Goal: Task Accomplishment & Management: Complete application form

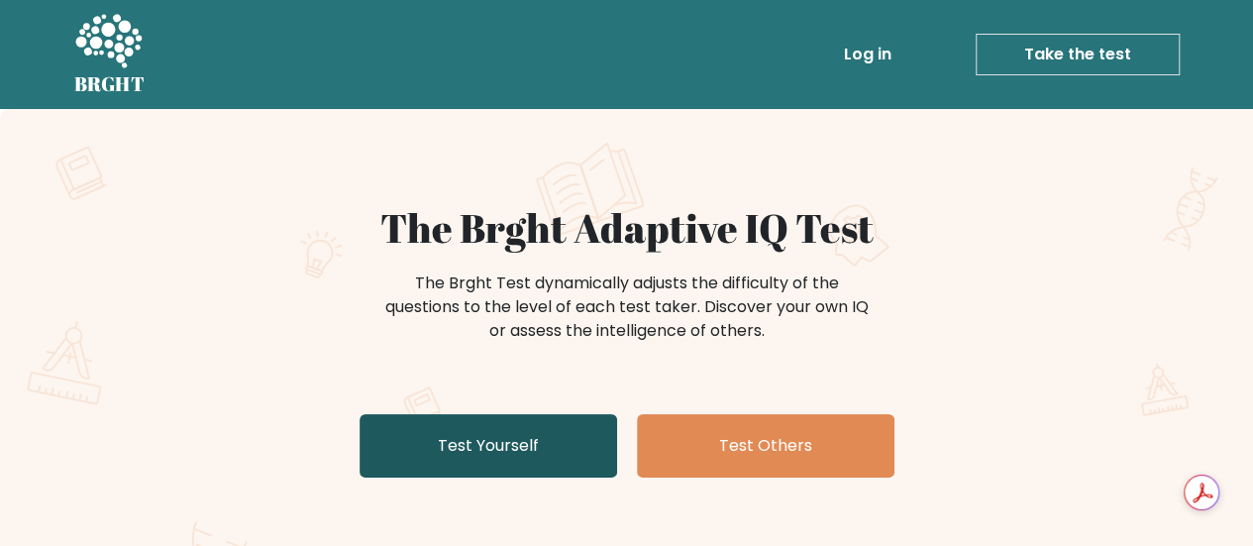
click at [462, 451] on link "Test Yourself" at bounding box center [489, 445] width 258 height 63
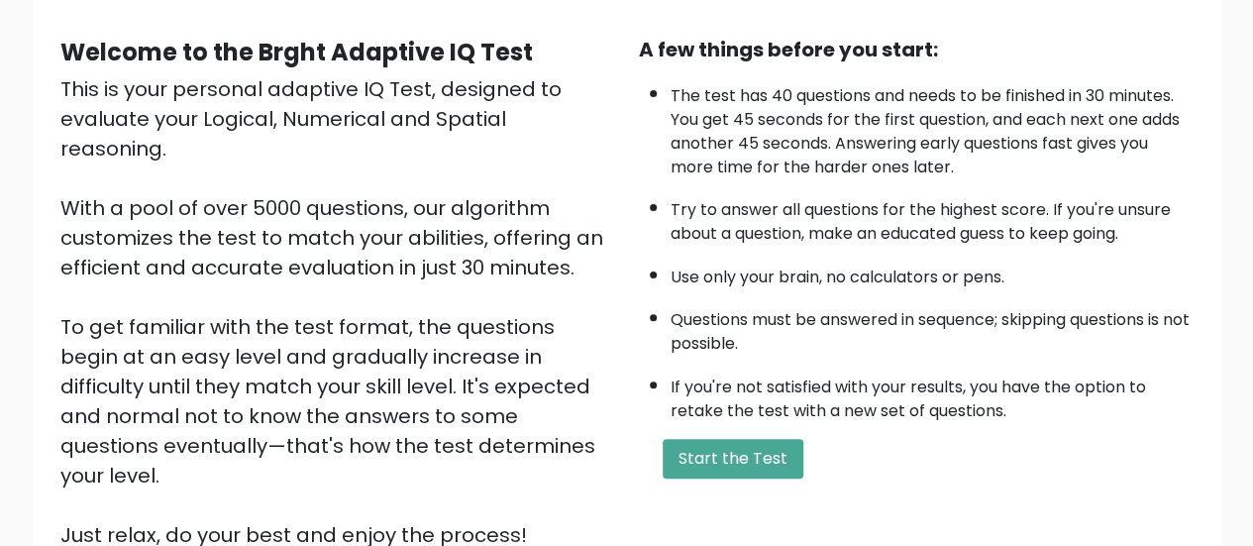
scroll to position [171, 0]
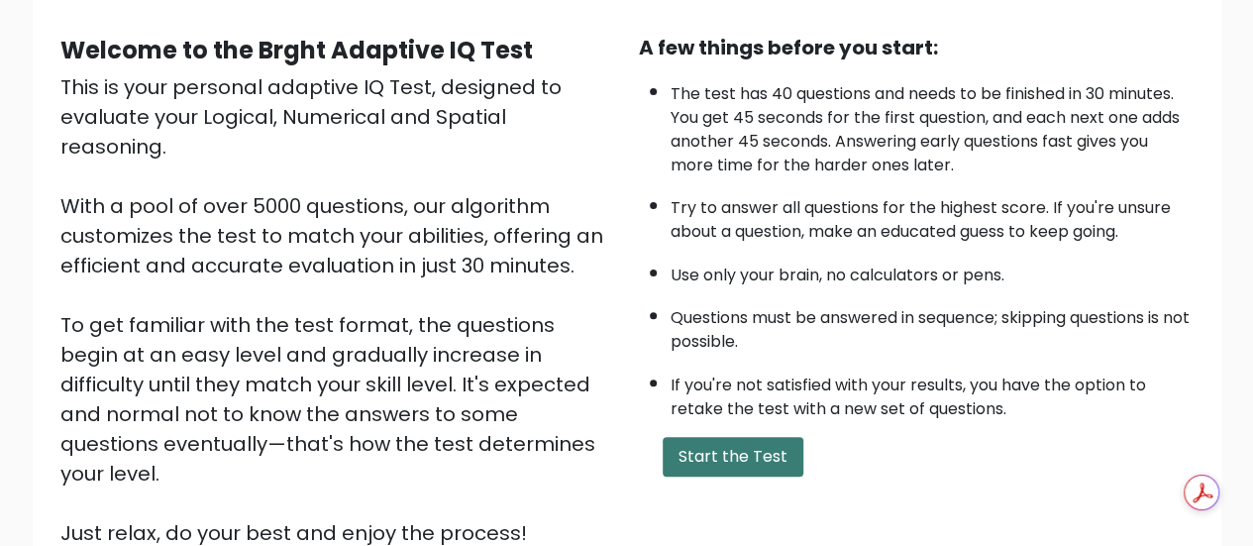
click at [771, 455] on button "Start the Test" at bounding box center [733, 457] width 141 height 40
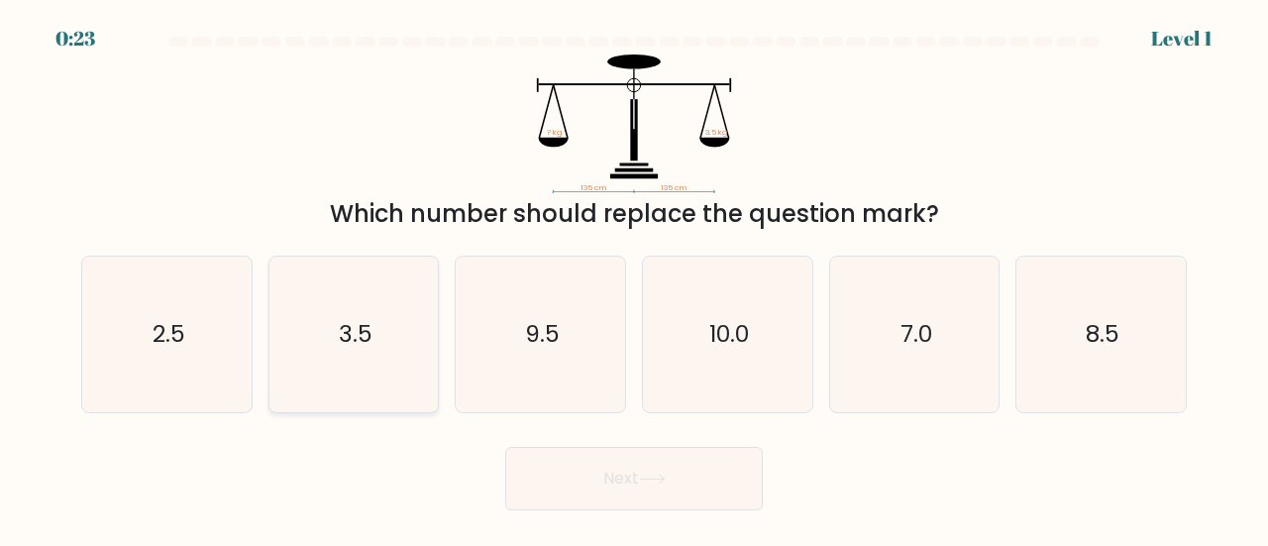
click at [378, 311] on icon "3.5" at bounding box center [354, 335] width 156 height 156
click at [634, 278] on input "b. 3.5" at bounding box center [634, 275] width 1 height 5
radio input "true"
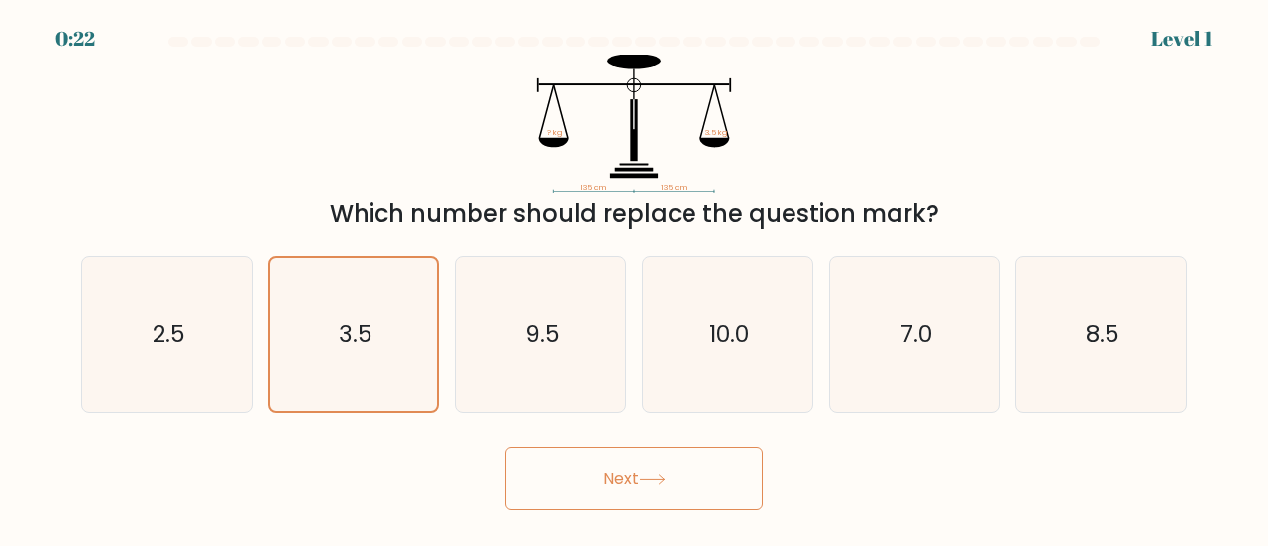
click at [580, 457] on button "Next" at bounding box center [634, 478] width 258 height 63
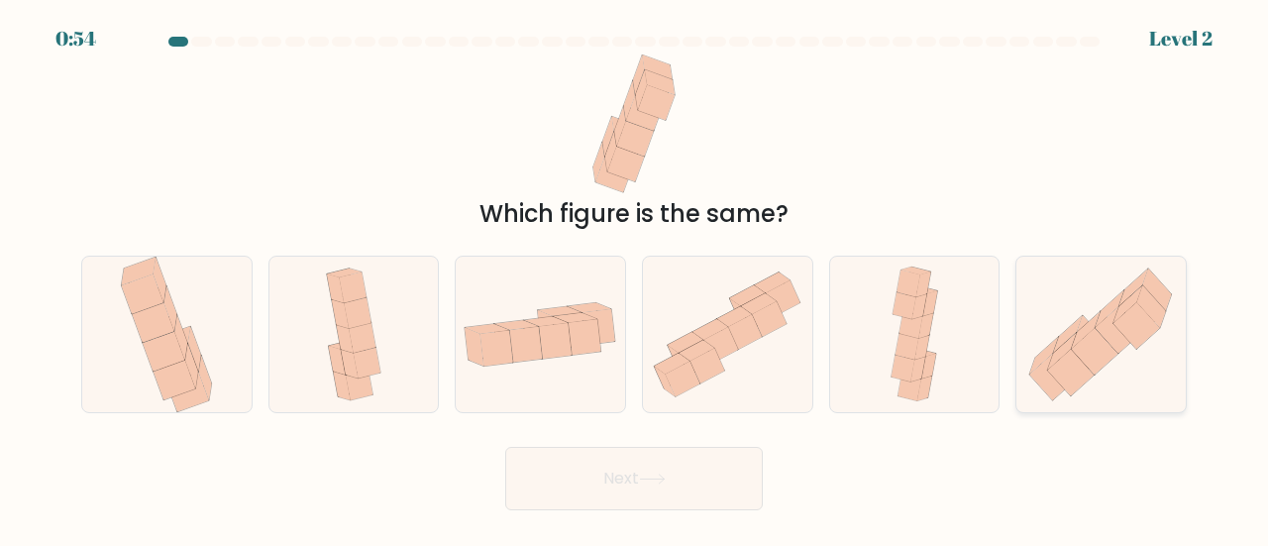
click at [1130, 320] on icon at bounding box center [1137, 325] width 47 height 47
click at [635, 278] on input "f." at bounding box center [634, 275] width 1 height 5
radio input "true"
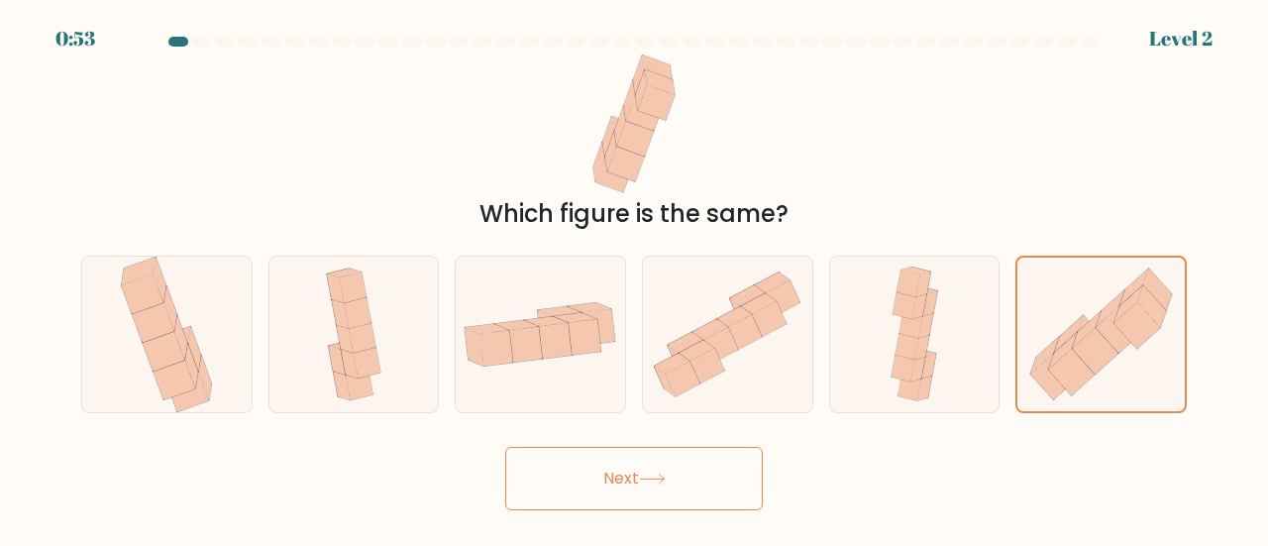
click at [618, 480] on button "Next" at bounding box center [634, 478] width 258 height 63
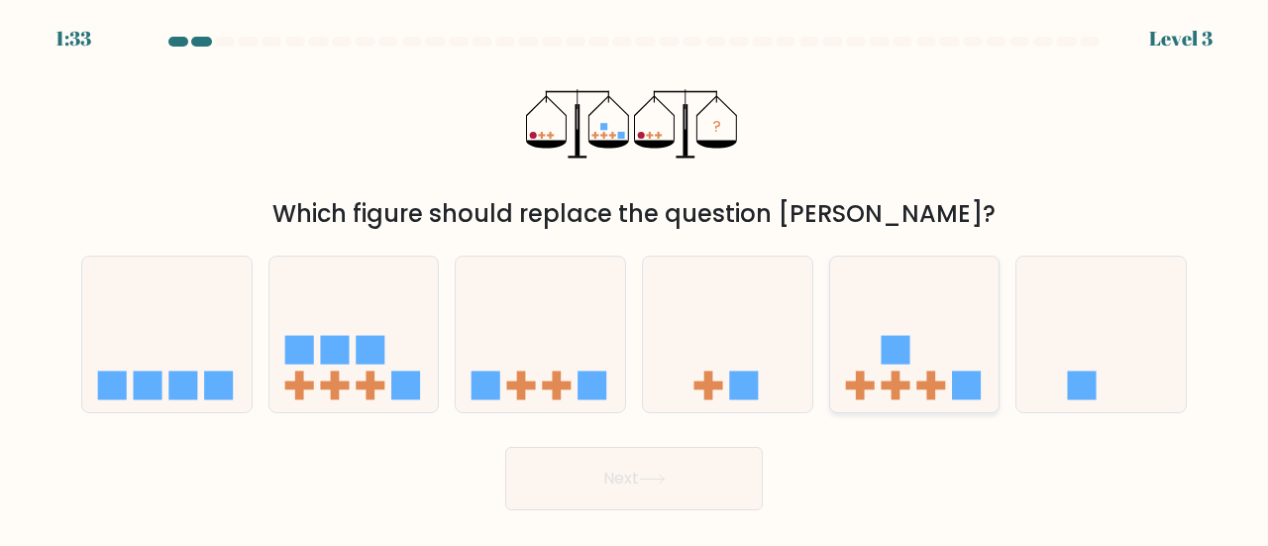
click at [929, 345] on icon at bounding box center [914, 334] width 169 height 140
click at [635, 278] on input "e." at bounding box center [634, 275] width 1 height 5
radio input "true"
click at [672, 498] on button "Next" at bounding box center [634, 478] width 258 height 63
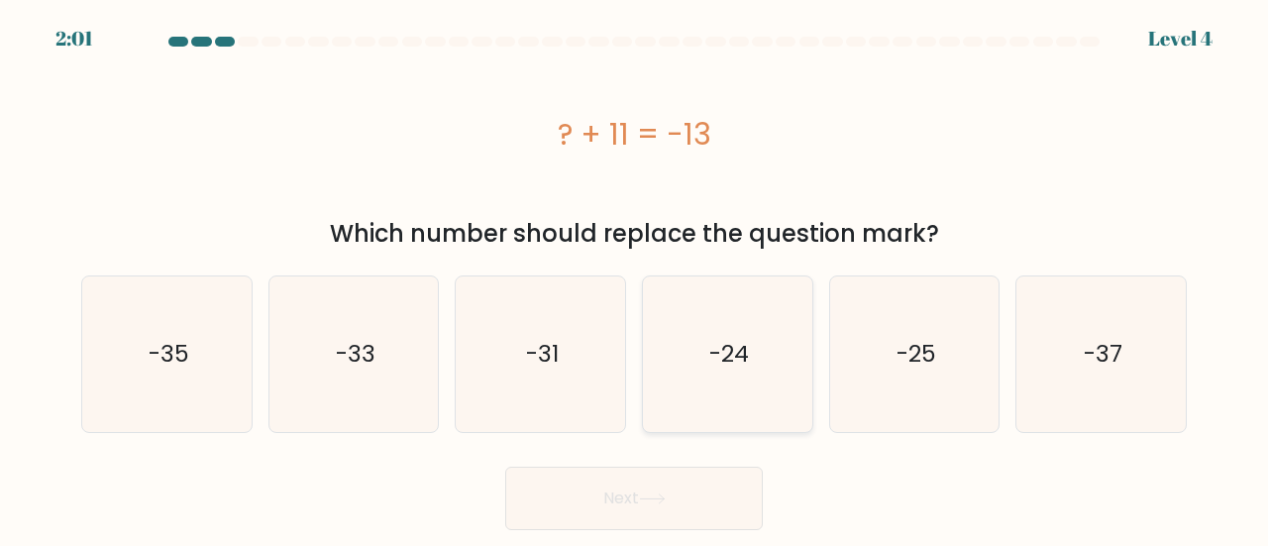
click at [765, 417] on icon "-24" at bounding box center [728, 354] width 156 height 156
click at [635, 278] on input "d. -24" at bounding box center [634, 275] width 1 height 5
radio input "true"
click at [648, 504] on button "Next" at bounding box center [634, 498] width 258 height 63
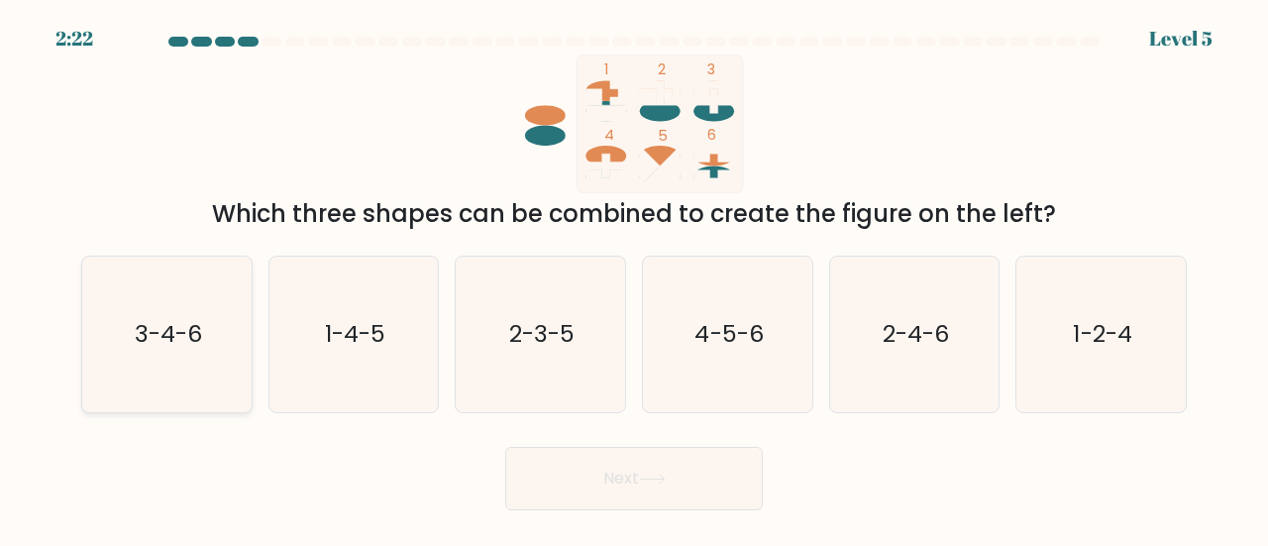
click at [151, 348] on text "3-4-6" at bounding box center [168, 333] width 67 height 33
click at [634, 278] on input "a. 3-4-6" at bounding box center [634, 275] width 1 height 5
radio input "true"
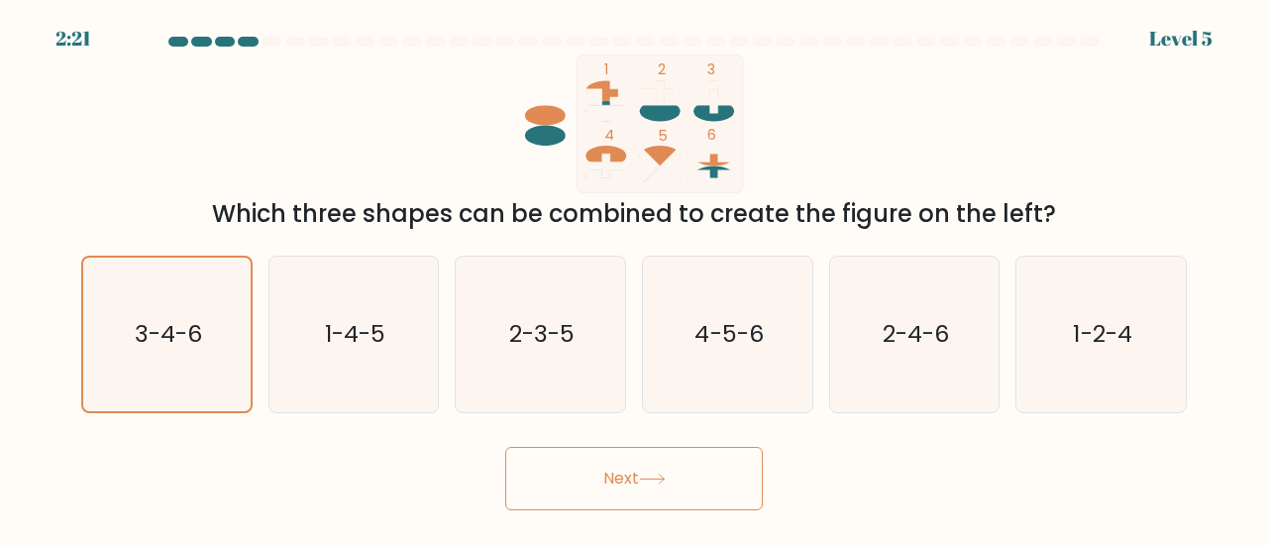
click at [727, 484] on button "Next" at bounding box center [634, 478] width 258 height 63
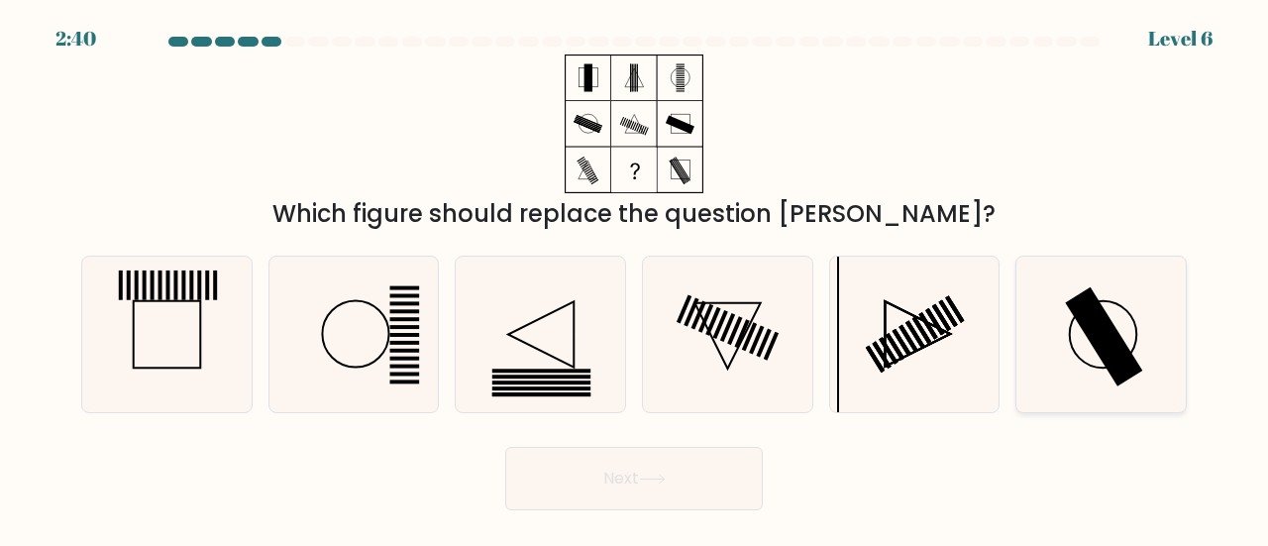
click at [1046, 334] on icon at bounding box center [1101, 335] width 156 height 156
click at [635, 278] on input "f." at bounding box center [634, 275] width 1 height 5
radio input "true"
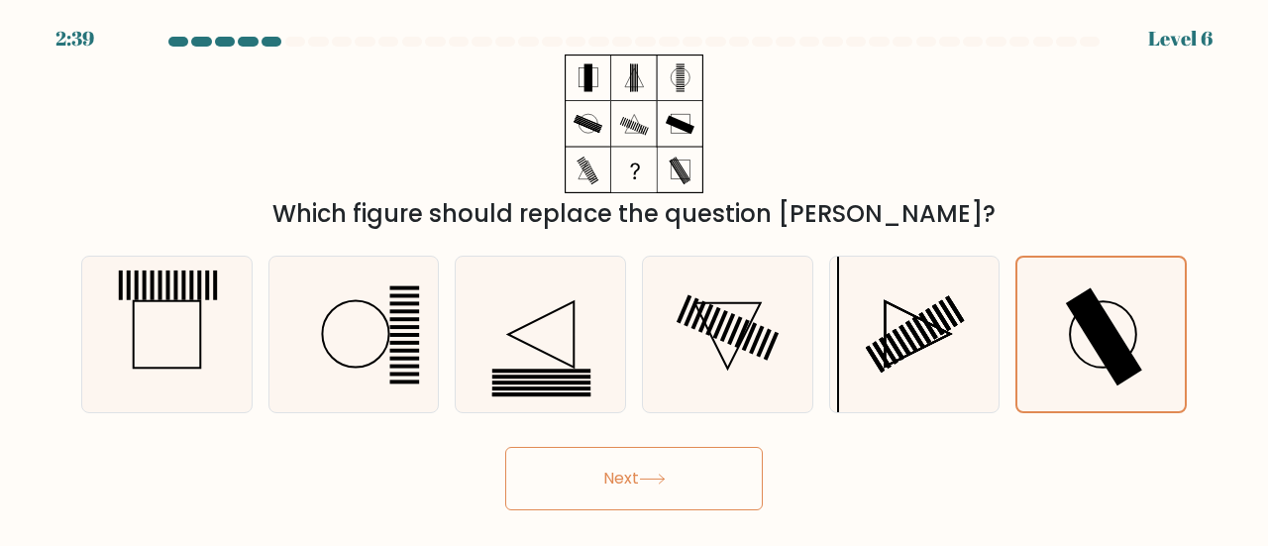
click at [682, 459] on button "Next" at bounding box center [634, 478] width 258 height 63
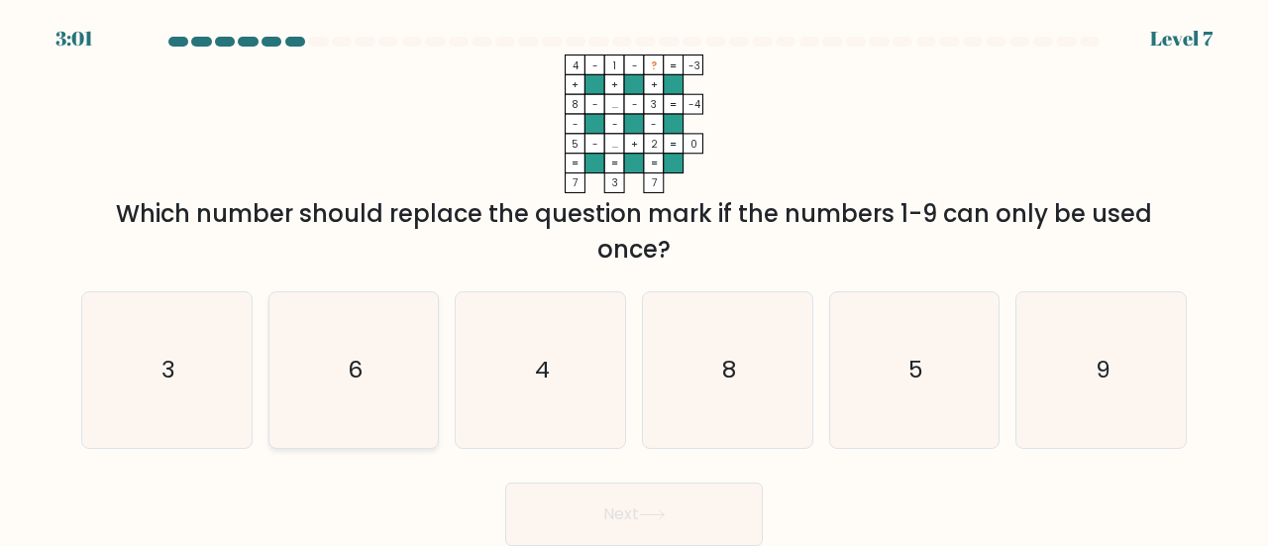
click at [421, 381] on icon "6" at bounding box center [354, 370] width 156 height 156
click at [634, 278] on input "b. 6" at bounding box center [634, 275] width 1 height 5
radio input "true"
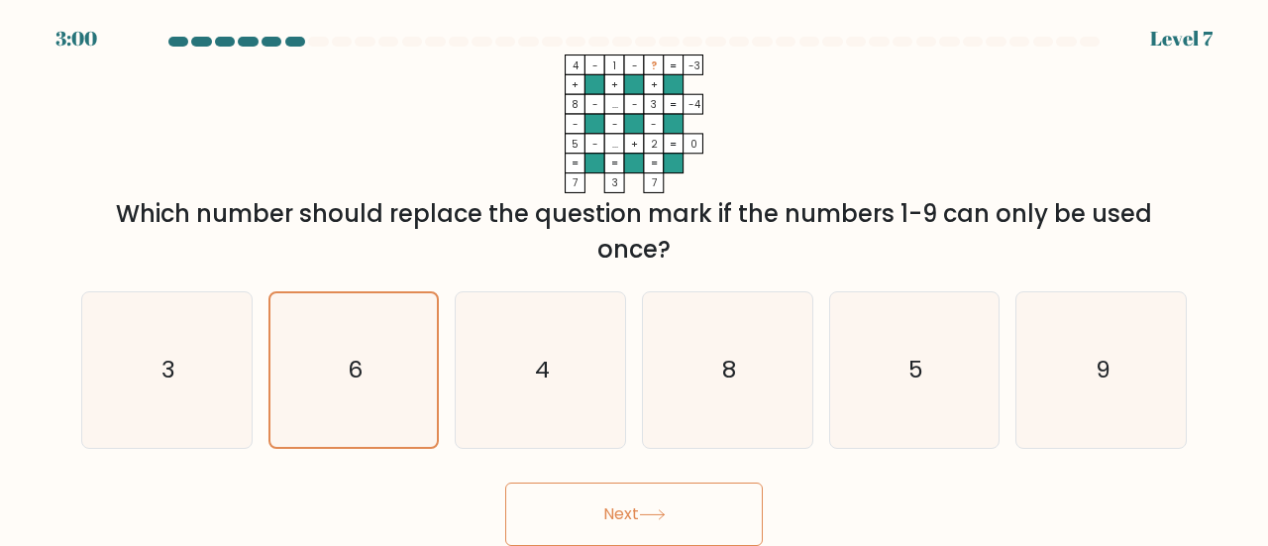
click at [694, 516] on button "Next" at bounding box center [634, 513] width 258 height 63
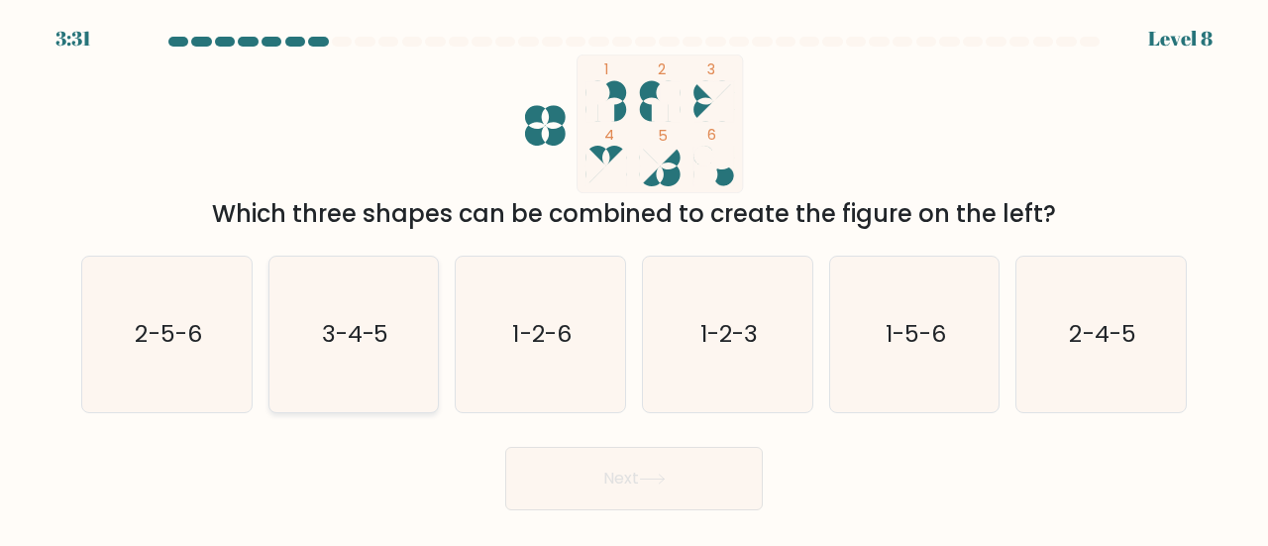
click at [311, 300] on icon "3-4-5" at bounding box center [354, 335] width 156 height 156
click at [634, 278] on input "b. 3-4-5" at bounding box center [634, 275] width 1 height 5
radio input "true"
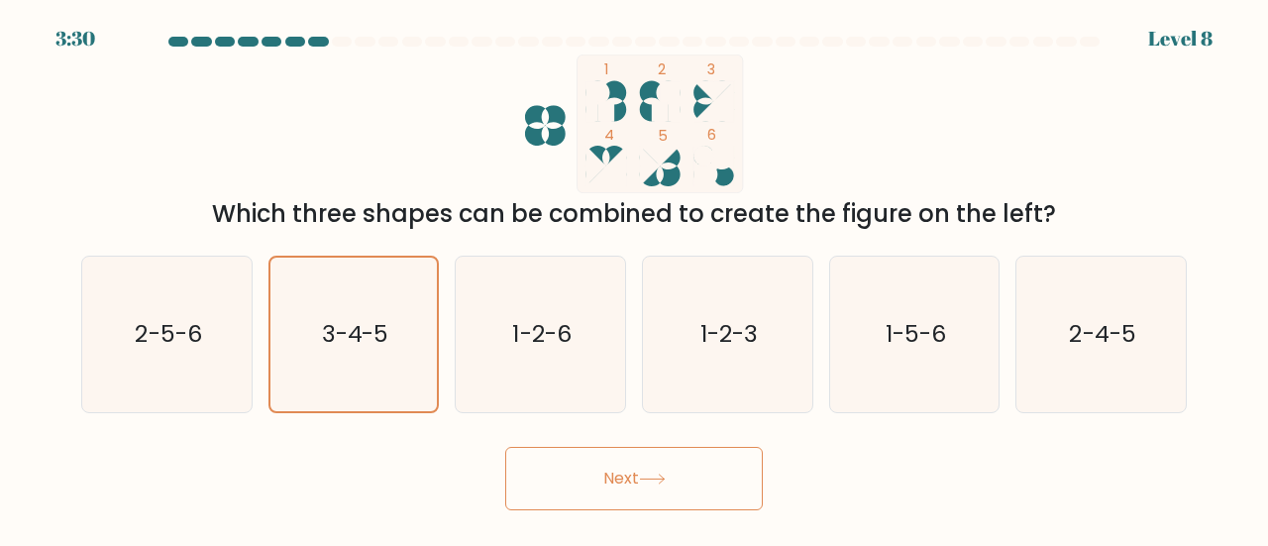
click at [629, 483] on button "Next" at bounding box center [634, 478] width 258 height 63
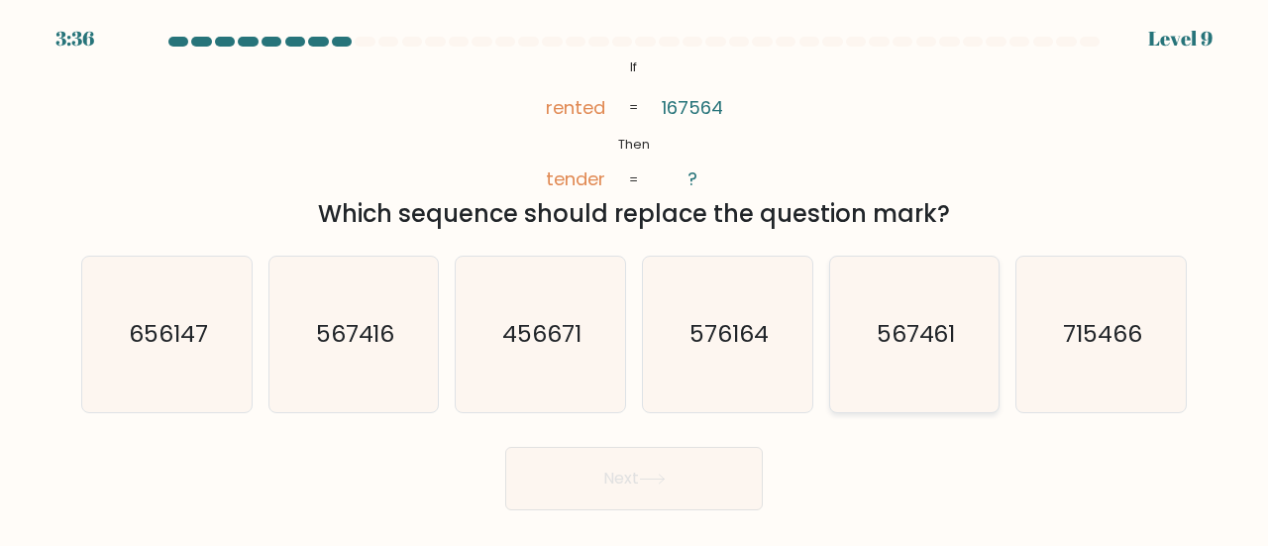
click at [932, 379] on icon "567461" at bounding box center [915, 335] width 156 height 156
click at [635, 278] on input "e. 567461" at bounding box center [634, 275] width 1 height 5
radio input "true"
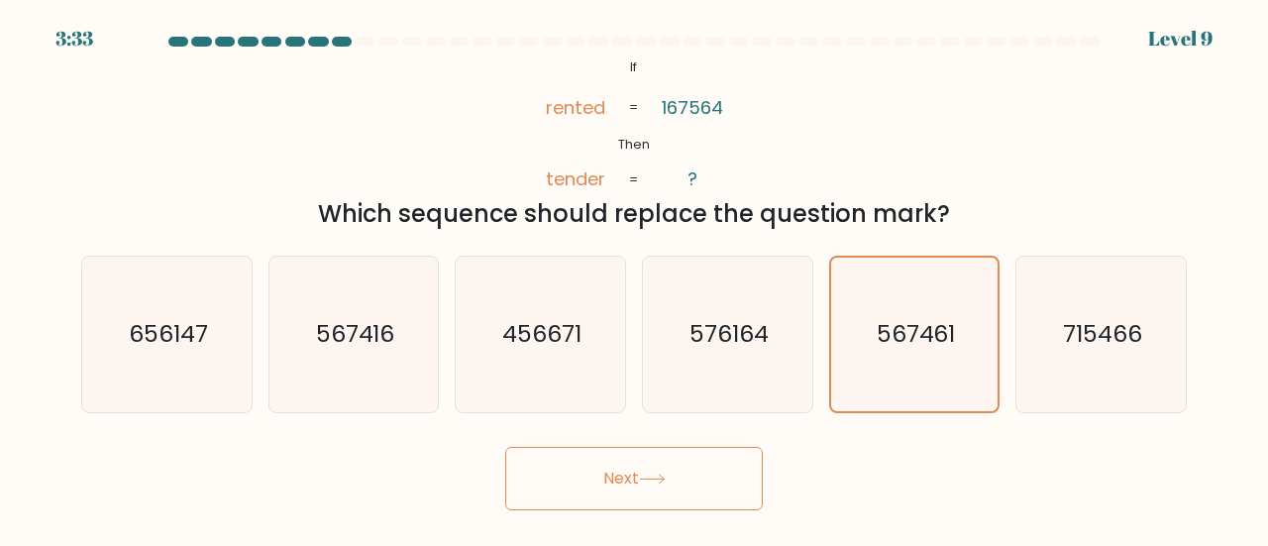
click at [721, 489] on button "Next" at bounding box center [634, 478] width 258 height 63
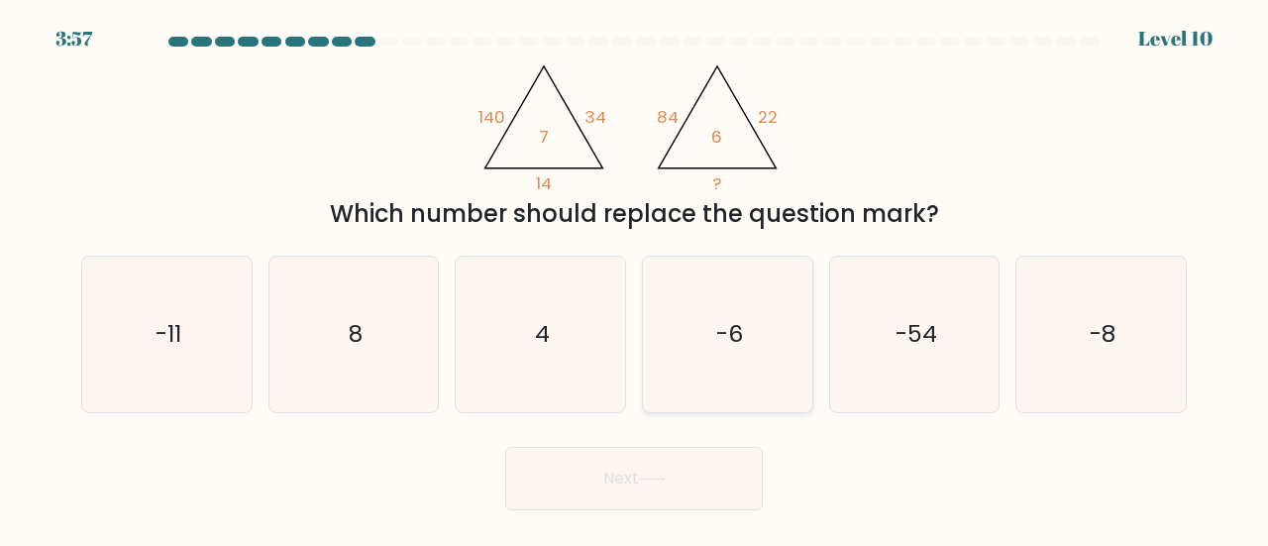
drag, startPoint x: 743, startPoint y: 361, endPoint x: 733, endPoint y: 383, distance: 24.8
click at [743, 360] on icon "-6" at bounding box center [728, 335] width 156 height 156
click at [635, 278] on input "d. -6" at bounding box center [634, 275] width 1 height 5
radio input "true"
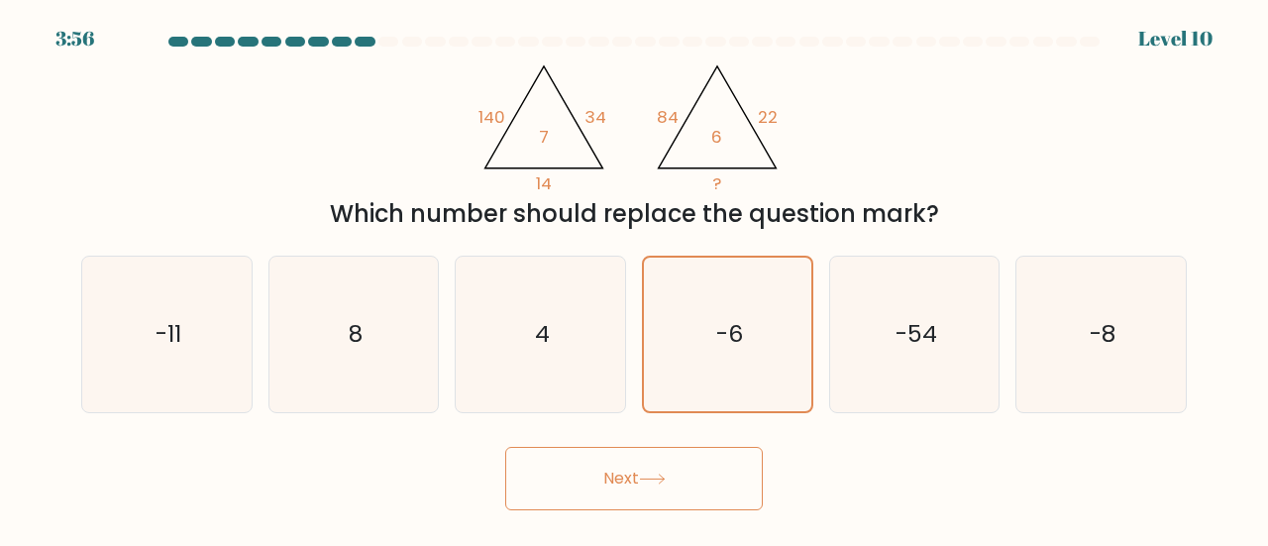
click at [703, 469] on button "Next" at bounding box center [634, 478] width 258 height 63
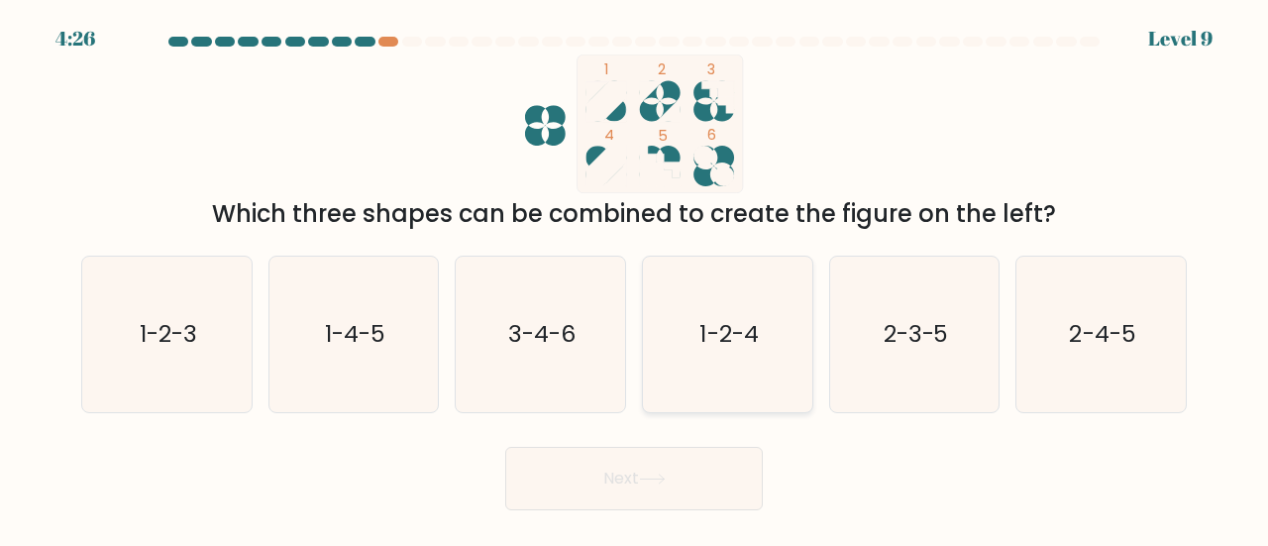
click at [713, 330] on text "1-2-4" at bounding box center [728, 333] width 58 height 33
click at [635, 278] on input "d. 1-2-4" at bounding box center [634, 275] width 1 height 5
radio input "true"
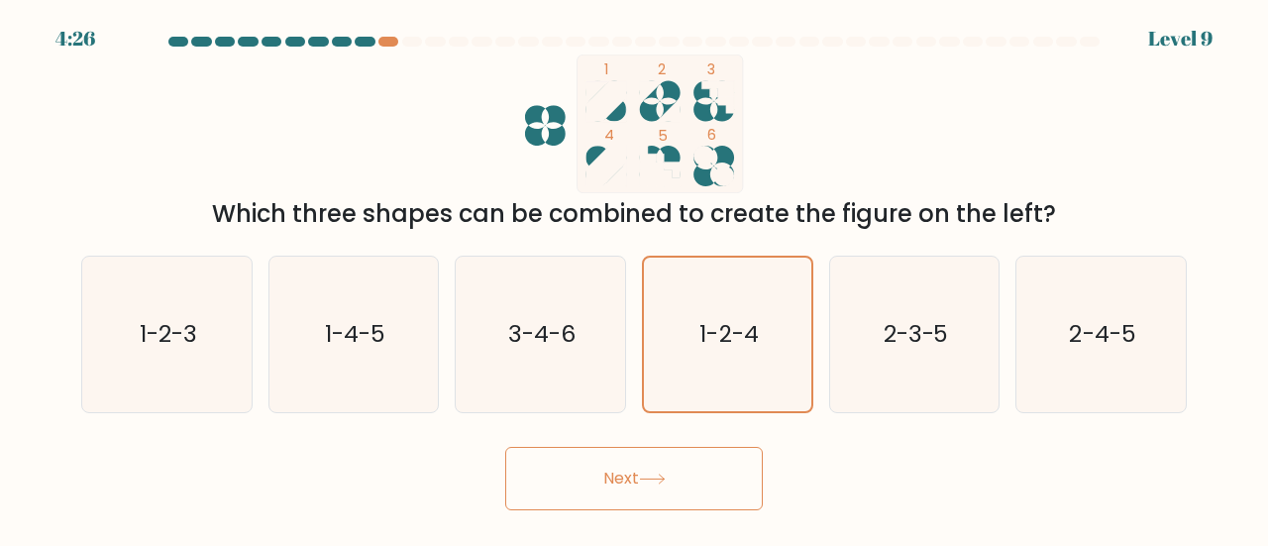
click at [714, 499] on button "Next" at bounding box center [634, 478] width 258 height 63
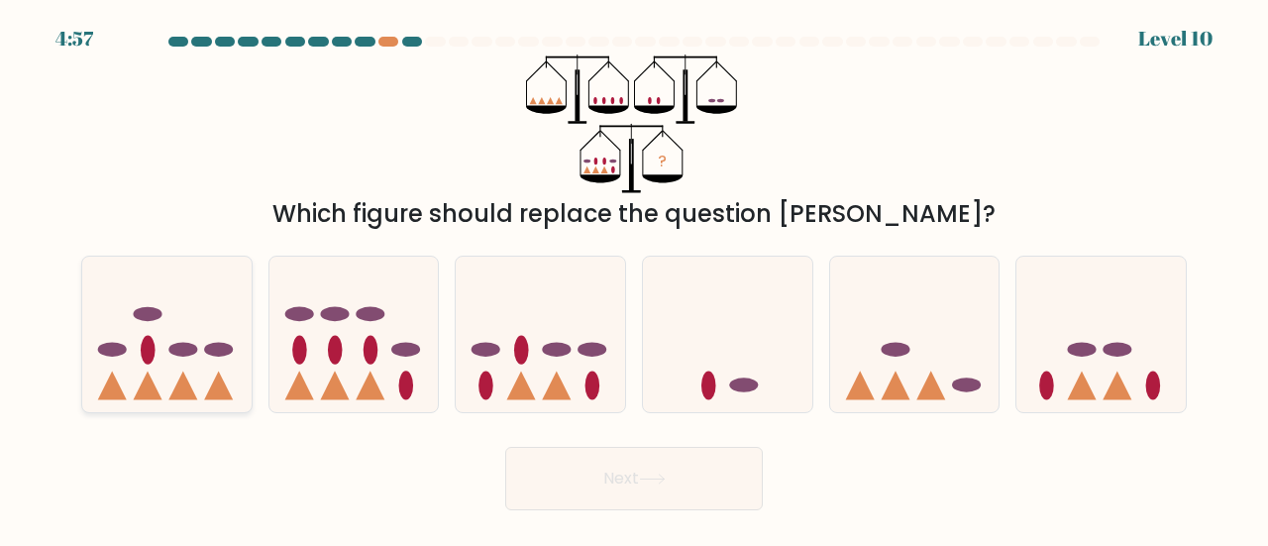
click at [168, 383] on icon at bounding box center [166, 334] width 169 height 140
click at [634, 278] on input "a." at bounding box center [634, 275] width 1 height 5
radio input "true"
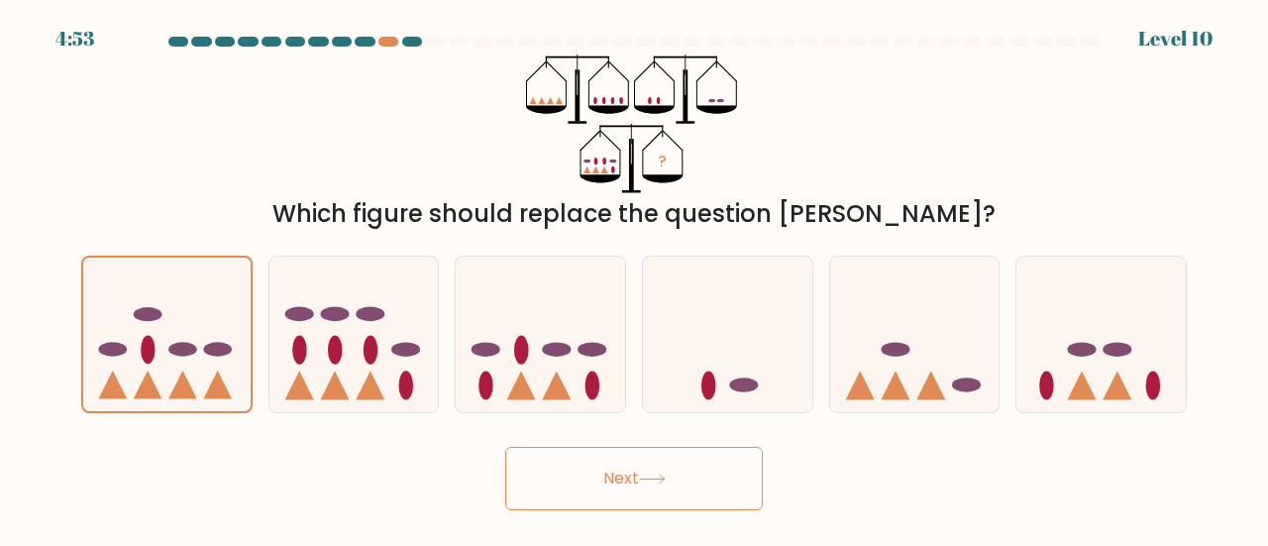
click at [622, 457] on button "Next" at bounding box center [634, 478] width 258 height 63
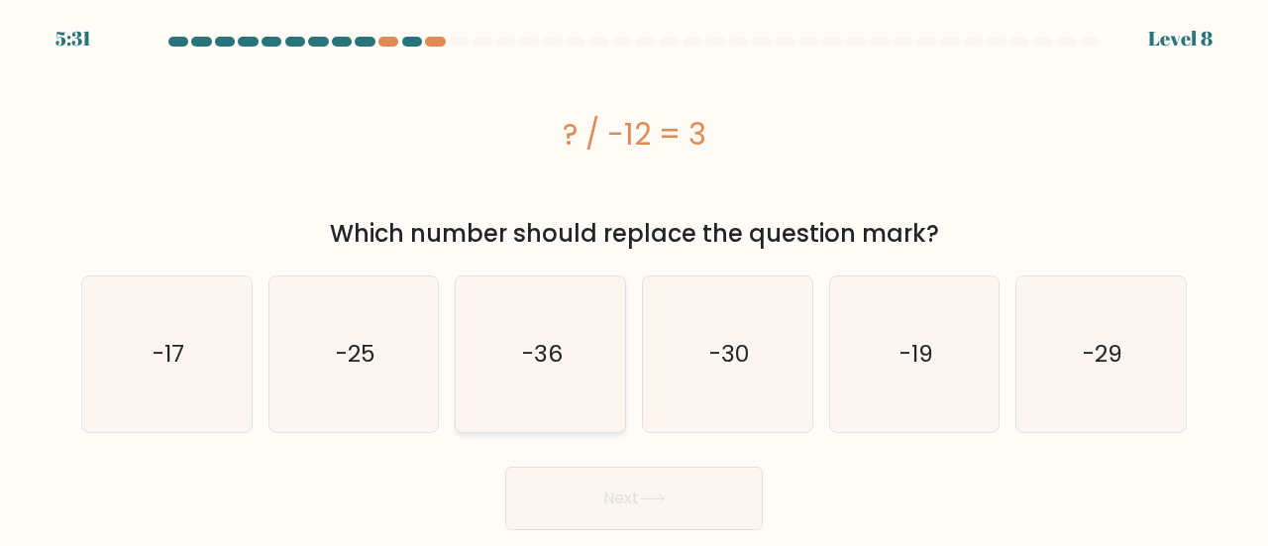
click at [488, 369] on icon "-36" at bounding box center [541, 354] width 156 height 156
click at [634, 278] on input "c. -36" at bounding box center [634, 275] width 1 height 5
radio input "true"
click at [729, 504] on button "Next" at bounding box center [634, 498] width 258 height 63
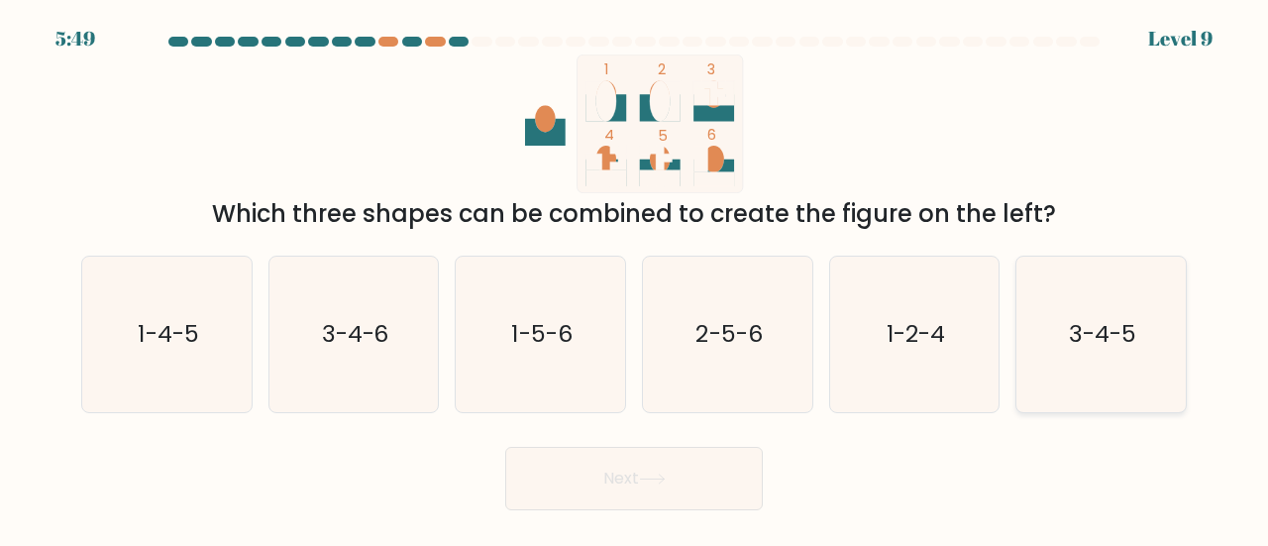
click at [1102, 310] on icon "3-4-5" at bounding box center [1101, 335] width 156 height 156
click at [635, 278] on input "f. 3-4-5" at bounding box center [634, 275] width 1 height 5
radio input "true"
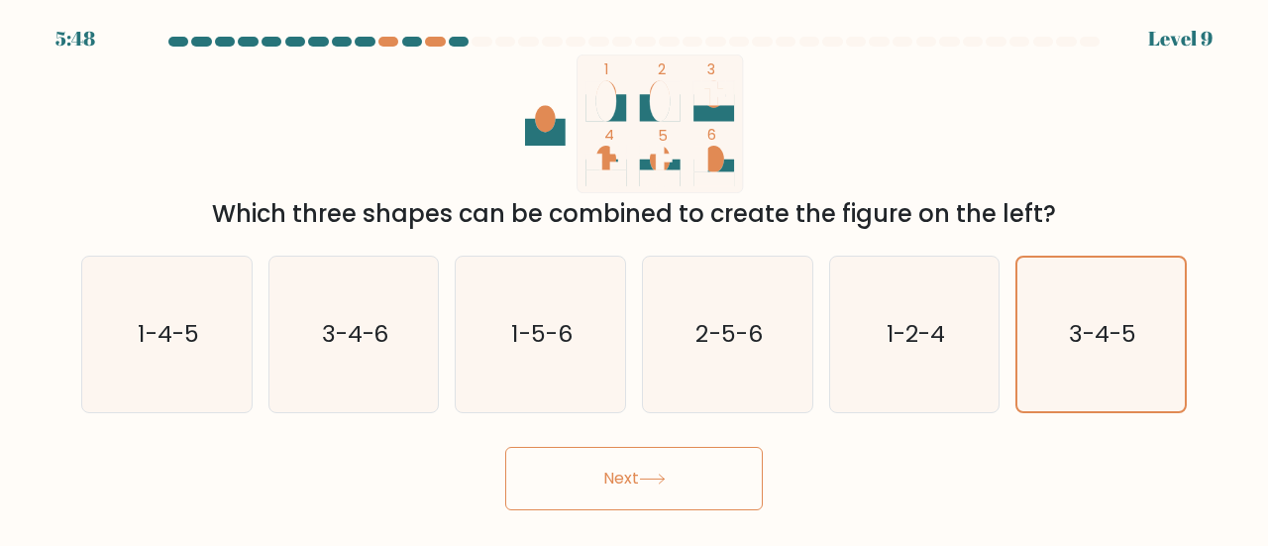
click at [692, 484] on button "Next" at bounding box center [634, 478] width 258 height 63
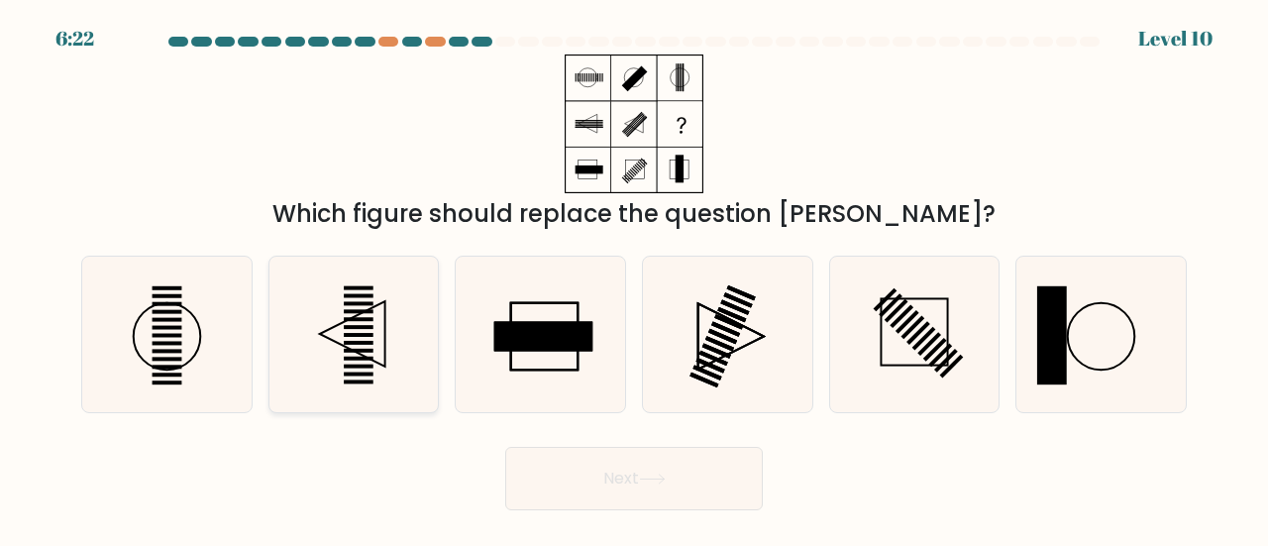
click at [380, 331] on icon at bounding box center [354, 335] width 156 height 156
click at [634, 278] on input "b." at bounding box center [634, 275] width 1 height 5
radio input "true"
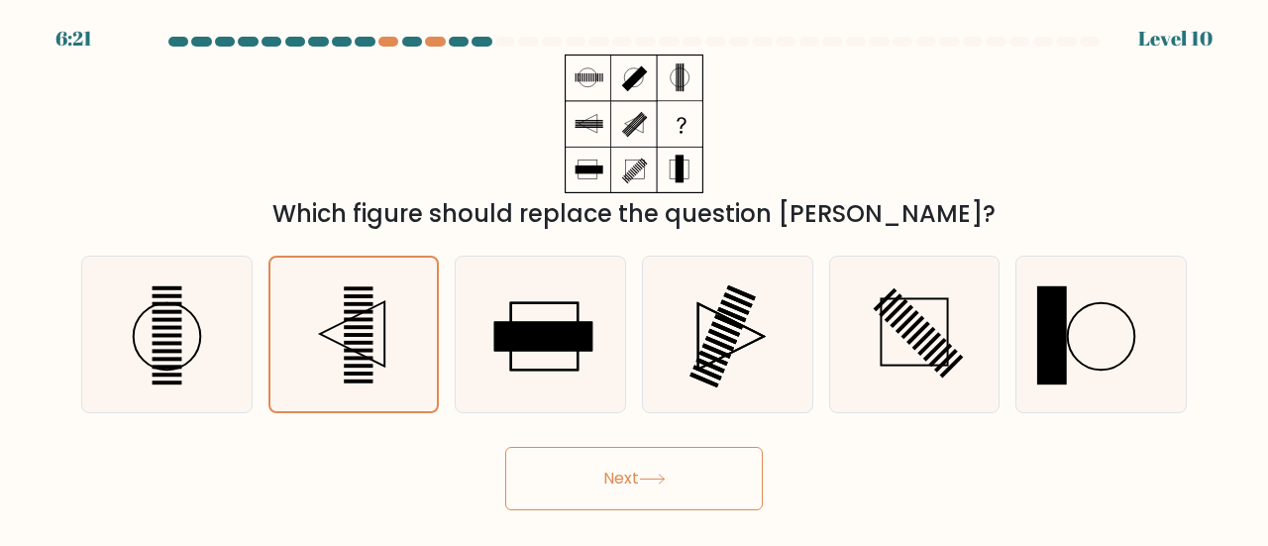
click at [596, 458] on button "Next" at bounding box center [634, 478] width 258 height 63
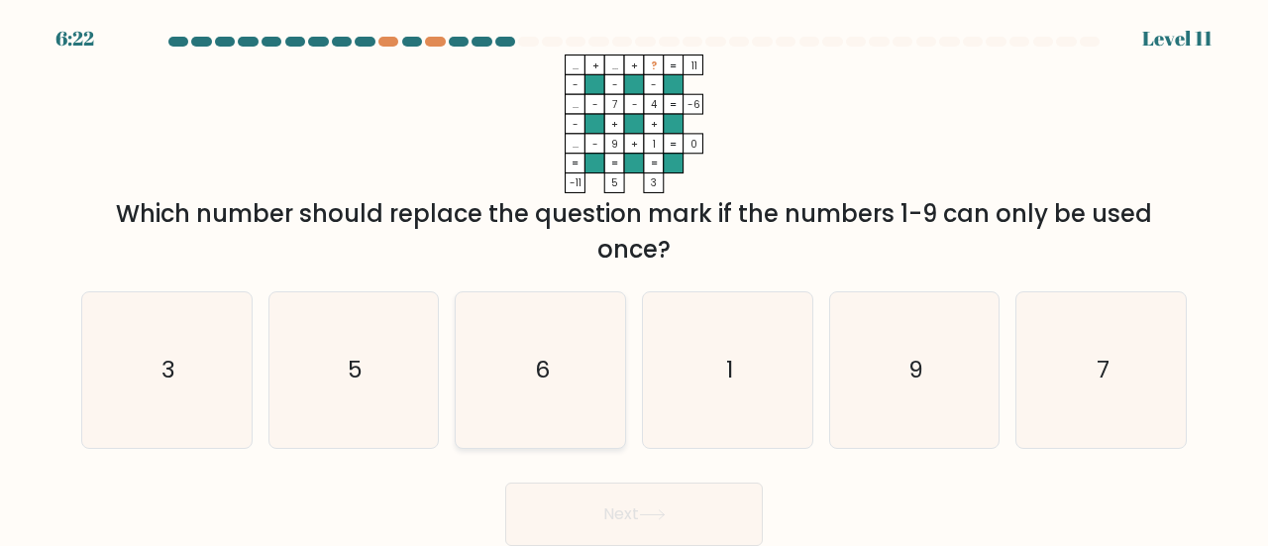
click at [530, 338] on icon "6" at bounding box center [541, 370] width 156 height 156
click at [634, 278] on input "c. 6" at bounding box center [634, 275] width 1 height 5
radio input "true"
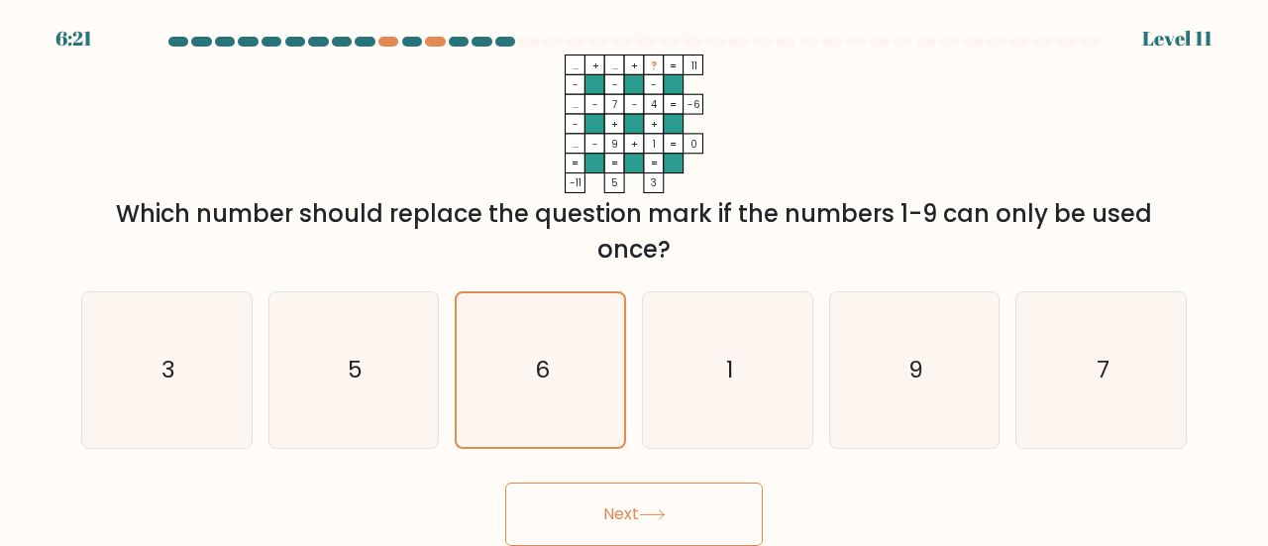
click at [567, 507] on button "Next" at bounding box center [634, 513] width 258 height 63
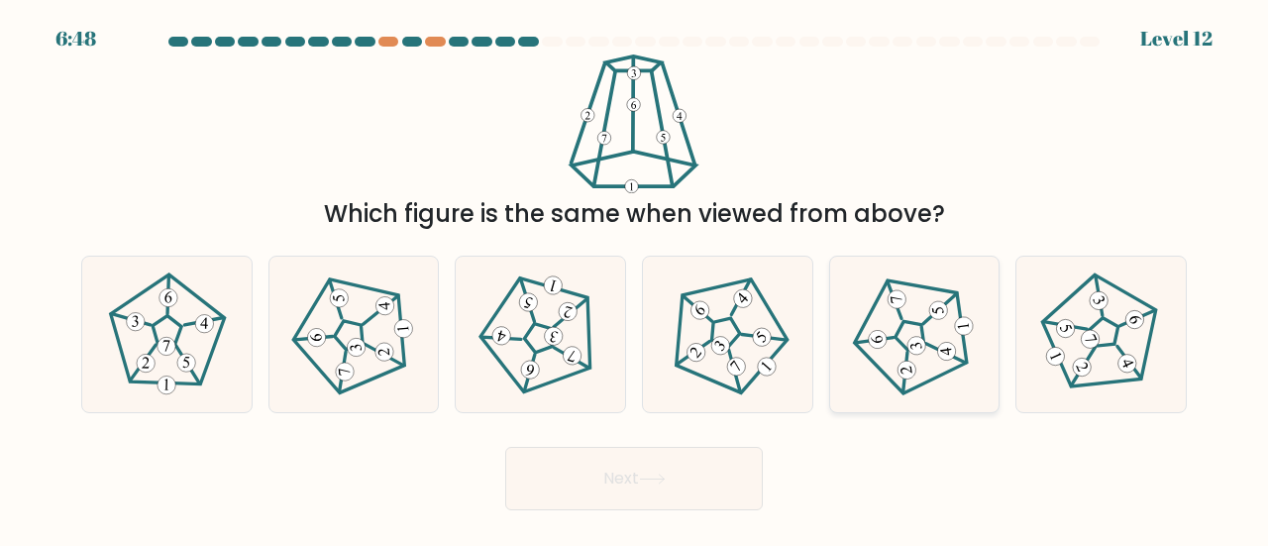
click at [925, 312] on icon at bounding box center [914, 334] width 124 height 124
click at [635, 278] on input "e." at bounding box center [634, 275] width 1 height 5
radio input "true"
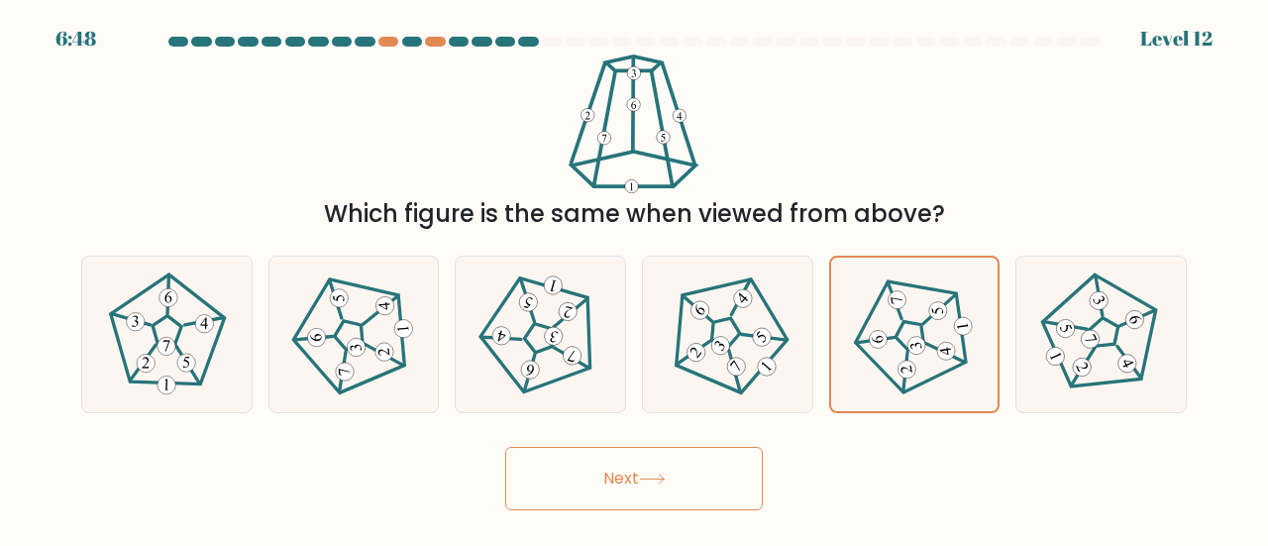
click at [662, 485] on button "Next" at bounding box center [634, 478] width 258 height 63
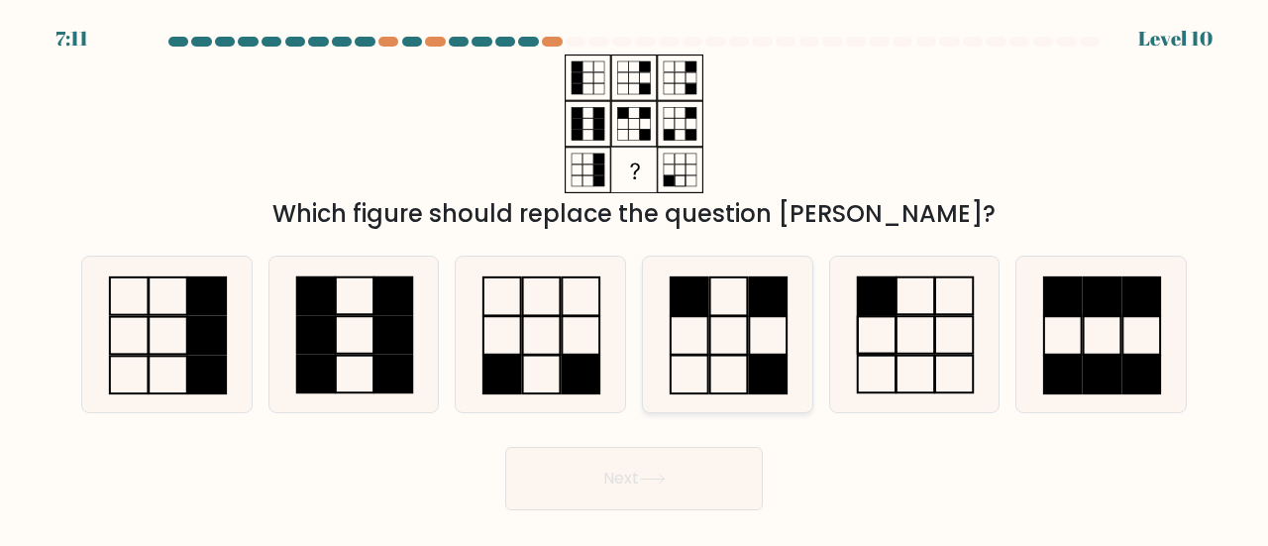
click at [767, 348] on icon at bounding box center [728, 335] width 156 height 156
click at [635, 278] on input "d." at bounding box center [634, 275] width 1 height 5
radio input "true"
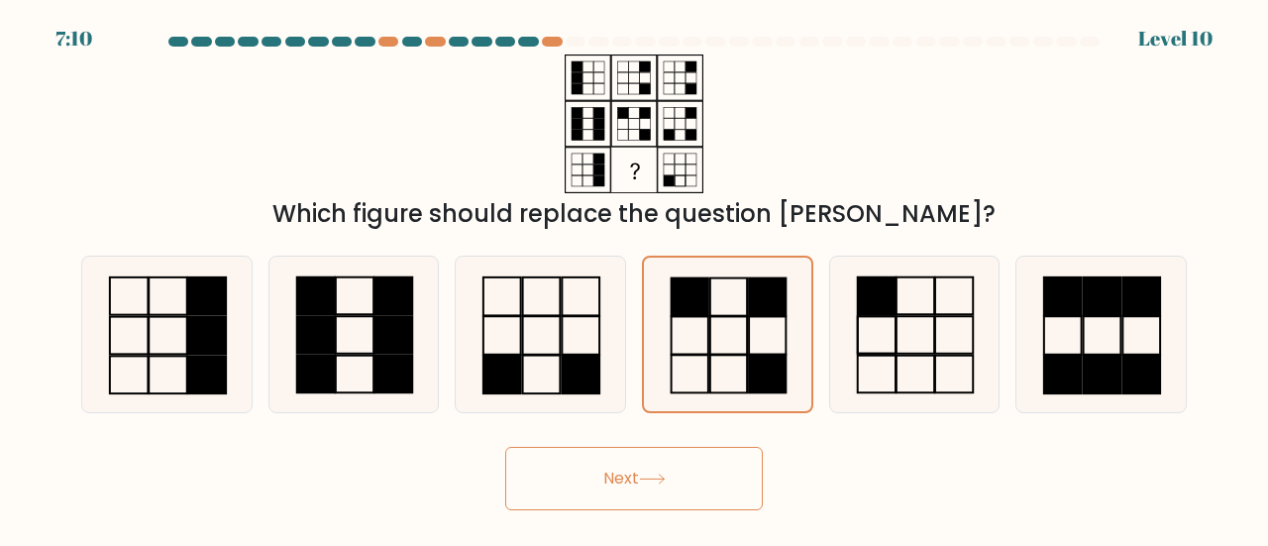
click at [661, 502] on button "Next" at bounding box center [634, 478] width 258 height 63
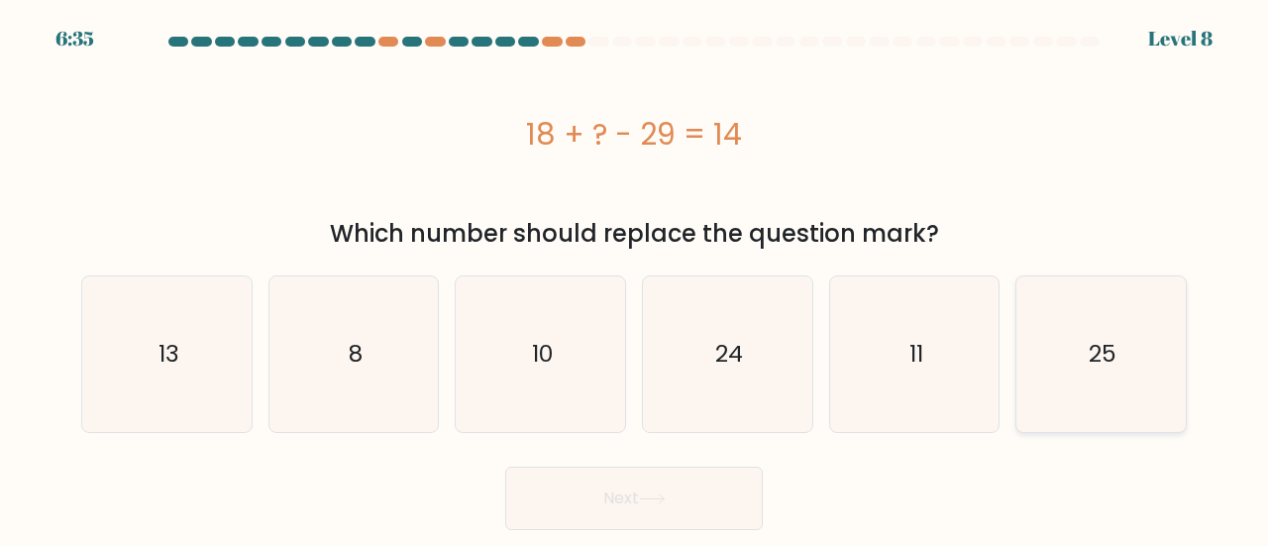
click at [1068, 327] on icon "25" at bounding box center [1101, 354] width 156 height 156
click at [635, 278] on input "f. 25" at bounding box center [634, 275] width 1 height 5
radio input "true"
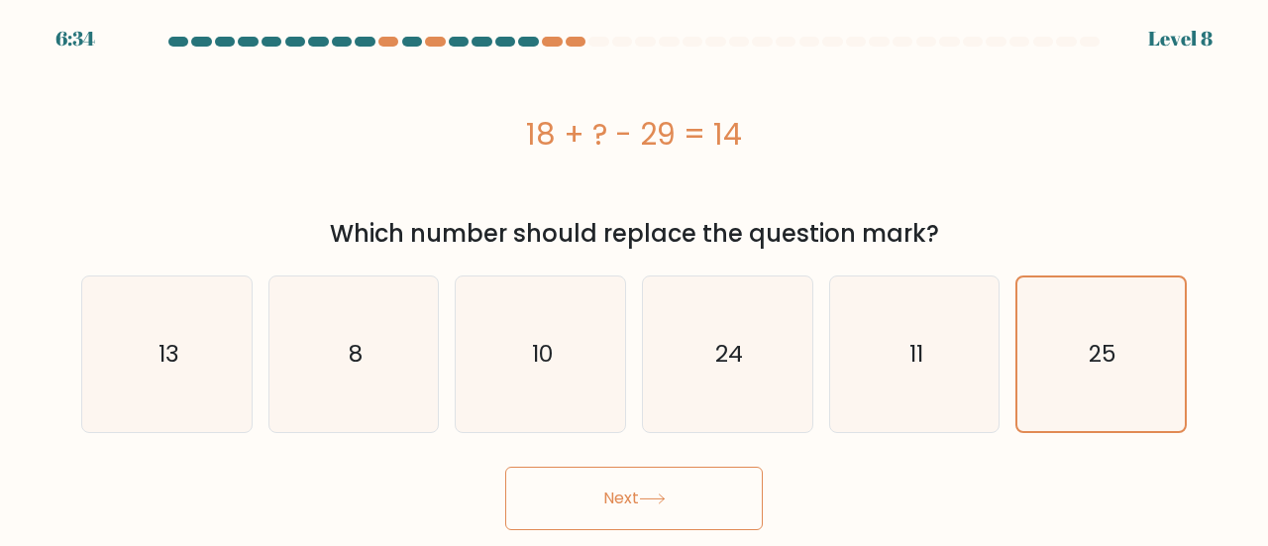
click at [582, 502] on button "Next" at bounding box center [634, 498] width 258 height 63
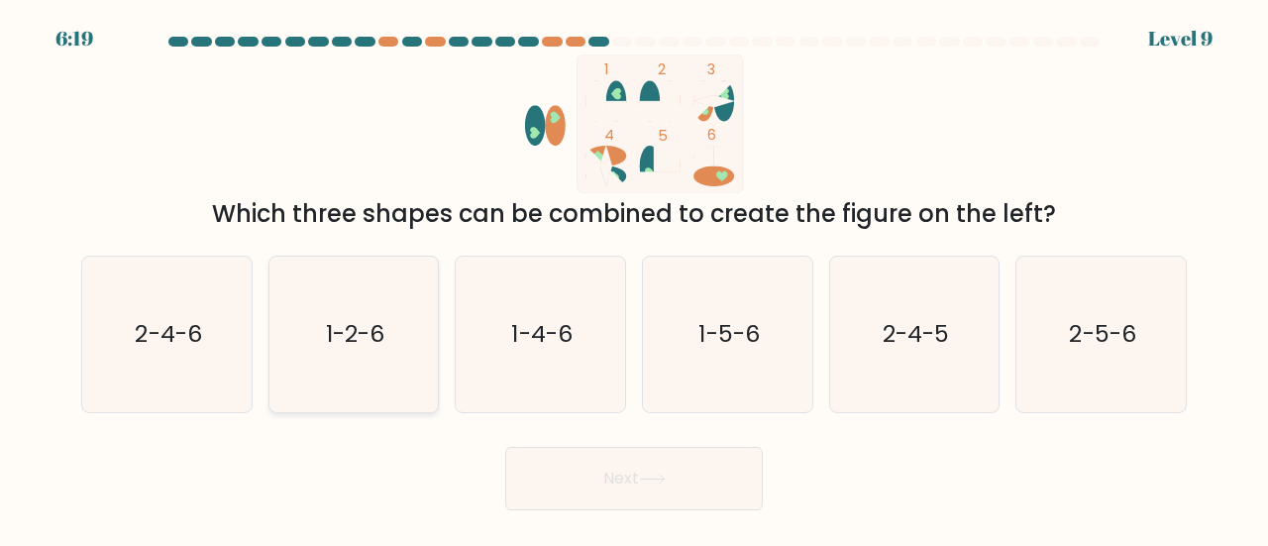
click at [335, 330] on text "1-2-6" at bounding box center [355, 333] width 58 height 33
click at [634, 278] on input "b. 1-2-6" at bounding box center [634, 275] width 1 height 5
radio input "true"
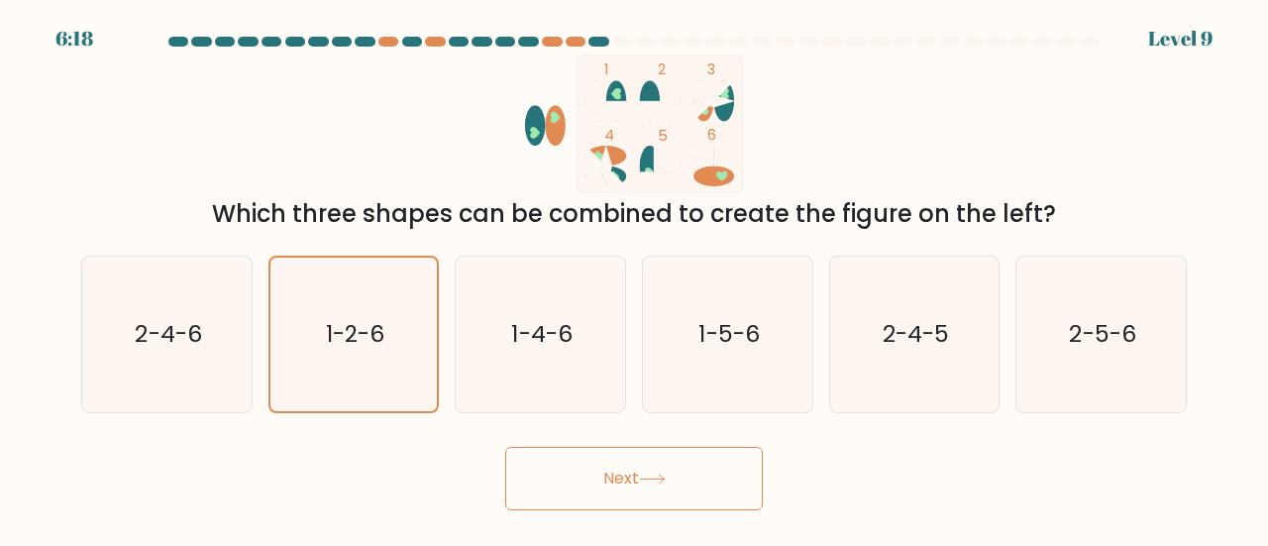
click at [682, 476] on button "Next" at bounding box center [634, 478] width 258 height 63
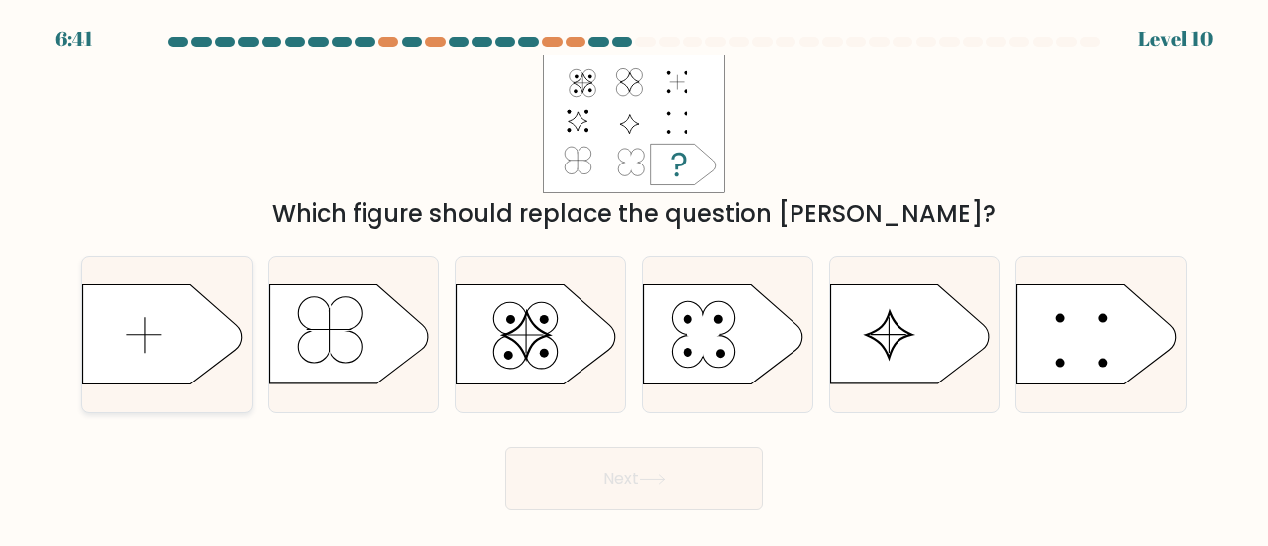
click at [214, 335] on icon at bounding box center [162, 334] width 158 height 99
click at [634, 278] on input "a." at bounding box center [634, 275] width 1 height 5
radio input "true"
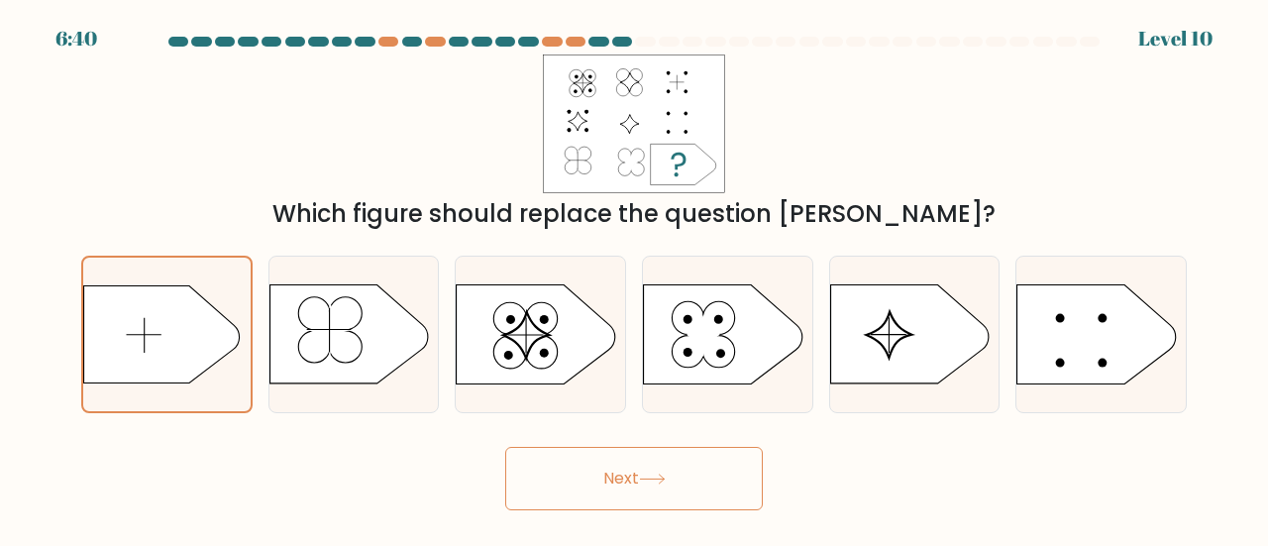
click at [598, 490] on button "Next" at bounding box center [634, 478] width 258 height 63
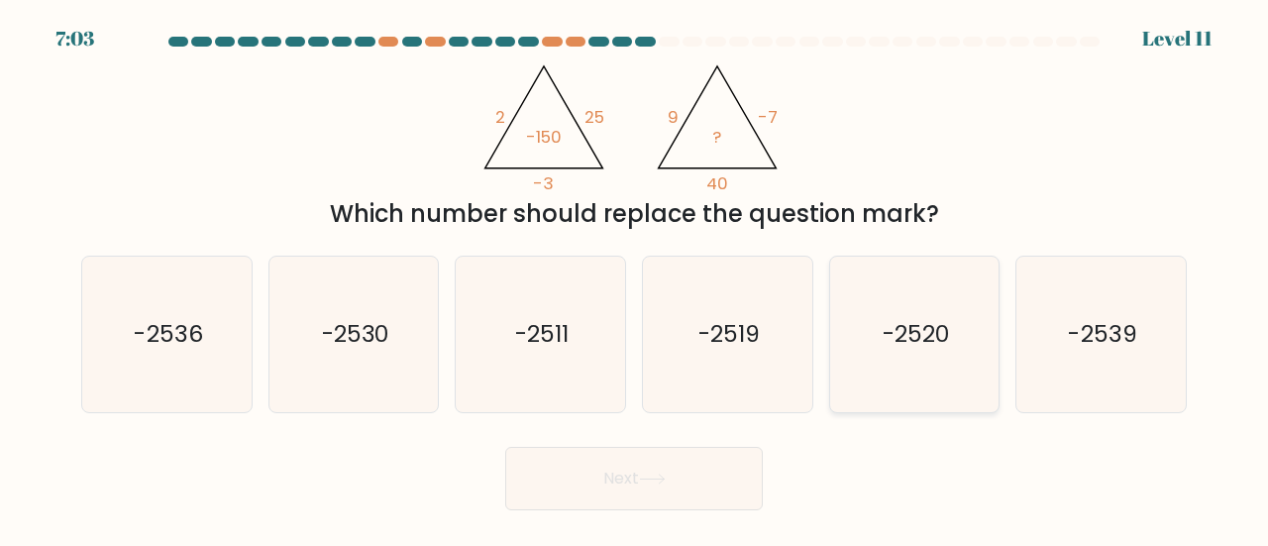
click at [883, 314] on icon "-2520" at bounding box center [915, 335] width 156 height 156
click at [635, 278] on input "e. -2520" at bounding box center [634, 275] width 1 height 5
radio input "true"
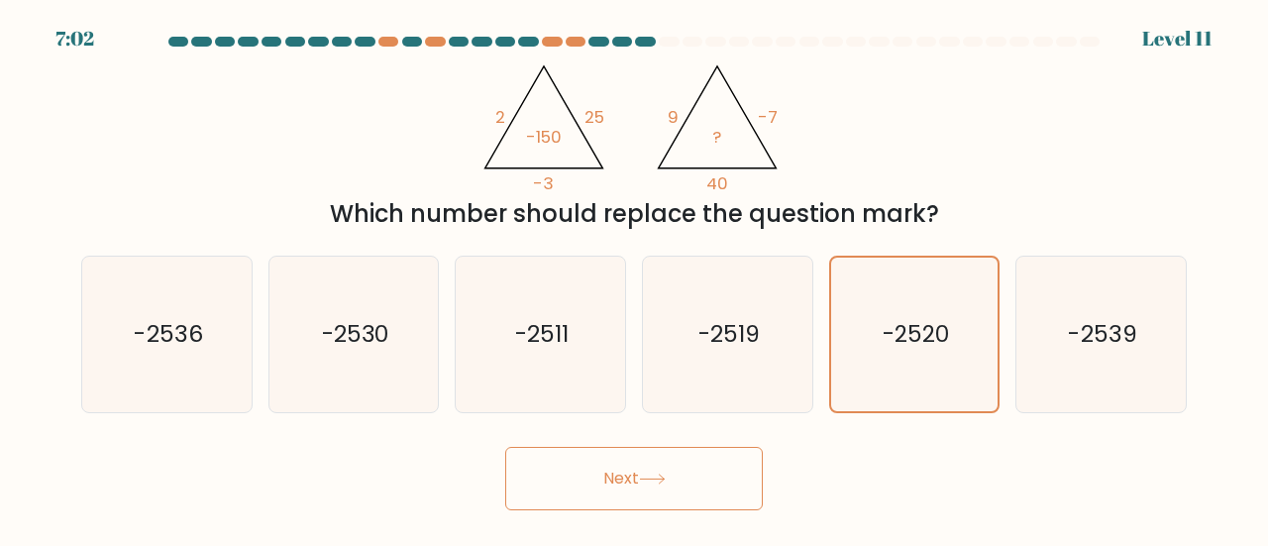
click at [689, 495] on button "Next" at bounding box center [634, 478] width 258 height 63
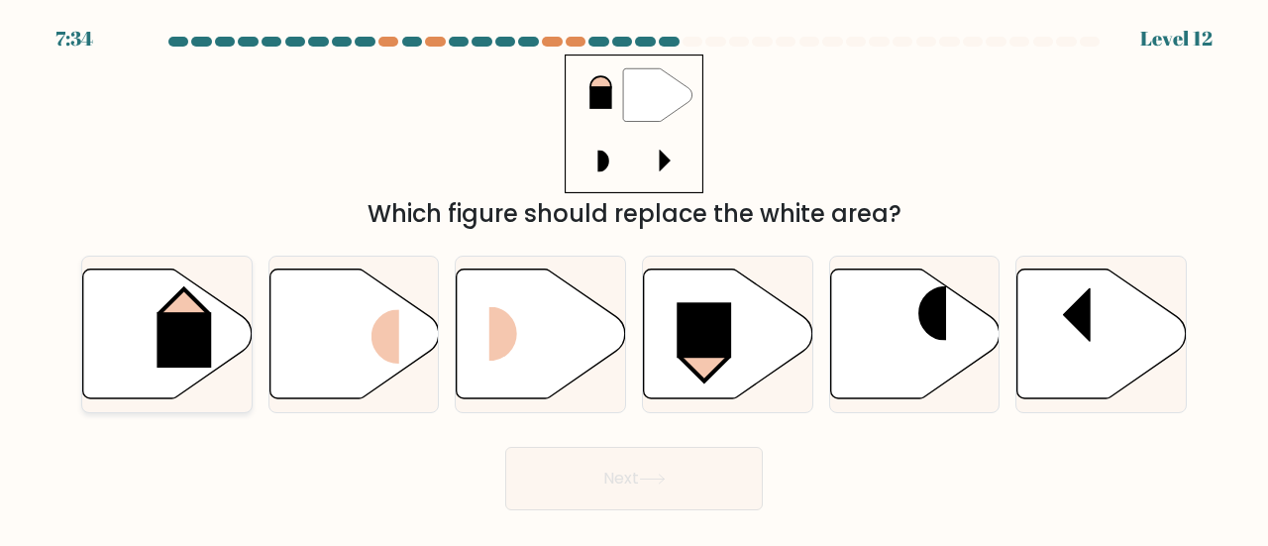
click at [158, 322] on rect at bounding box center [185, 339] width 54 height 55
click at [634, 278] on input "a." at bounding box center [634, 275] width 1 height 5
radio input "true"
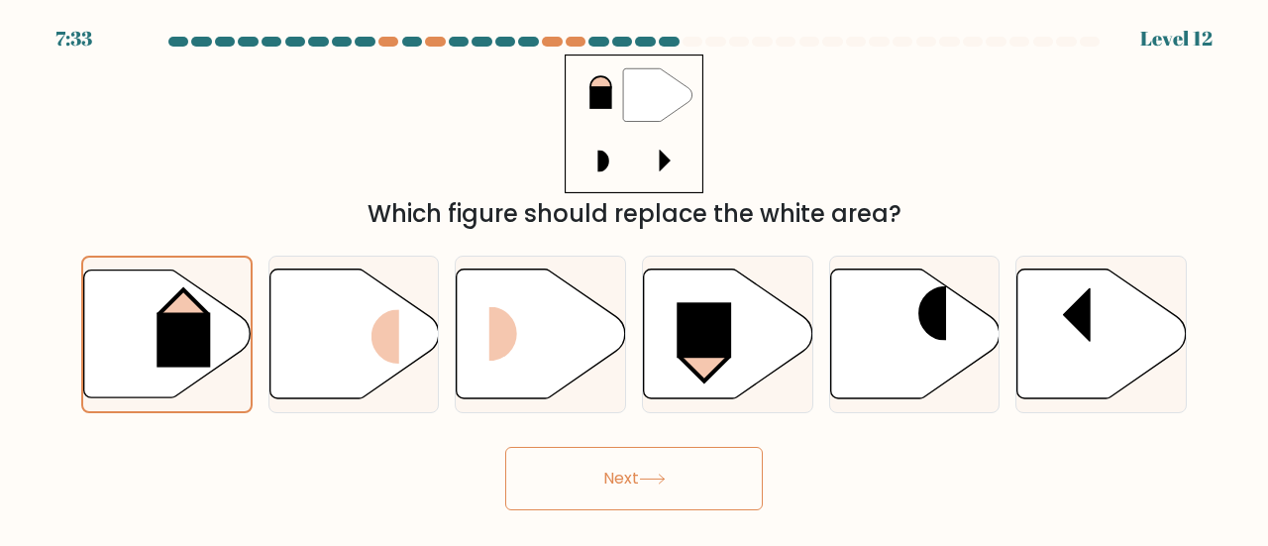
click at [650, 478] on icon at bounding box center [652, 478] width 24 height 9
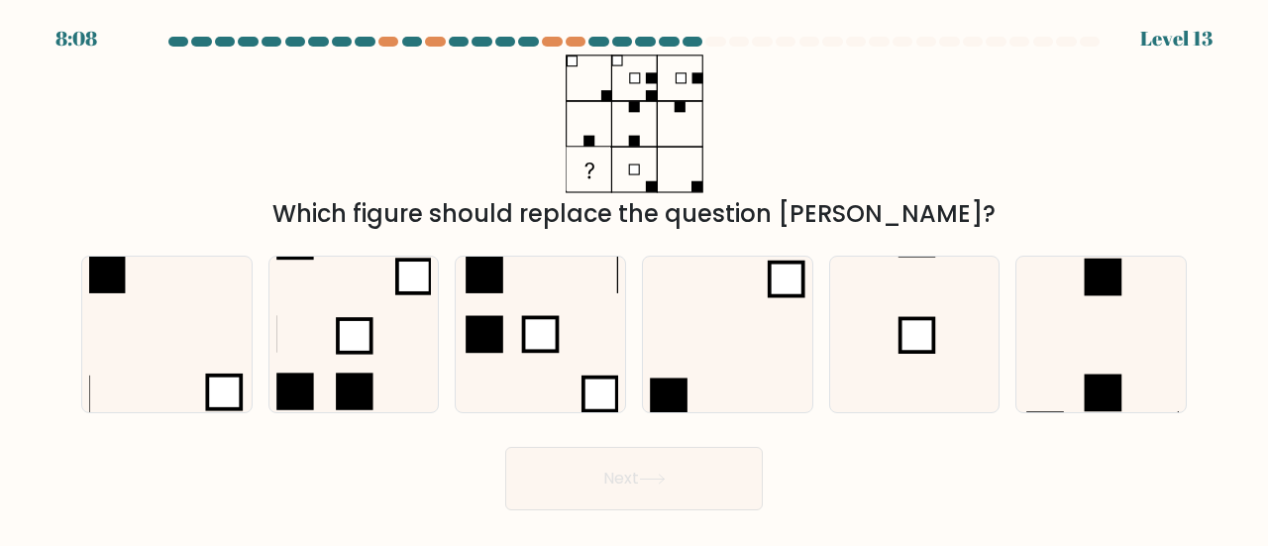
click at [264, 317] on div "b." at bounding box center [354, 335] width 187 height 158
click at [148, 299] on icon at bounding box center [167, 335] width 156 height 156
click at [634, 278] on input "a." at bounding box center [634, 275] width 1 height 5
radio input "true"
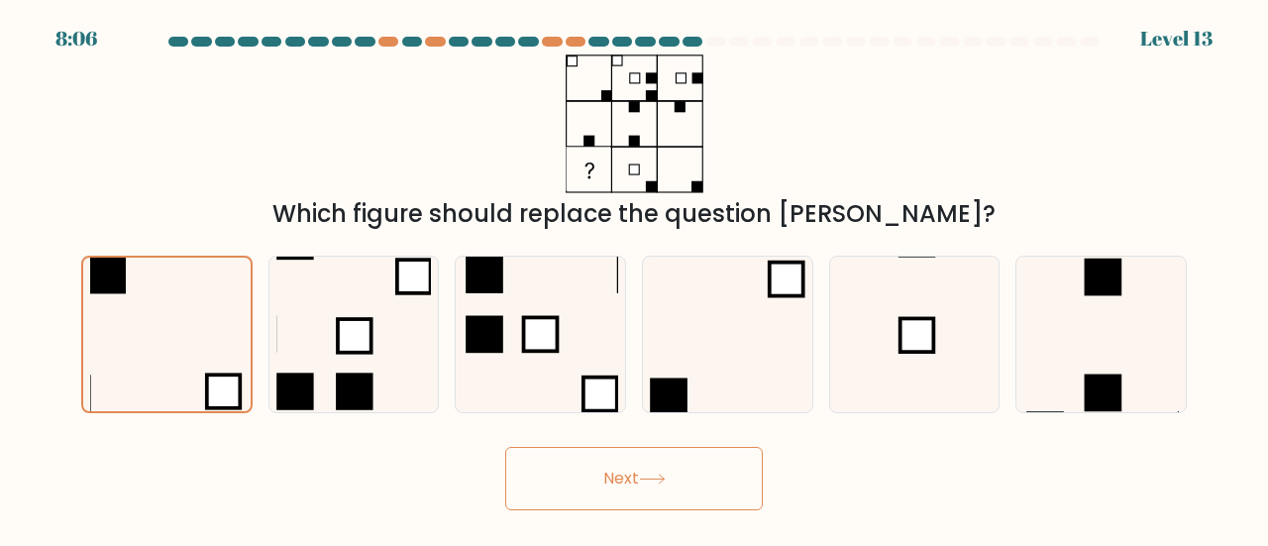
click at [610, 506] on button "Next" at bounding box center [634, 478] width 258 height 63
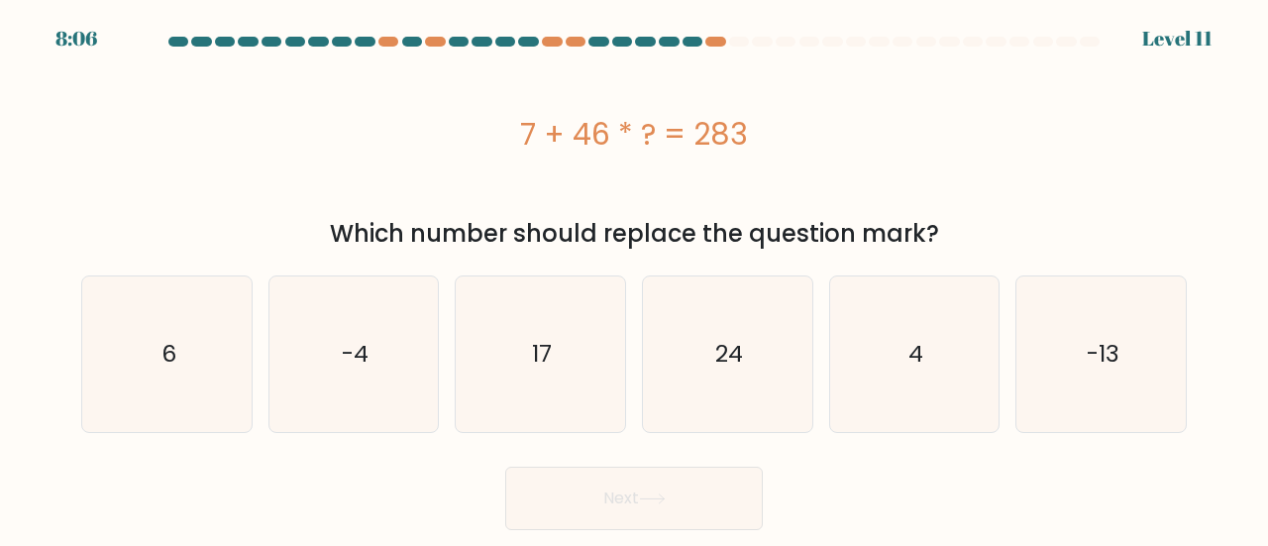
click at [608, 498] on button "Next" at bounding box center [634, 498] width 258 height 63
click at [797, 183] on div "7 + 46 * ? = 283" at bounding box center [634, 133] width 1106 height 158
click at [144, 394] on icon "6" at bounding box center [167, 354] width 156 height 156
click at [634, 278] on input "a. 6" at bounding box center [634, 275] width 1 height 5
radio input "true"
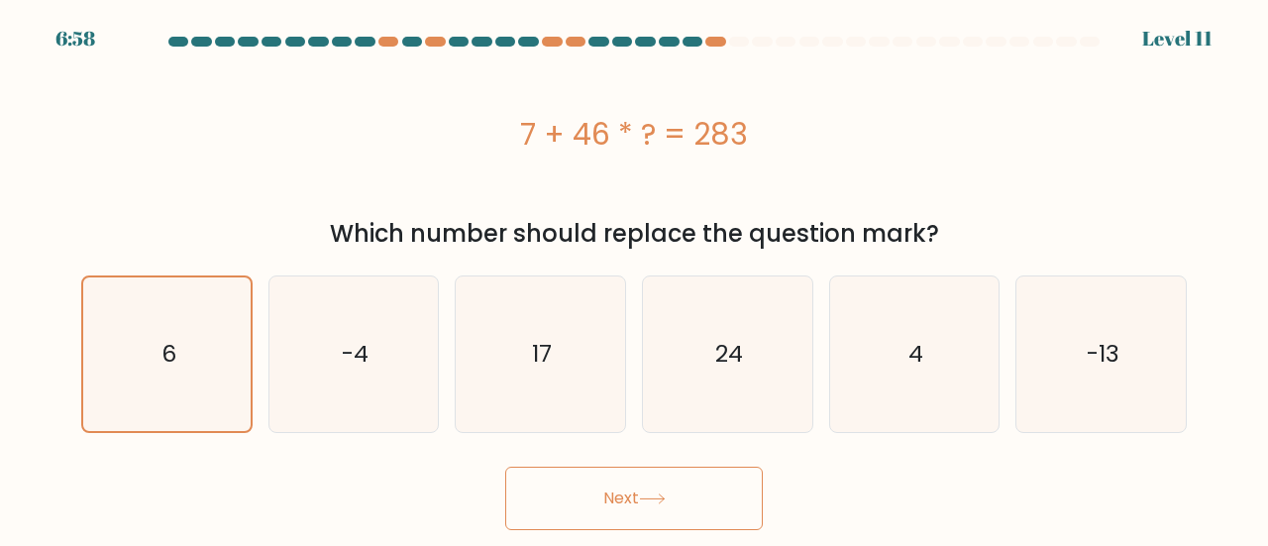
click at [631, 511] on button "Next" at bounding box center [634, 498] width 258 height 63
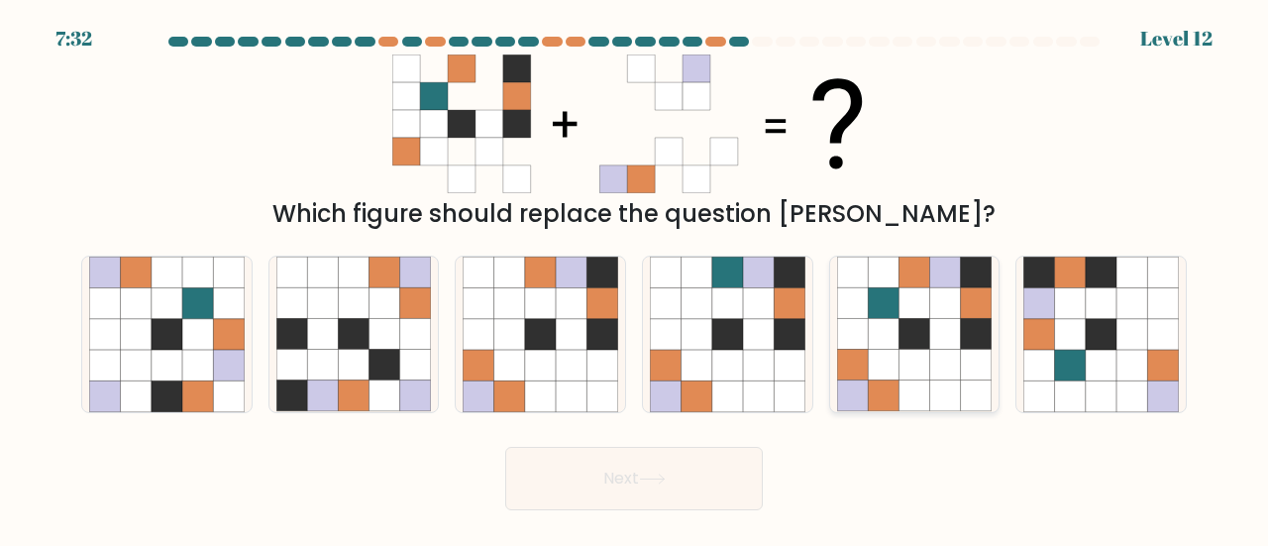
click at [917, 309] on icon at bounding box center [913, 303] width 31 height 31
click at [635, 278] on input "e." at bounding box center [634, 275] width 1 height 5
radio input "true"
click at [620, 504] on button "Next" at bounding box center [634, 478] width 258 height 63
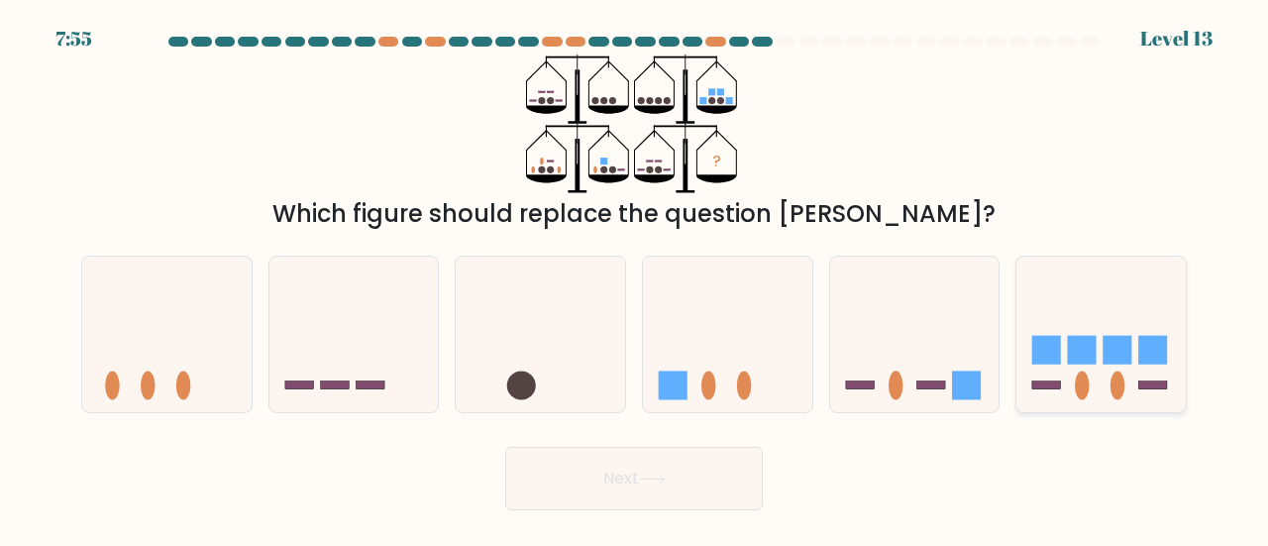
click at [1055, 352] on rect at bounding box center [1046, 350] width 29 height 29
click at [635, 278] on input "f." at bounding box center [634, 275] width 1 height 5
radio input "true"
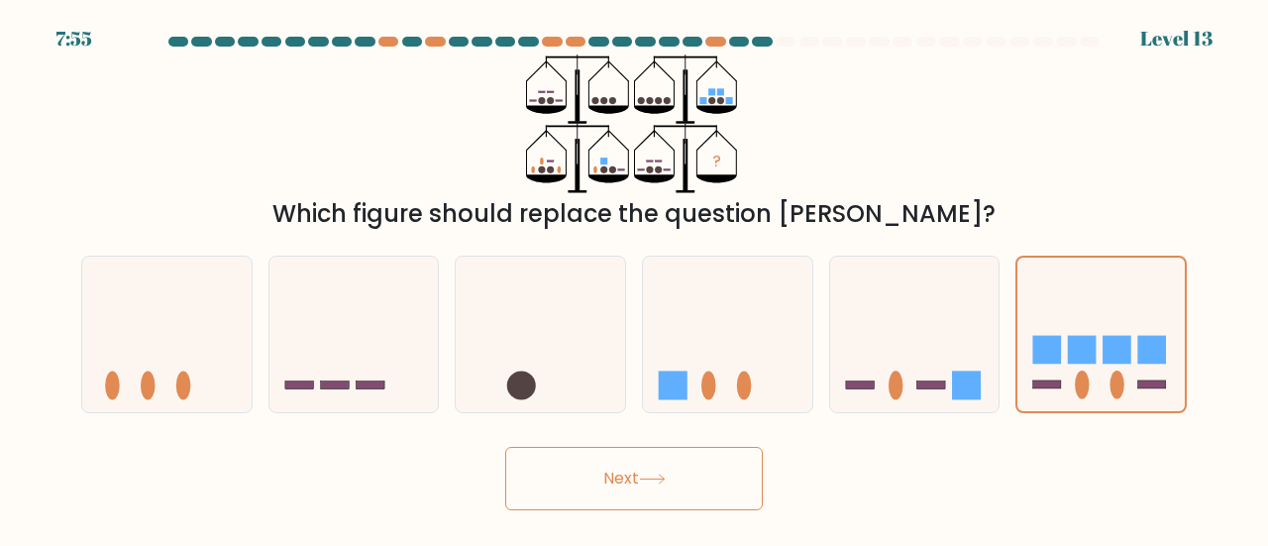
click at [687, 471] on button "Next" at bounding box center [634, 478] width 258 height 63
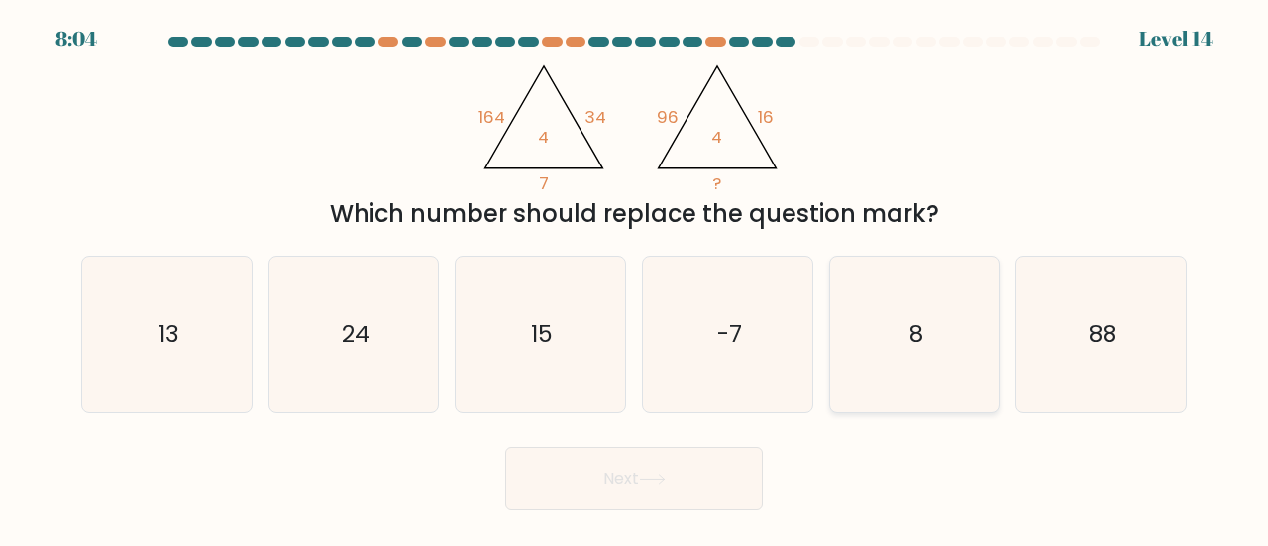
click at [898, 332] on icon "8" at bounding box center [915, 335] width 156 height 156
click at [635, 278] on input "e. 8" at bounding box center [634, 275] width 1 height 5
radio input "true"
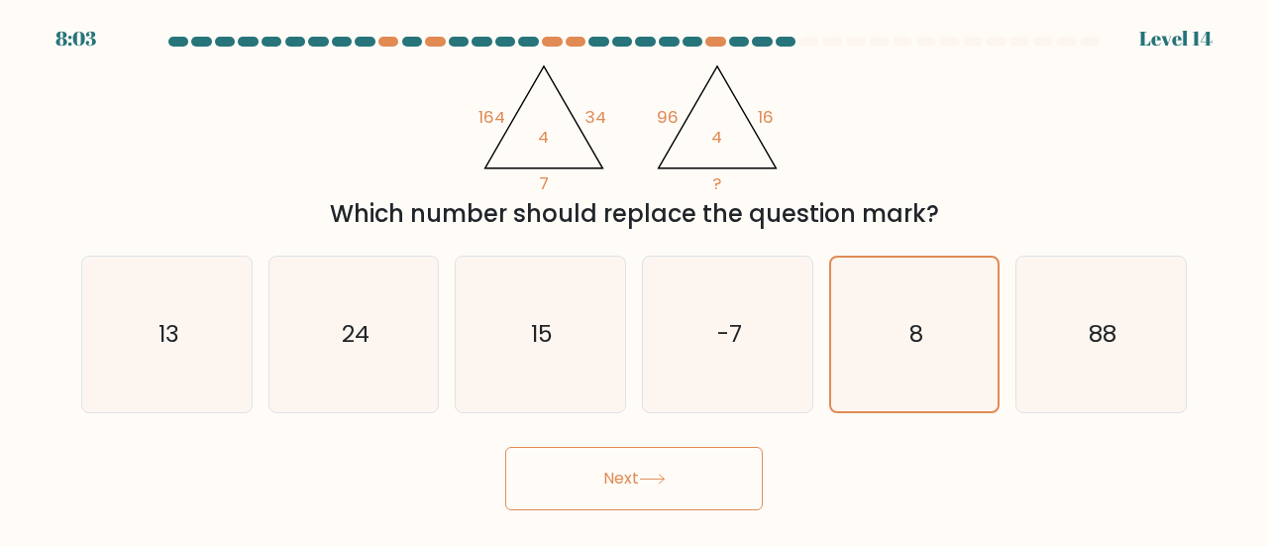
click at [713, 457] on button "Next" at bounding box center [634, 478] width 258 height 63
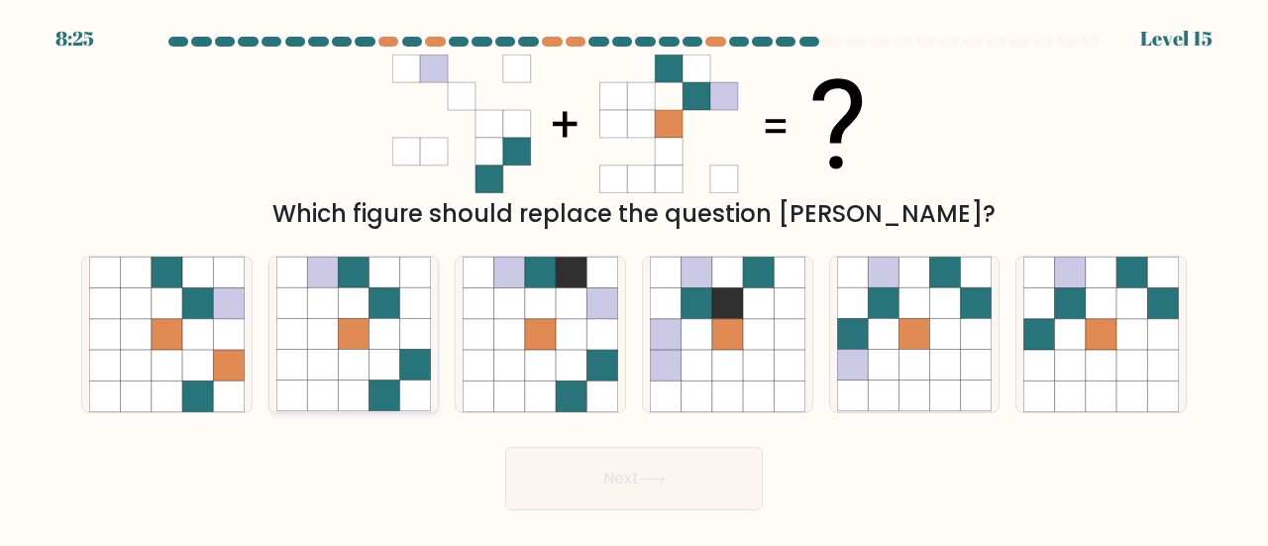
click at [398, 360] on icon at bounding box center [384, 365] width 31 height 31
click at [634, 278] on input "b." at bounding box center [634, 275] width 1 height 5
radio input "true"
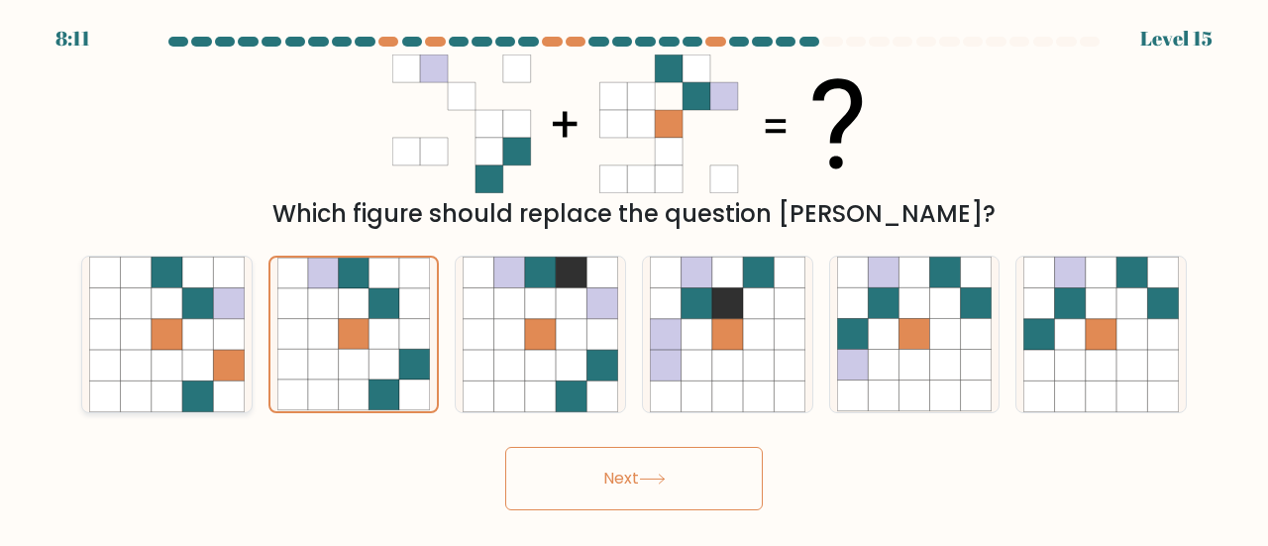
click at [224, 353] on icon at bounding box center [228, 365] width 31 height 31
click at [634, 278] on input "a." at bounding box center [634, 275] width 1 height 5
radio input "true"
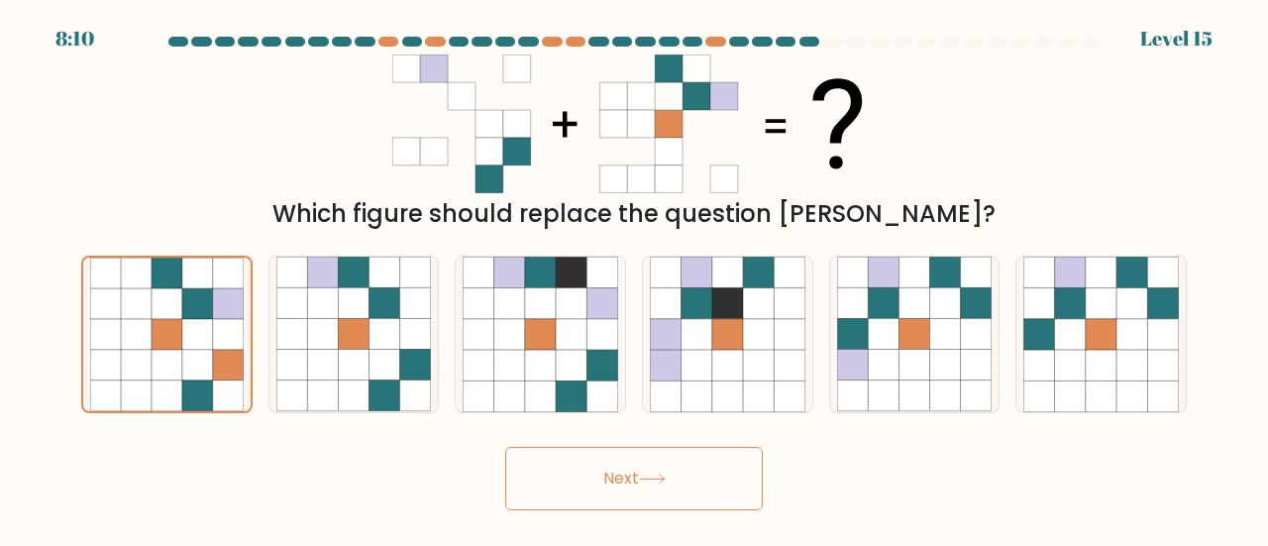
click at [739, 504] on button "Next" at bounding box center [634, 478] width 258 height 63
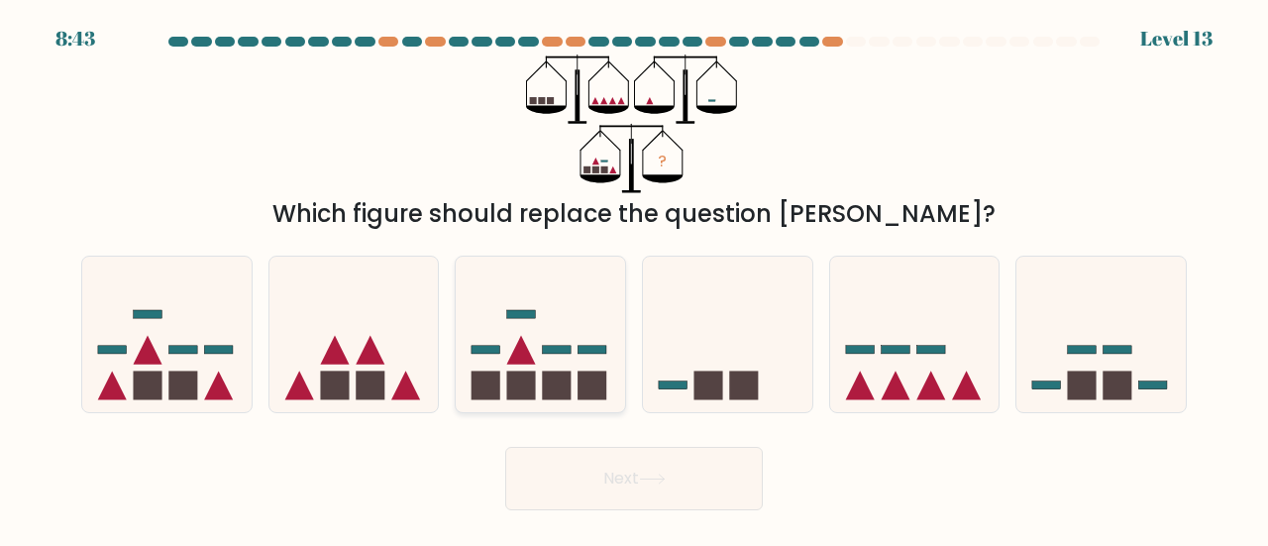
click at [497, 328] on icon at bounding box center [540, 334] width 169 height 140
click at [634, 278] on input "c." at bounding box center [634, 275] width 1 height 5
radio input "true"
click at [679, 502] on button "Next" at bounding box center [634, 478] width 258 height 63
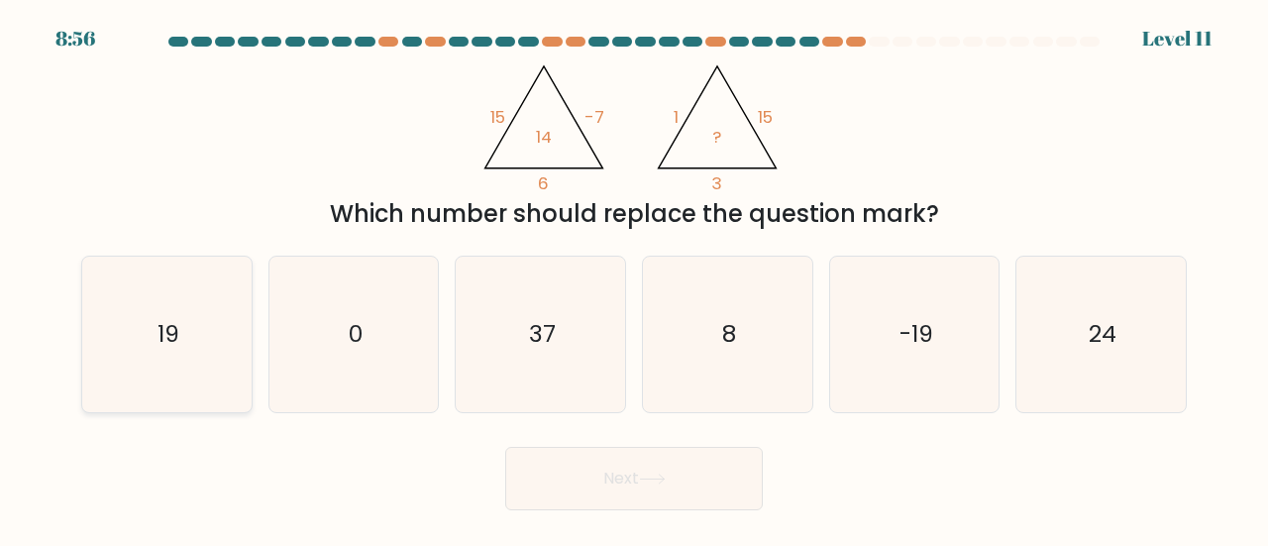
click at [225, 328] on icon "19" at bounding box center [167, 335] width 156 height 156
click at [634, 278] on input "a. 19" at bounding box center [634, 275] width 1 height 5
radio input "true"
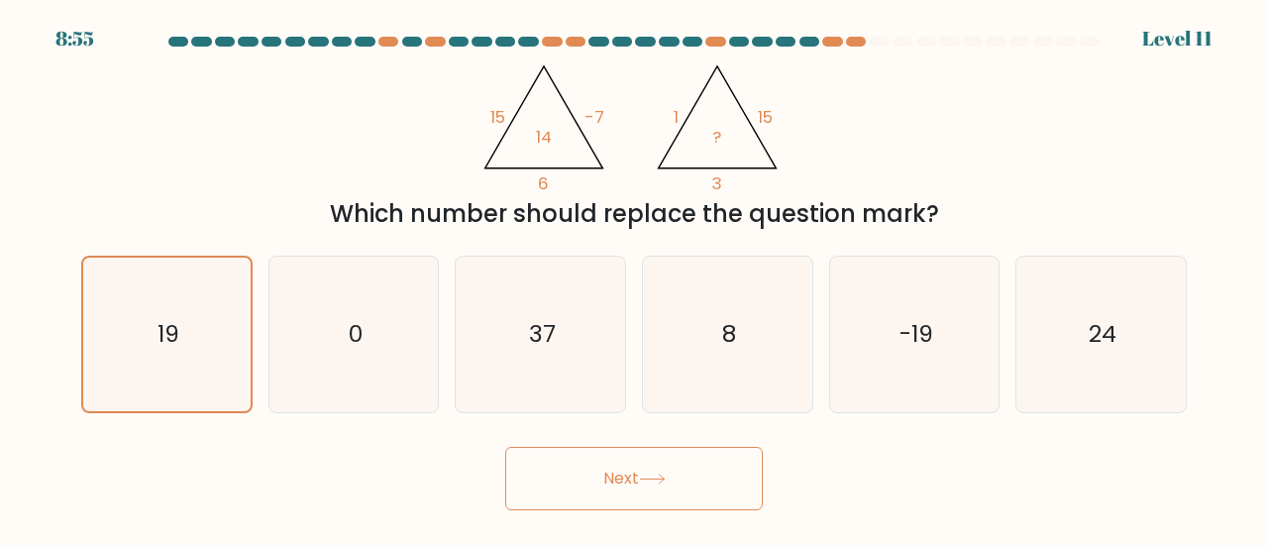
click at [534, 473] on button "Next" at bounding box center [634, 478] width 258 height 63
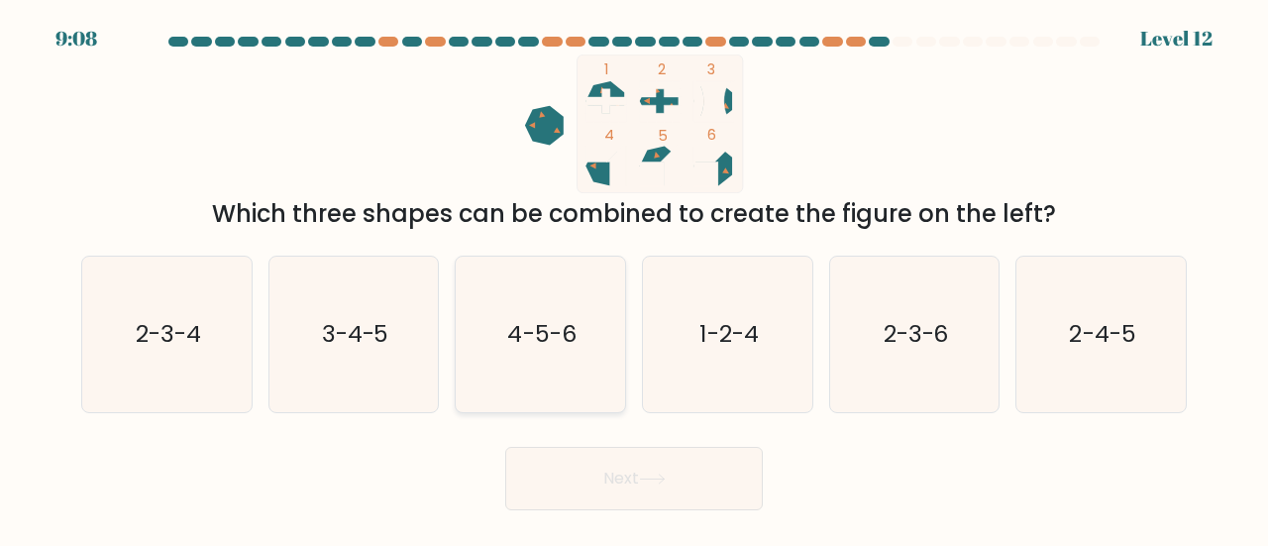
click at [535, 368] on icon "4-5-6" at bounding box center [541, 335] width 156 height 156
click at [634, 278] on input "c. 4-5-6" at bounding box center [634, 275] width 1 height 5
radio input "true"
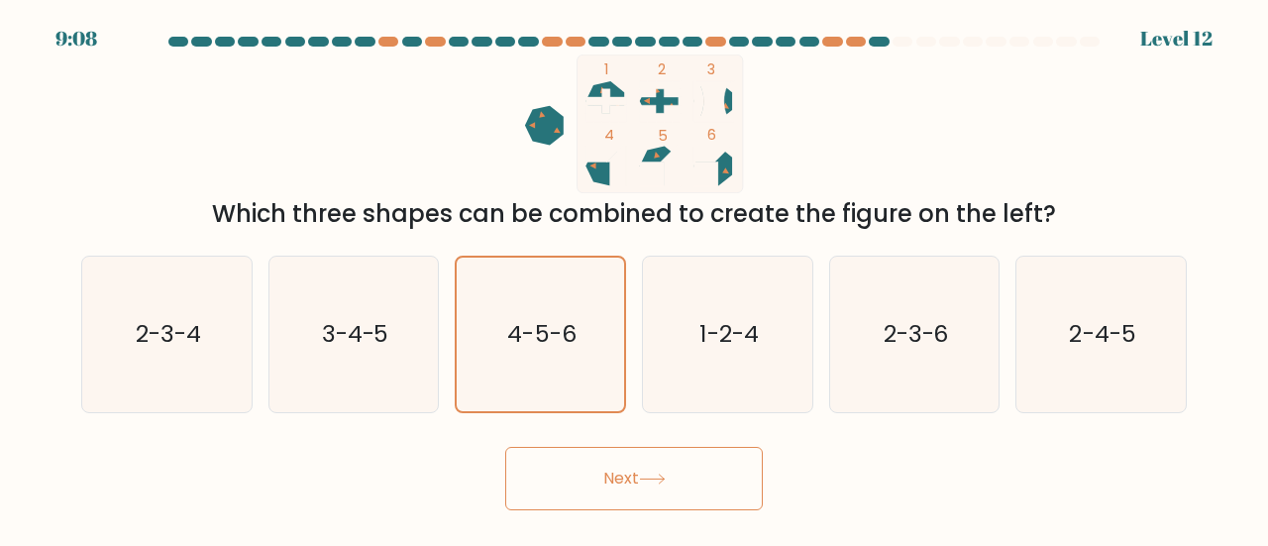
click at [628, 471] on button "Next" at bounding box center [634, 478] width 258 height 63
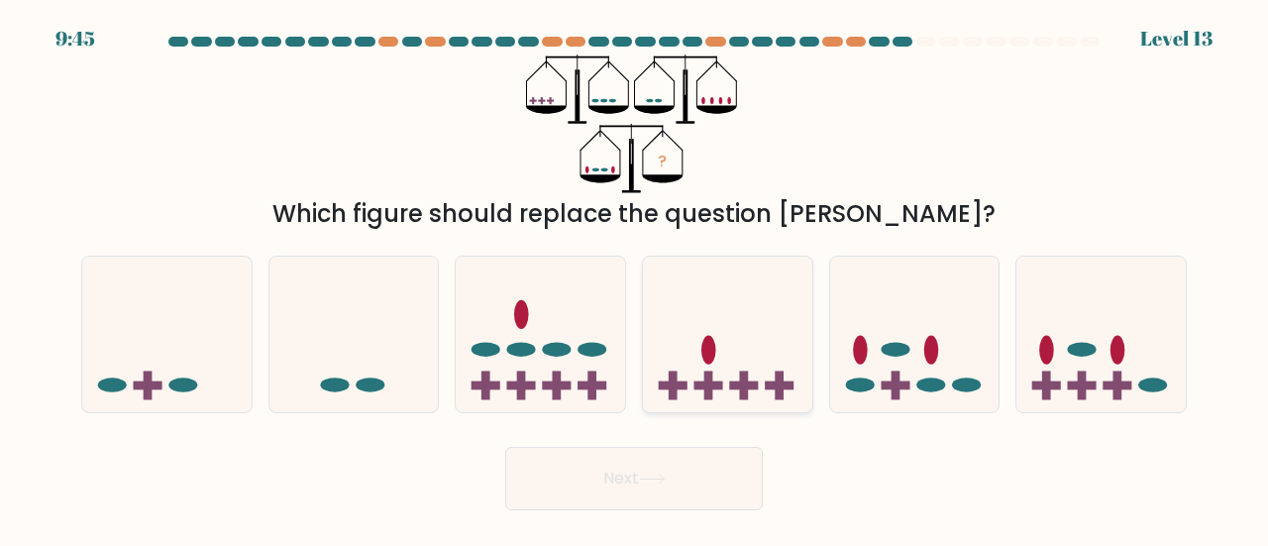
click at [743, 292] on icon at bounding box center [727, 334] width 169 height 140
click at [635, 278] on input "d." at bounding box center [634, 275] width 1 height 5
radio input "true"
click at [612, 486] on button "Next" at bounding box center [634, 478] width 258 height 63
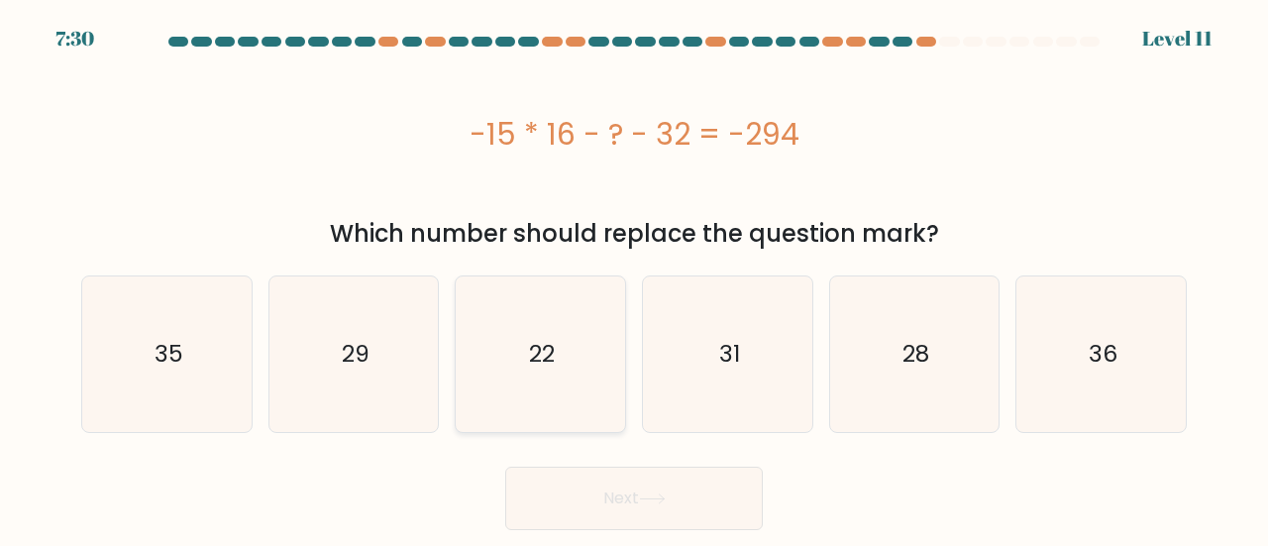
click at [516, 343] on icon "22" at bounding box center [541, 354] width 156 height 156
click at [634, 278] on input "c. 22" at bounding box center [634, 275] width 1 height 5
radio input "true"
click at [641, 530] on body "7:30 Level 11" at bounding box center [634, 273] width 1268 height 546
click at [639, 490] on button "Next" at bounding box center [634, 498] width 258 height 63
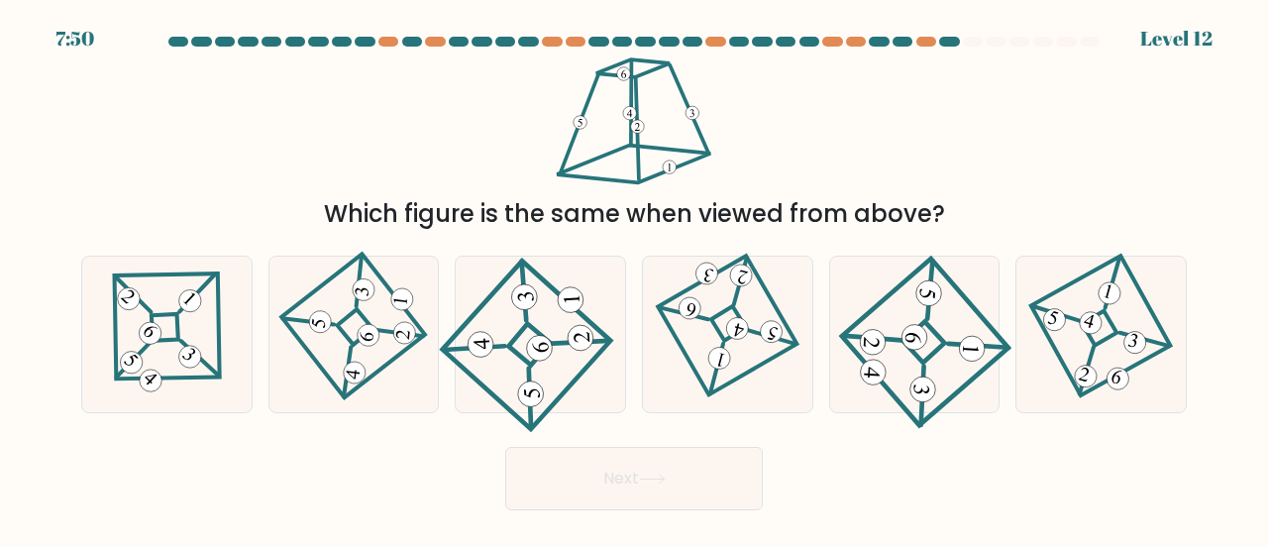
drag, startPoint x: 551, startPoint y: 322, endPoint x: 638, endPoint y: 435, distance: 142.7
click at [551, 320] on icon at bounding box center [541, 334] width 144 height 124
click at [634, 278] on input "c." at bounding box center [634, 275] width 1 height 5
radio input "true"
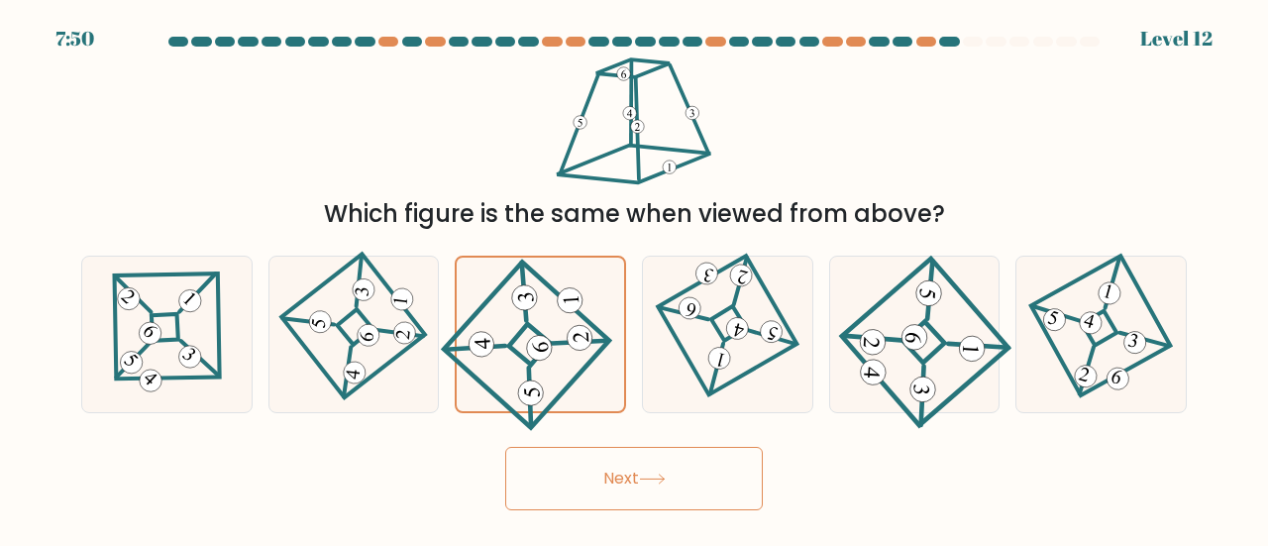
click at [651, 453] on button "Next" at bounding box center [634, 478] width 258 height 63
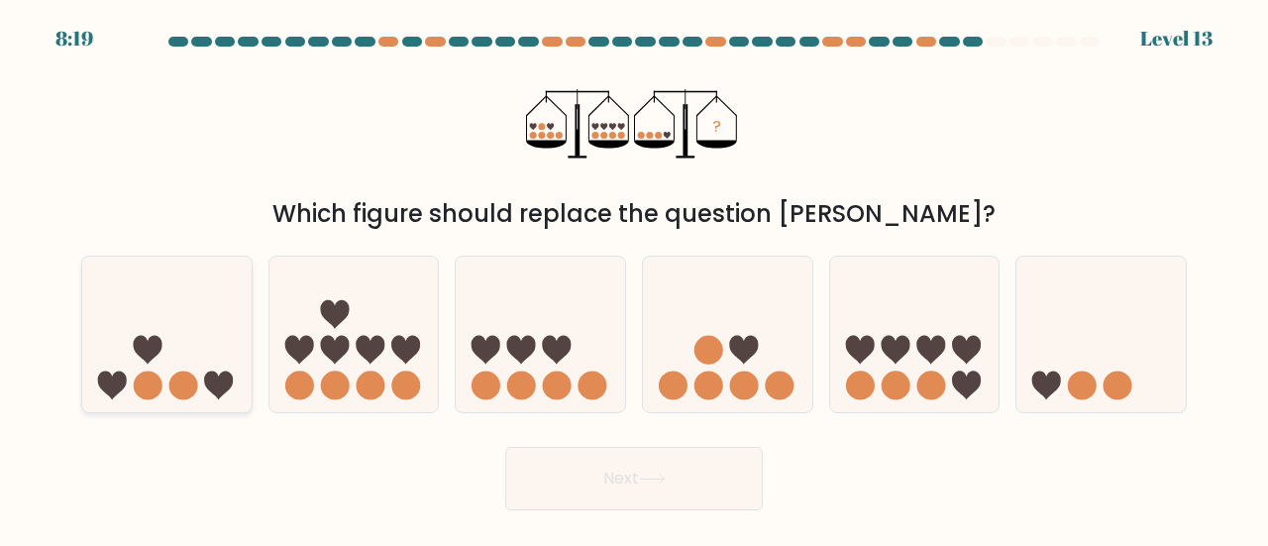
click at [222, 345] on icon at bounding box center [166, 334] width 169 height 140
click at [634, 278] on input "a." at bounding box center [634, 275] width 1 height 5
radio input "true"
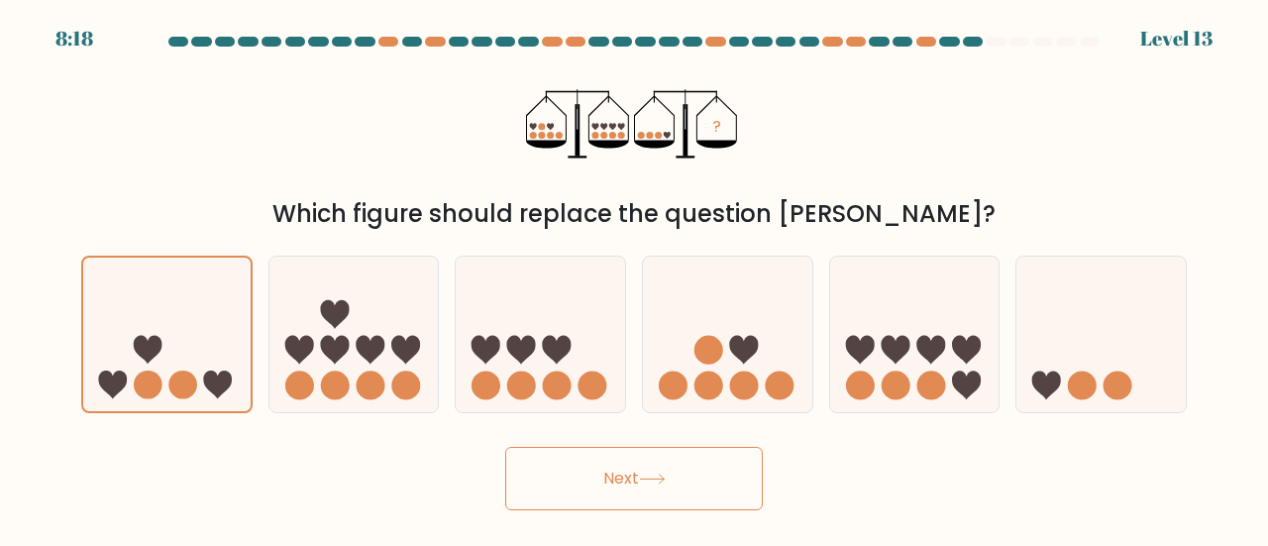
click at [606, 461] on button "Next" at bounding box center [634, 478] width 258 height 63
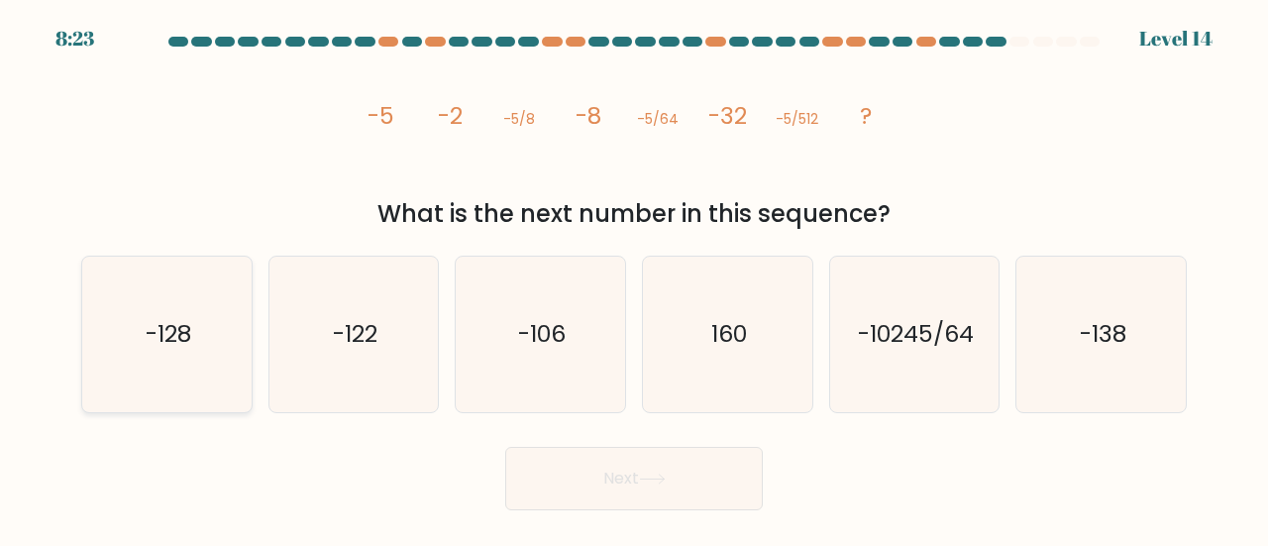
click at [151, 340] on text "-128" at bounding box center [169, 333] width 46 height 33
click at [634, 278] on input "a. -128" at bounding box center [634, 275] width 1 height 5
radio input "true"
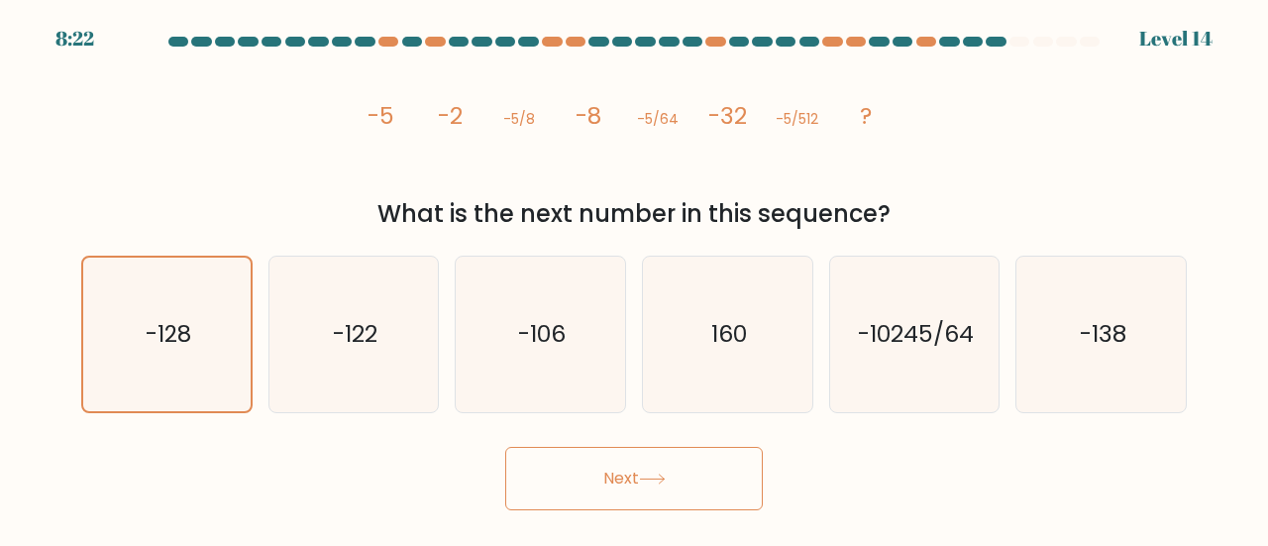
click at [592, 491] on button "Next" at bounding box center [634, 478] width 258 height 63
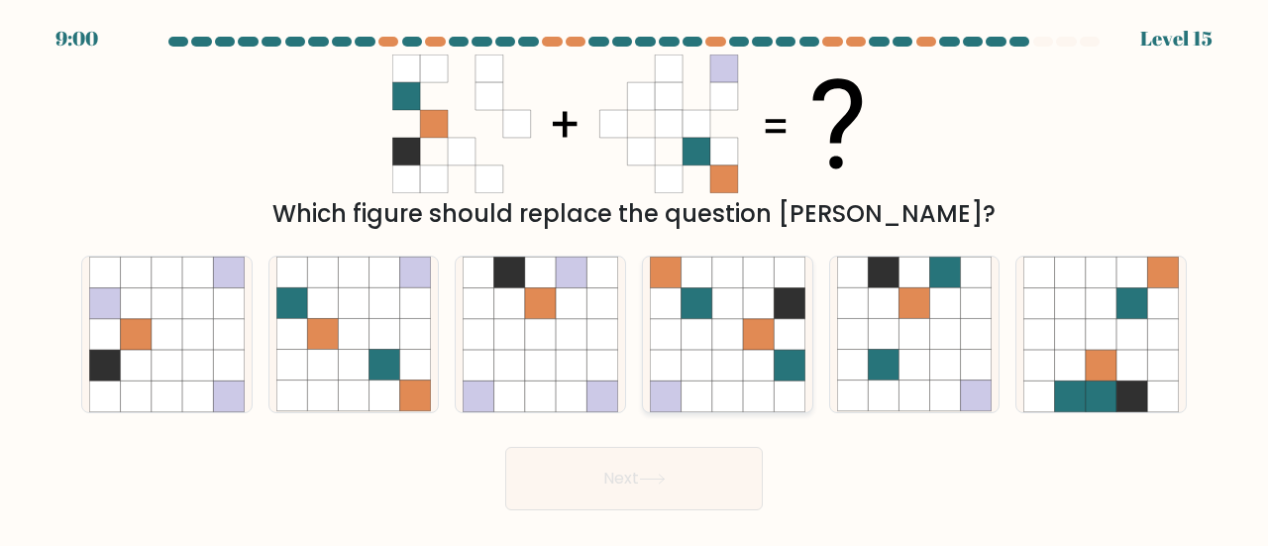
click at [701, 314] on icon at bounding box center [696, 303] width 31 height 31
click at [635, 278] on input "d." at bounding box center [634, 275] width 1 height 5
radio input "true"
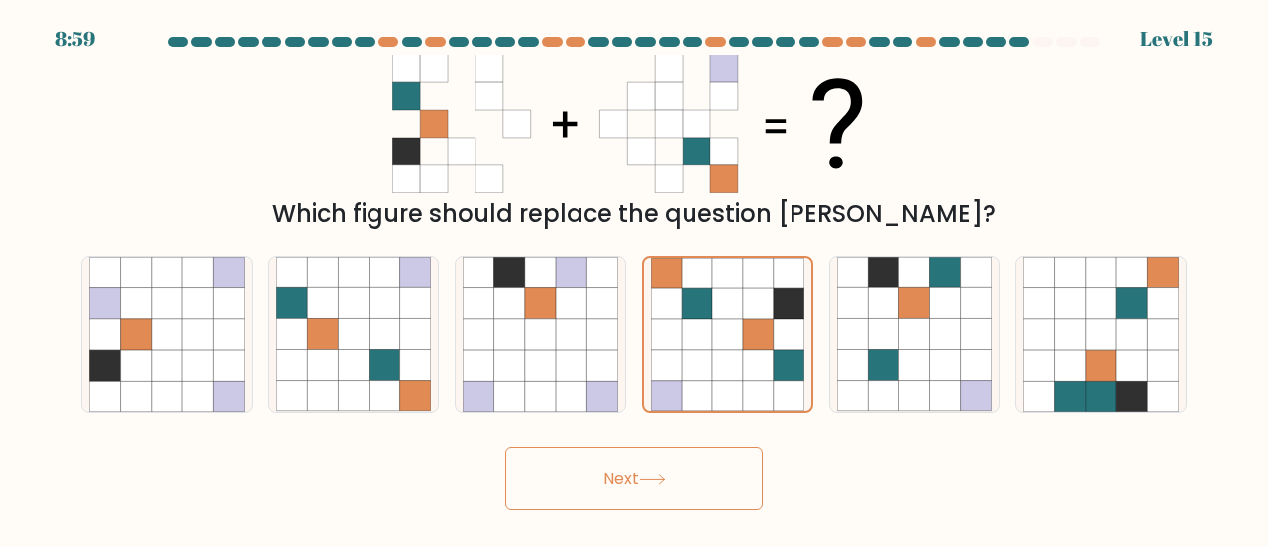
click at [688, 456] on button "Next" at bounding box center [634, 478] width 258 height 63
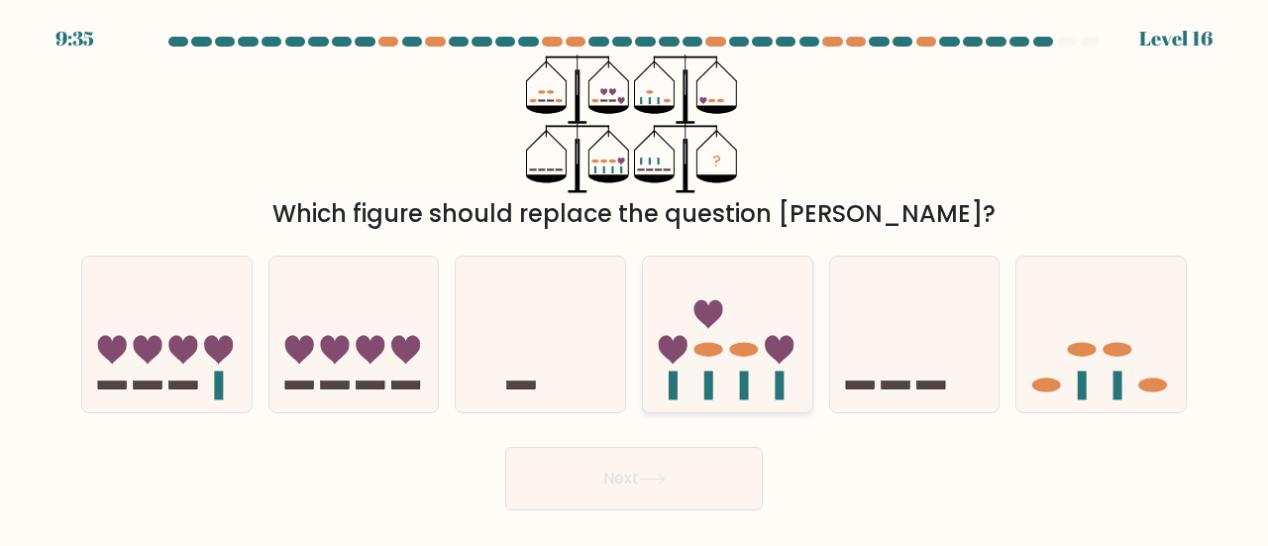
click at [769, 268] on icon at bounding box center [727, 334] width 169 height 140
click at [635, 273] on input "d." at bounding box center [634, 275] width 1 height 5
radio input "true"
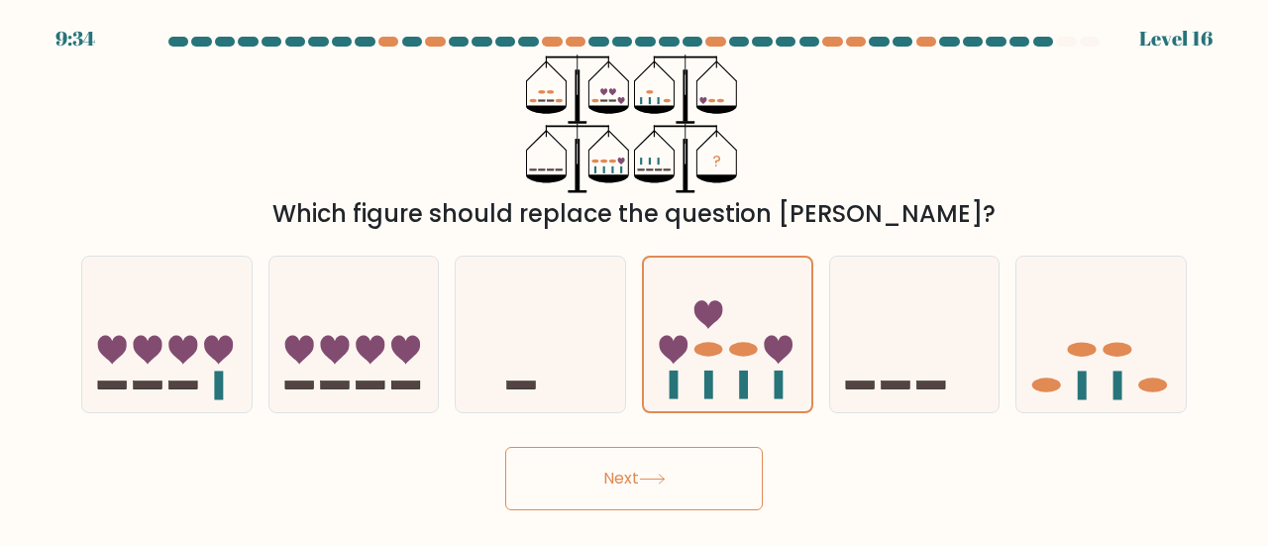
click at [724, 467] on button "Next" at bounding box center [634, 478] width 258 height 63
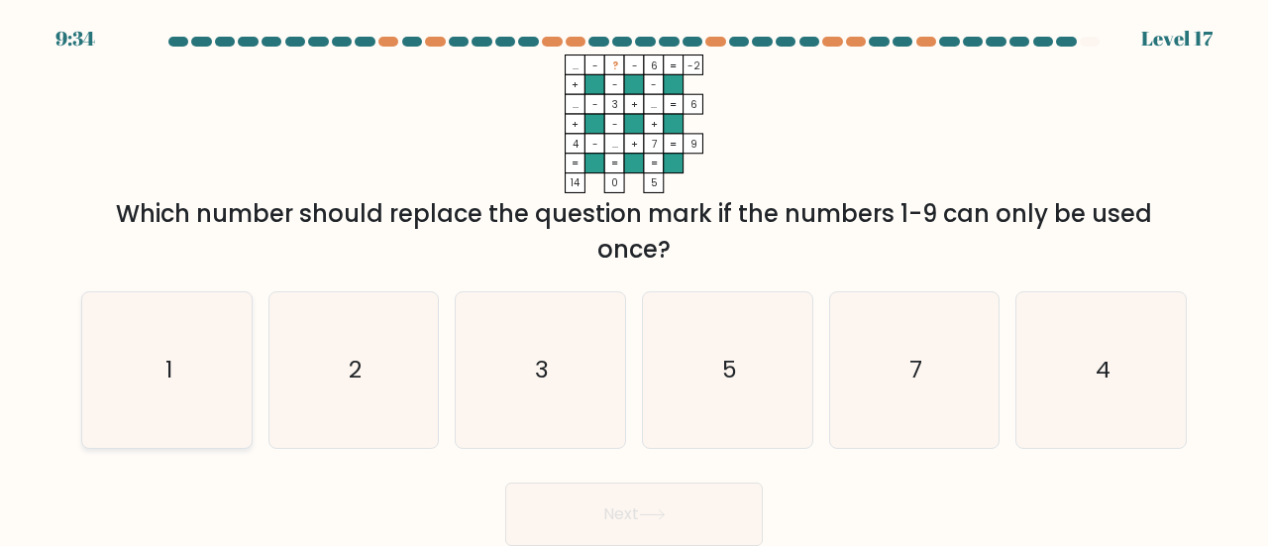
drag, startPoint x: 121, startPoint y: 364, endPoint x: 265, endPoint y: 399, distance: 149.0
click at [121, 362] on icon "1" at bounding box center [167, 370] width 156 height 156
click at [634, 278] on input "a. 1" at bounding box center [634, 275] width 1 height 5
radio input "true"
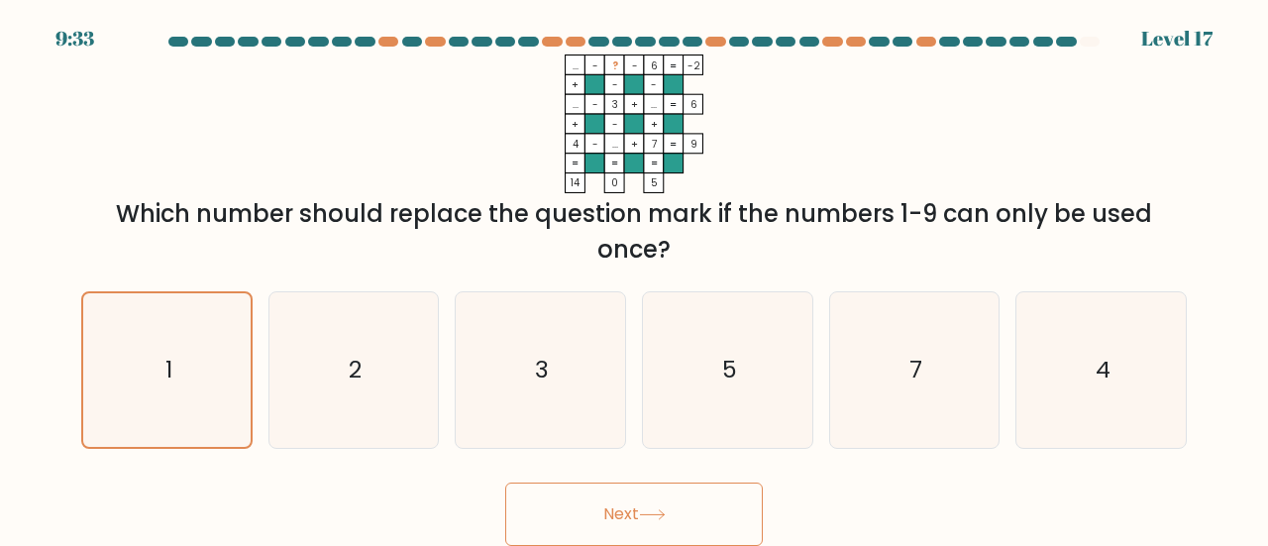
click at [573, 504] on button "Next" at bounding box center [634, 513] width 258 height 63
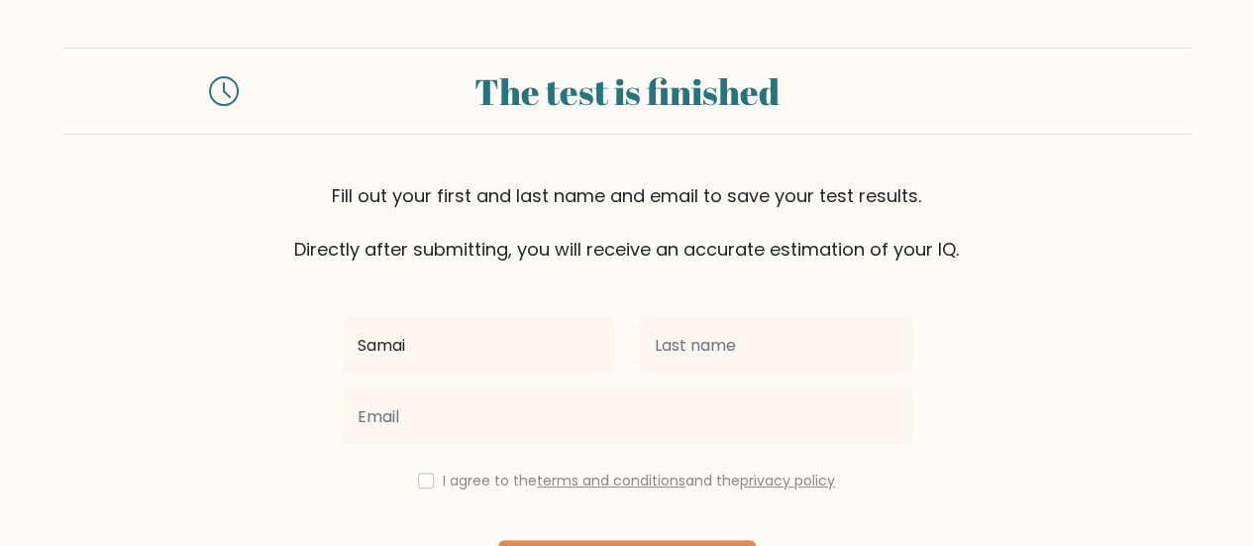
type input "Samai"
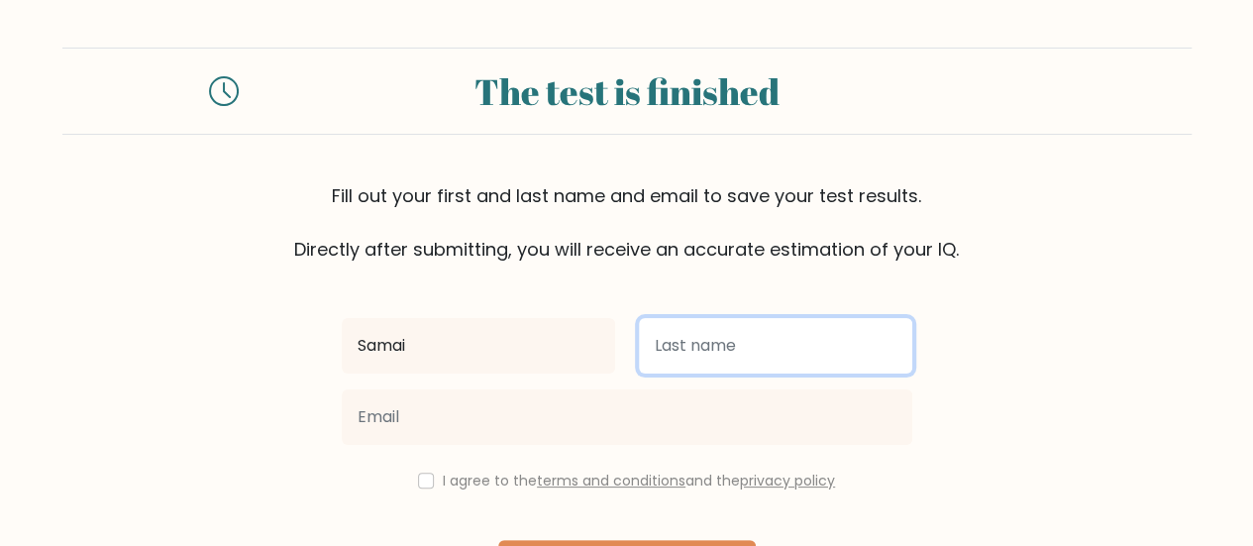
click at [840, 358] on input "text" at bounding box center [775, 345] width 273 height 55
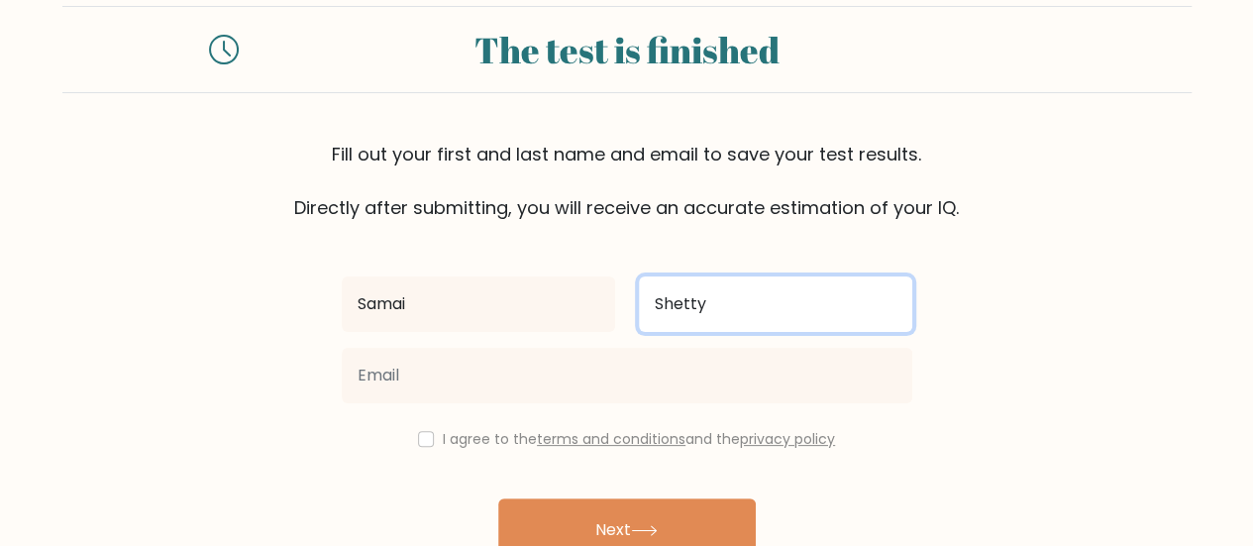
scroll to position [48, 0]
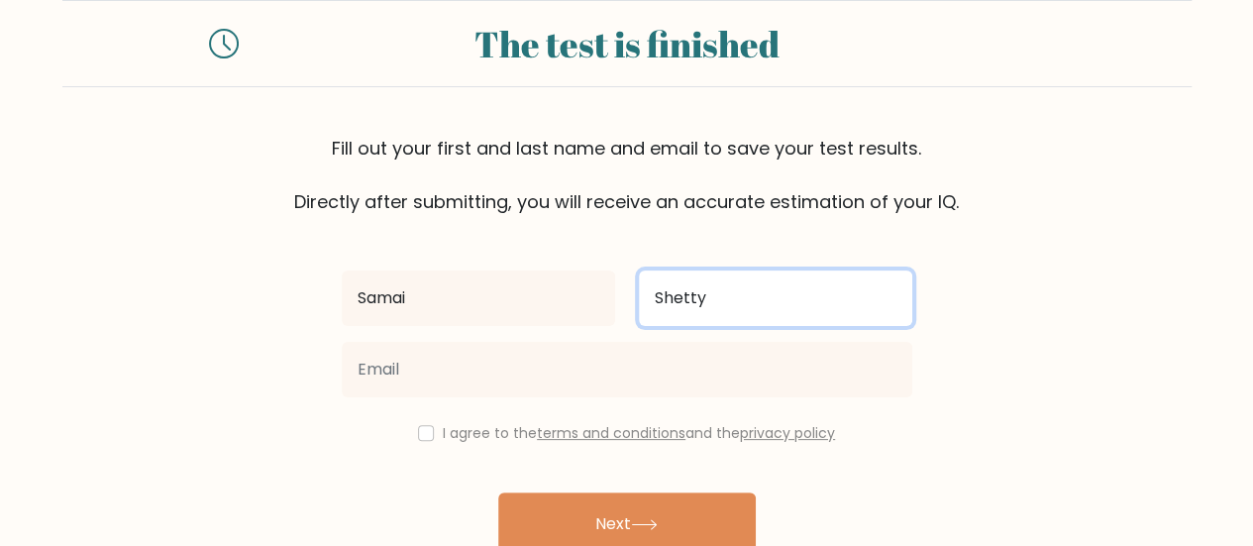
type input "Shetty"
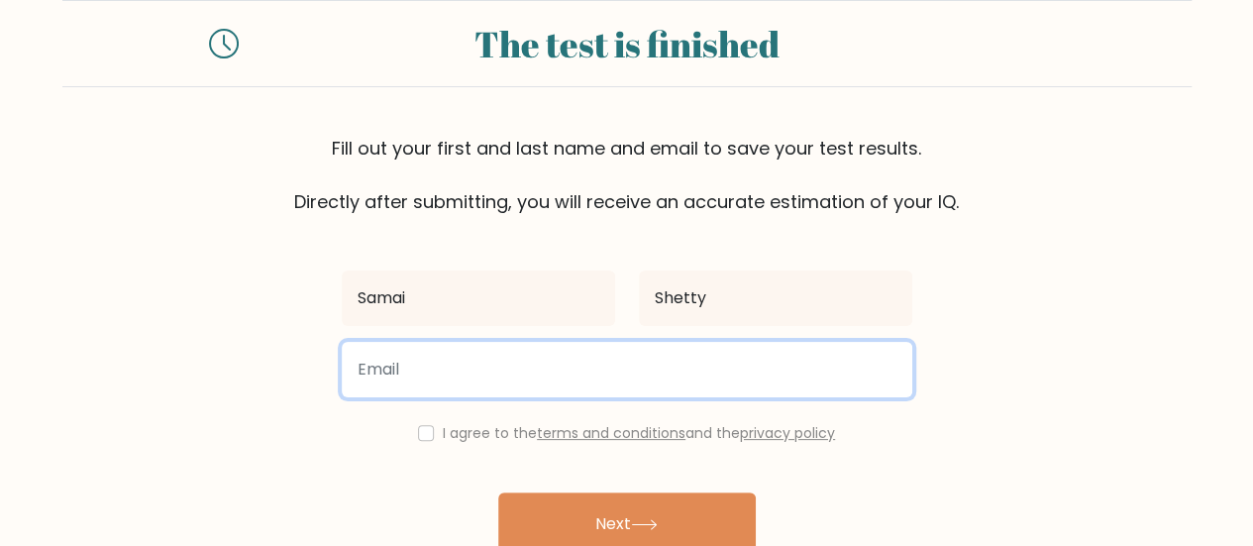
click at [618, 359] on input "email" at bounding box center [627, 369] width 571 height 55
type input "samaisshetty@gmail.com"
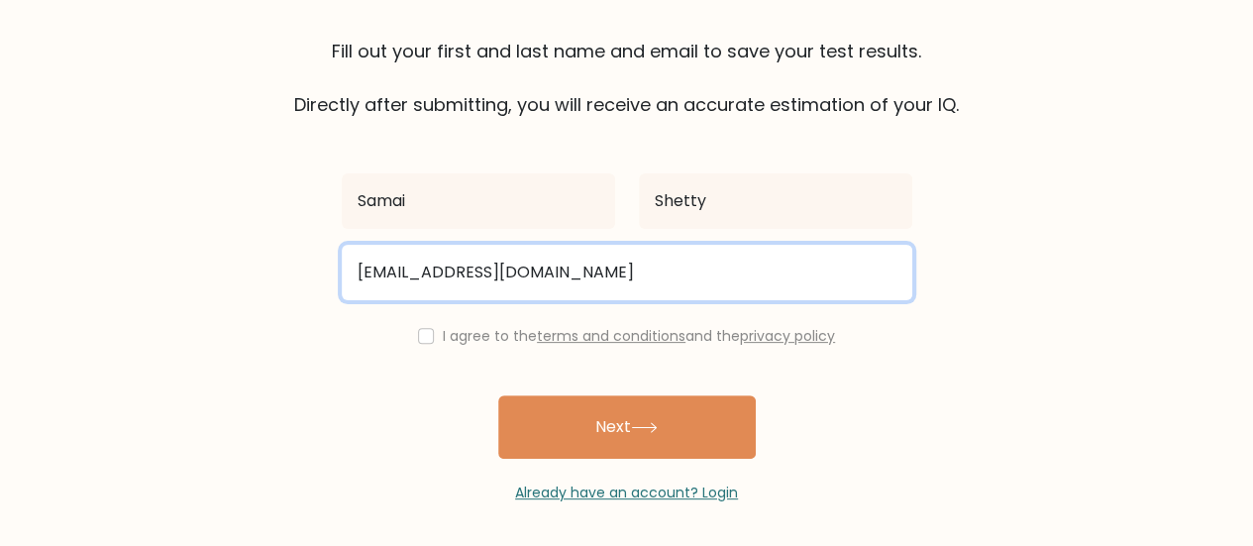
scroll to position [148, 0]
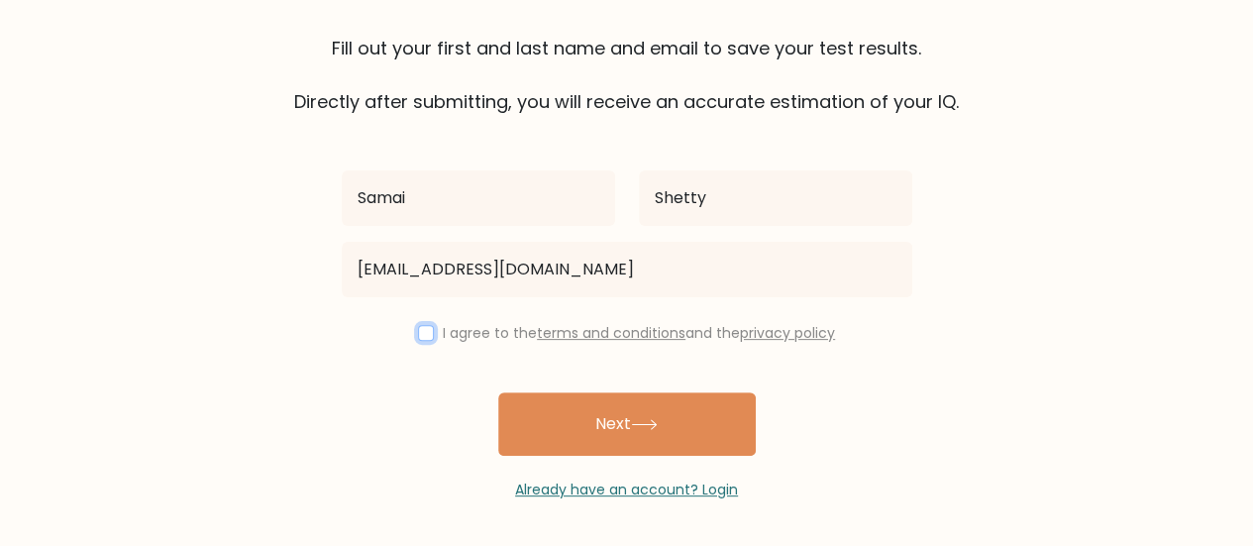
click at [421, 332] on input "checkbox" at bounding box center [426, 333] width 16 height 16
checkbox input "true"
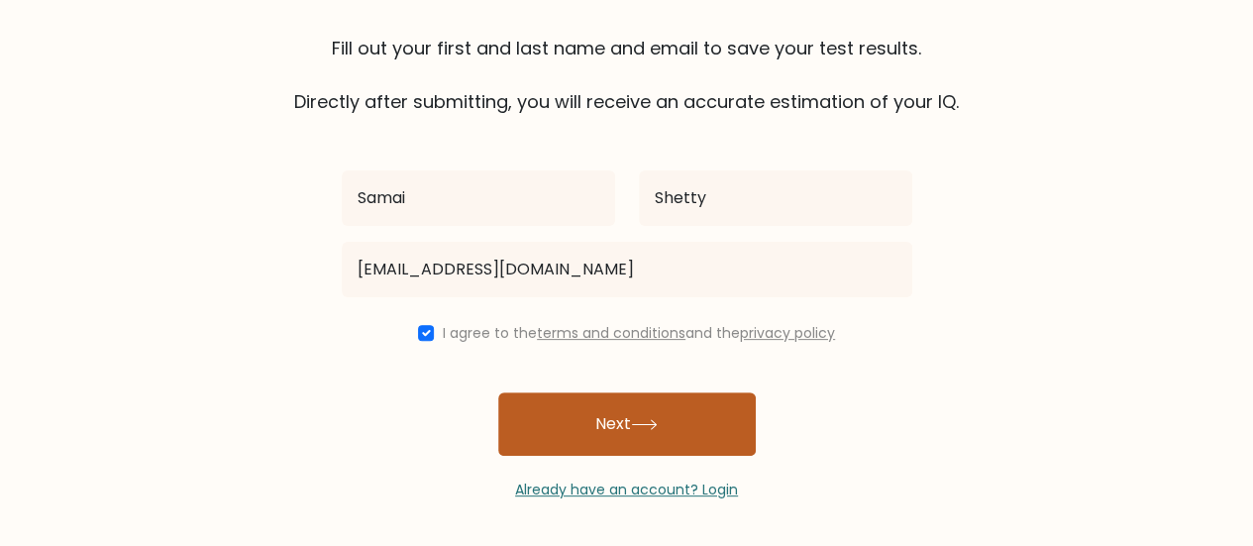
click at [585, 429] on button "Next" at bounding box center [627, 423] width 258 height 63
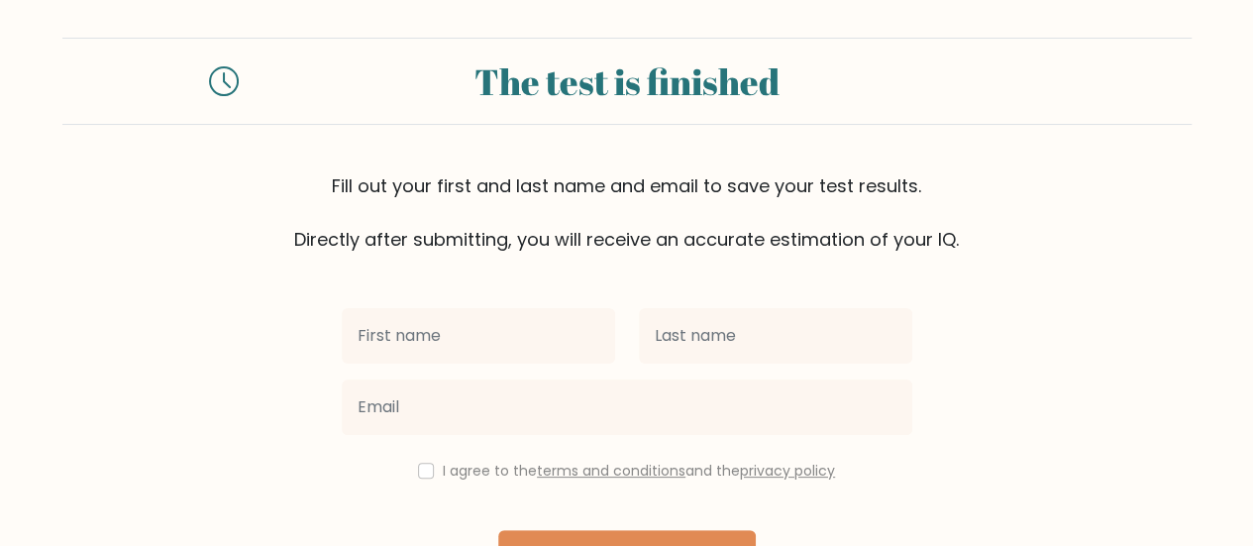
scroll to position [67, 0]
click at [414, 344] on input "text" at bounding box center [478, 335] width 273 height 55
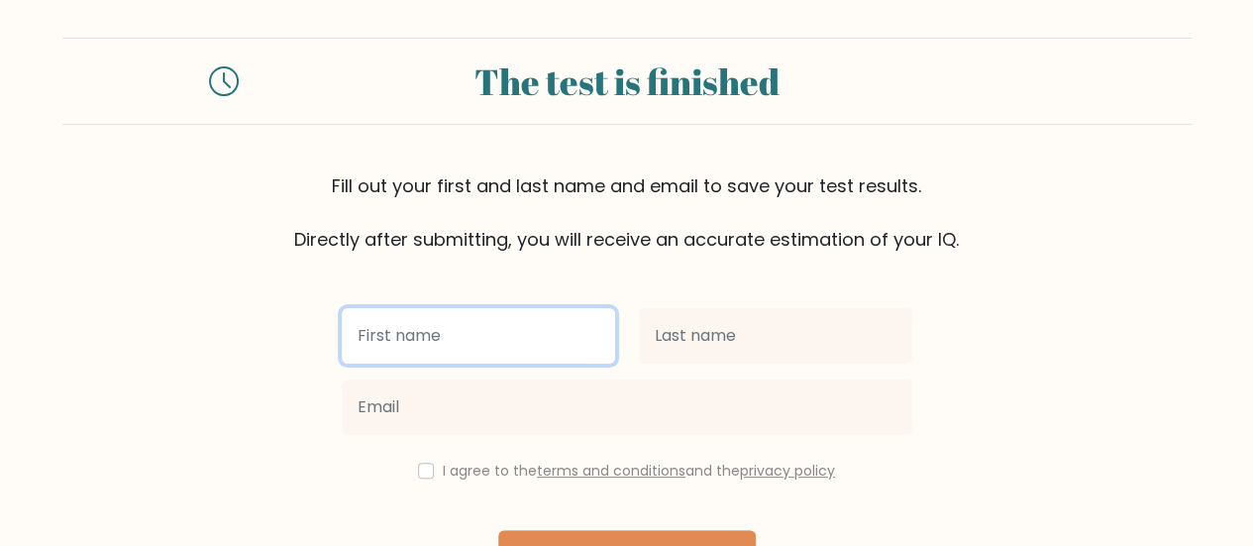
click at [575, 331] on input "text" at bounding box center [478, 335] width 273 height 55
type input "Samai"
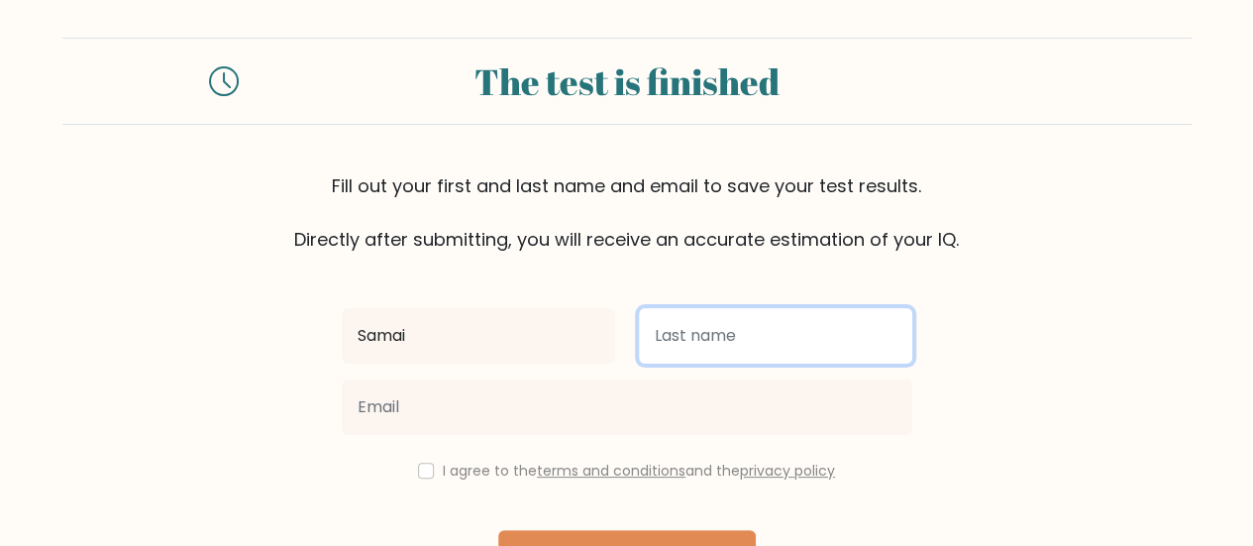
click at [723, 323] on input "text" at bounding box center [775, 335] width 273 height 55
type input "Shetty"
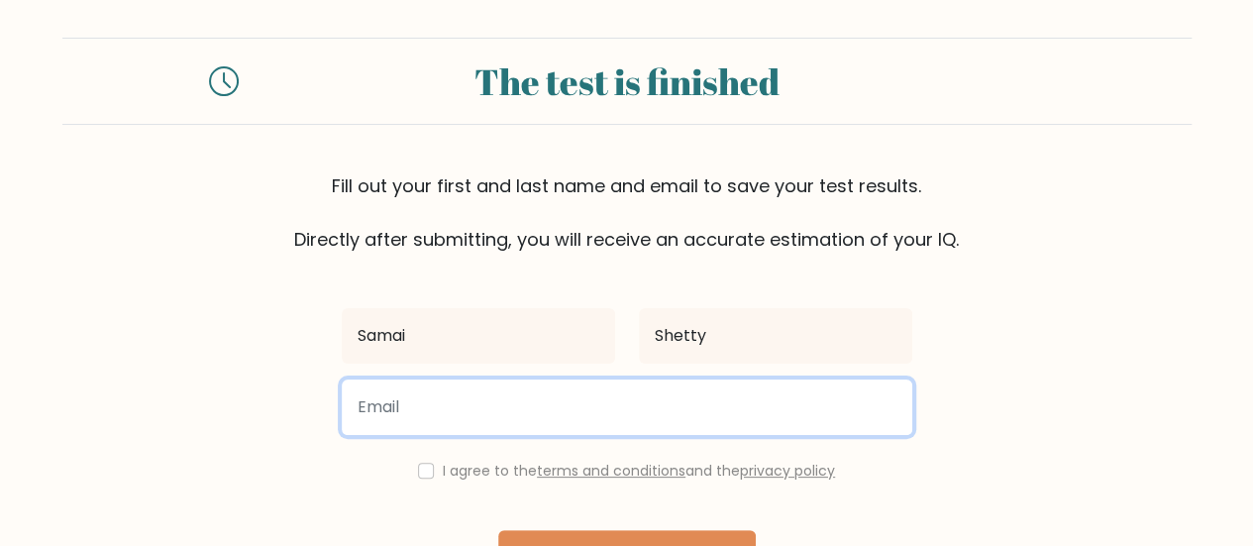
click at [762, 413] on input "email" at bounding box center [627, 406] width 571 height 55
type input "samaisshetty@gmail.com"
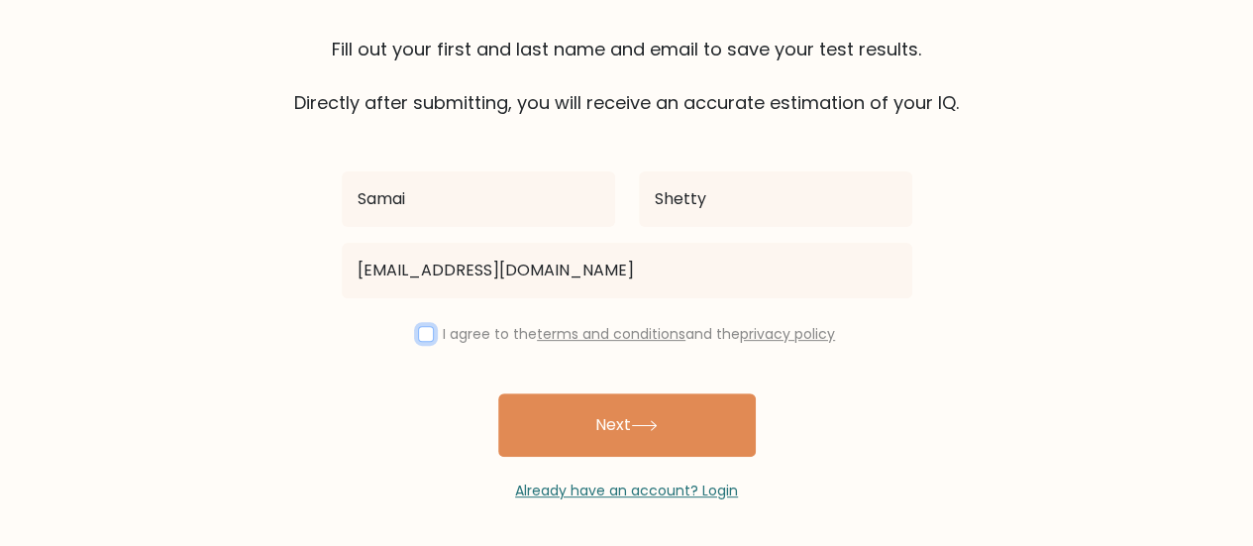
click at [423, 329] on input "checkbox" at bounding box center [426, 334] width 16 height 16
checkbox input "true"
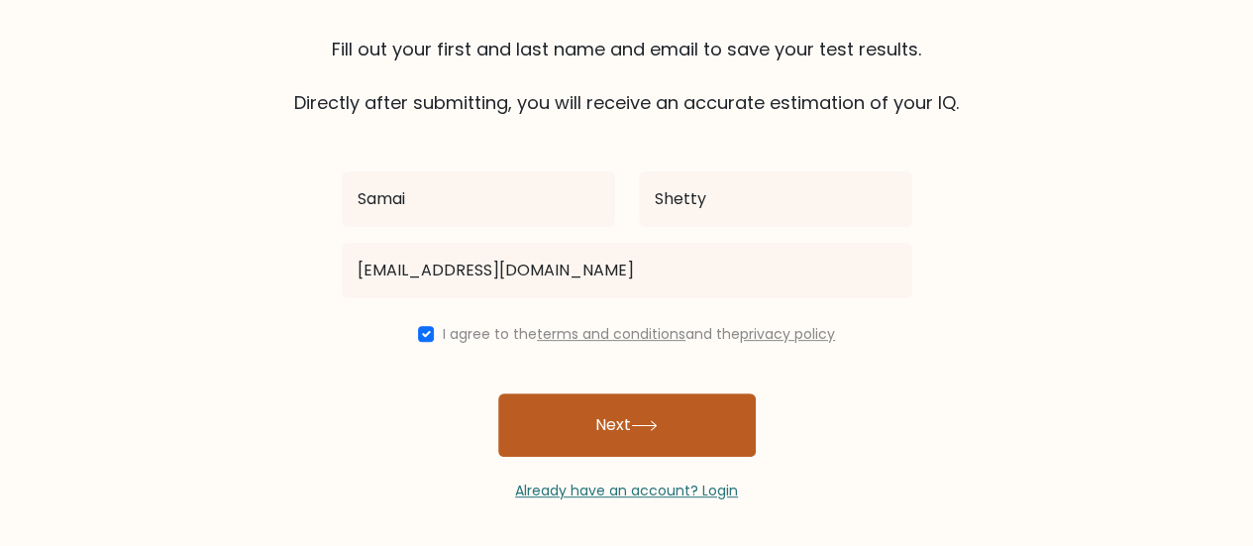
click at [668, 445] on button "Next" at bounding box center [627, 424] width 258 height 63
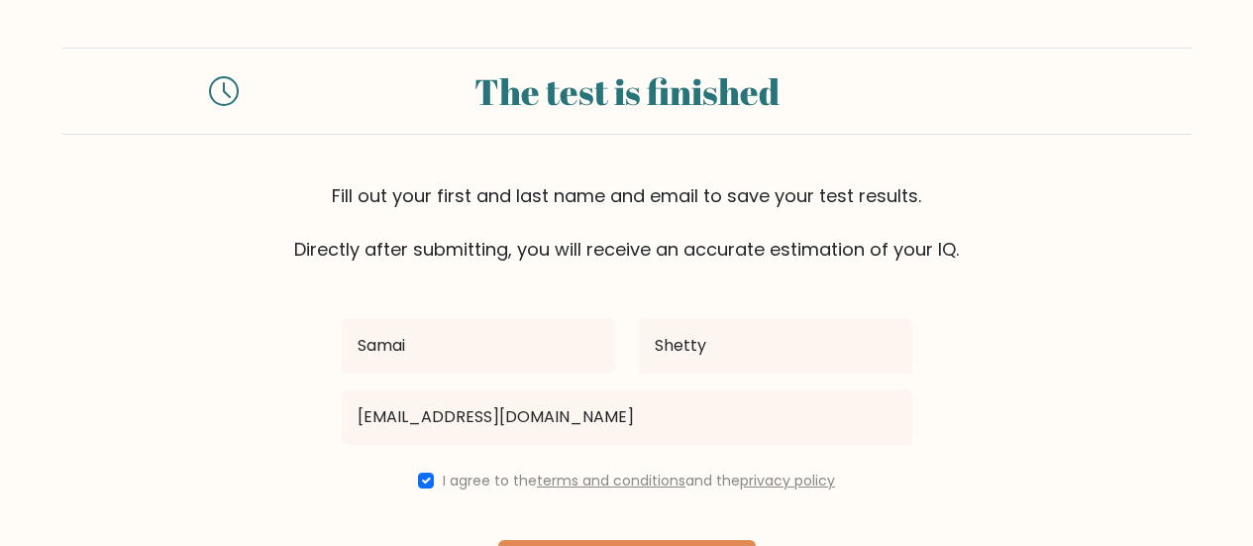
scroll to position [148, 0]
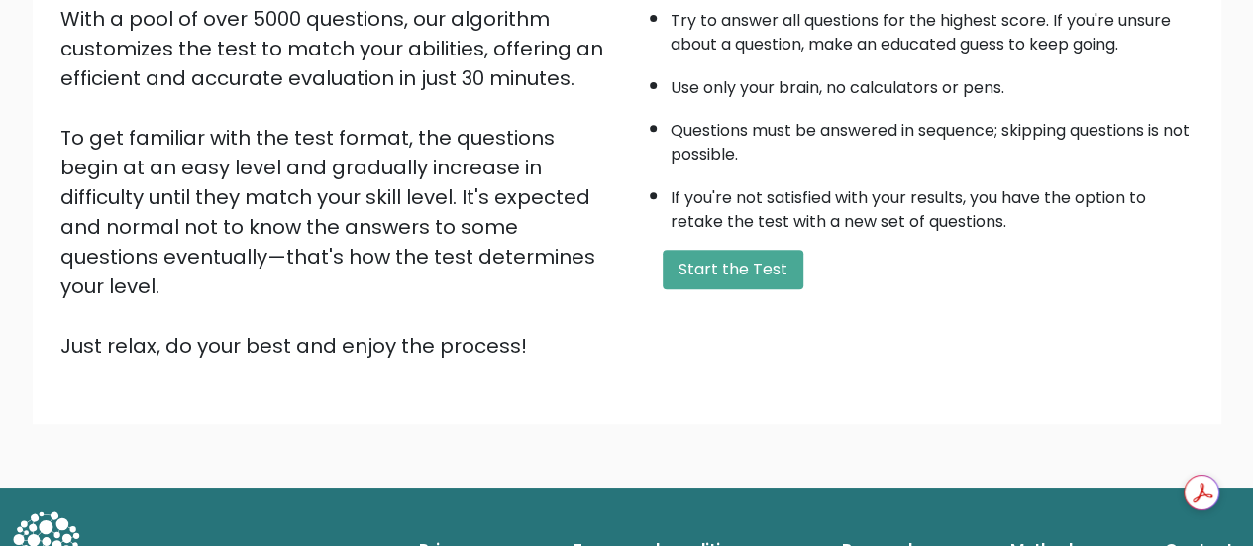
scroll to position [361, 0]
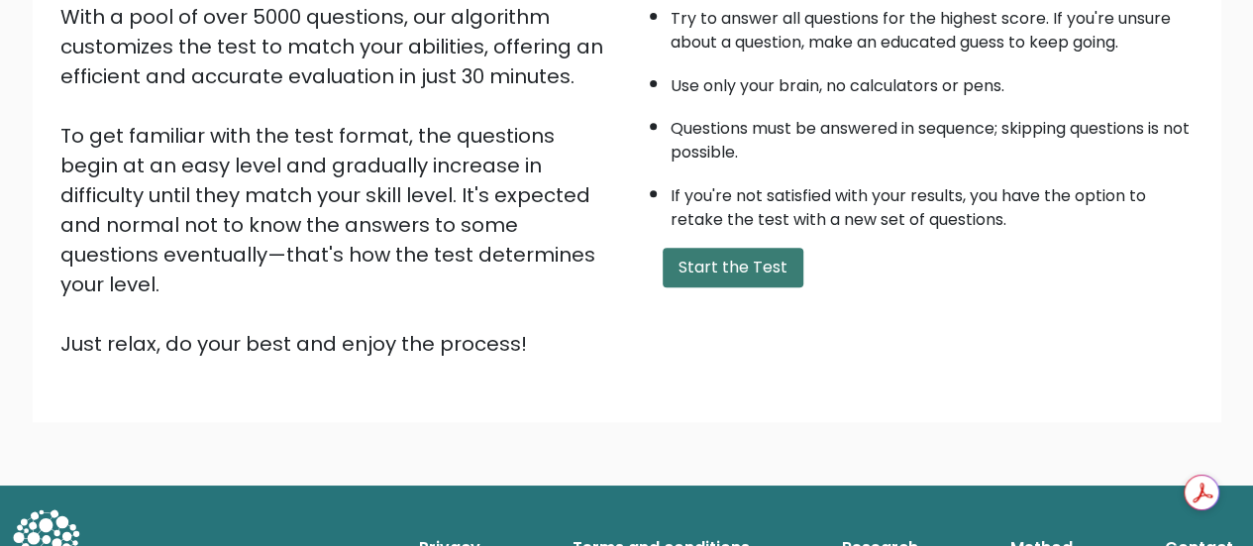
click at [691, 268] on button "Start the Test" at bounding box center [733, 268] width 141 height 40
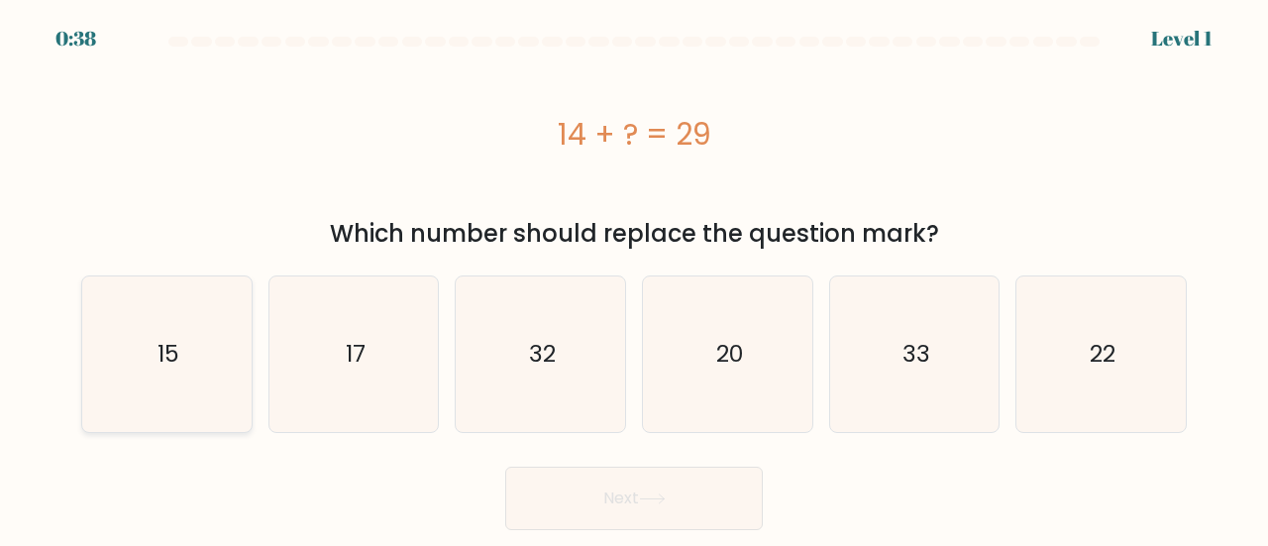
click at [171, 359] on text "15" at bounding box center [169, 354] width 22 height 33
click at [634, 278] on input "a. 15" at bounding box center [634, 275] width 1 height 5
radio input "true"
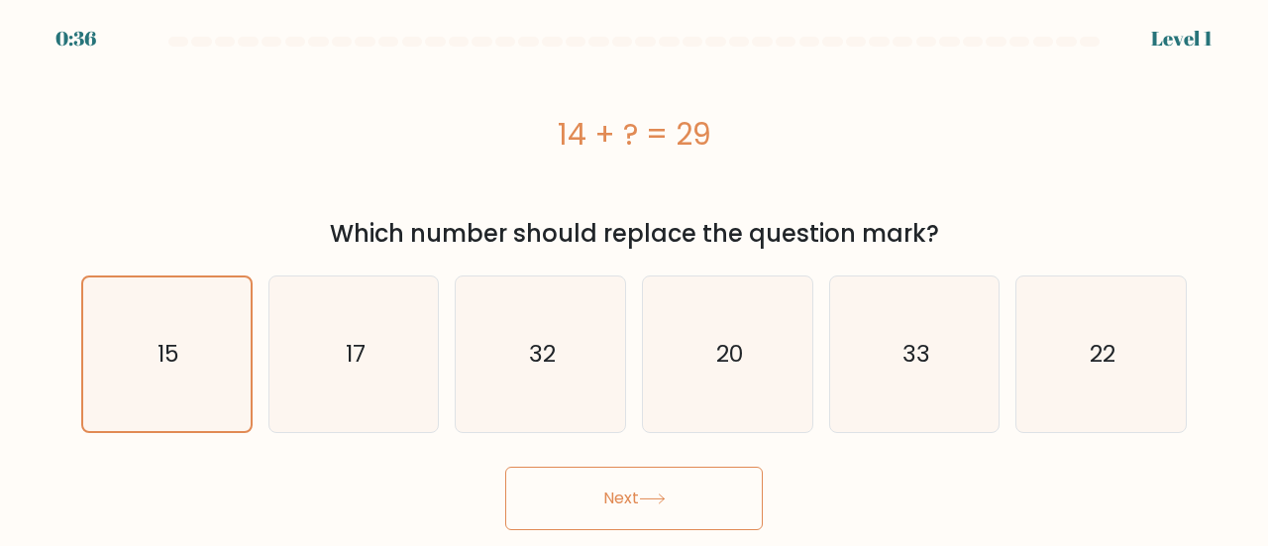
click at [652, 512] on button "Next" at bounding box center [634, 498] width 258 height 63
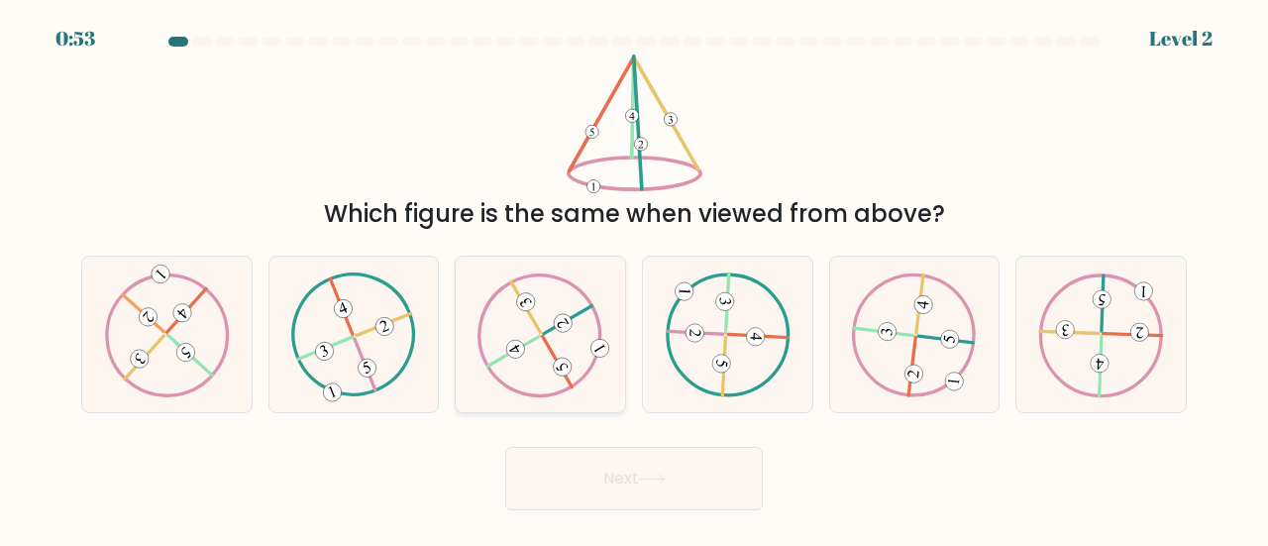
click at [580, 274] on icon at bounding box center [540, 334] width 126 height 124
click at [634, 274] on input "c." at bounding box center [634, 275] width 1 height 5
radio input "true"
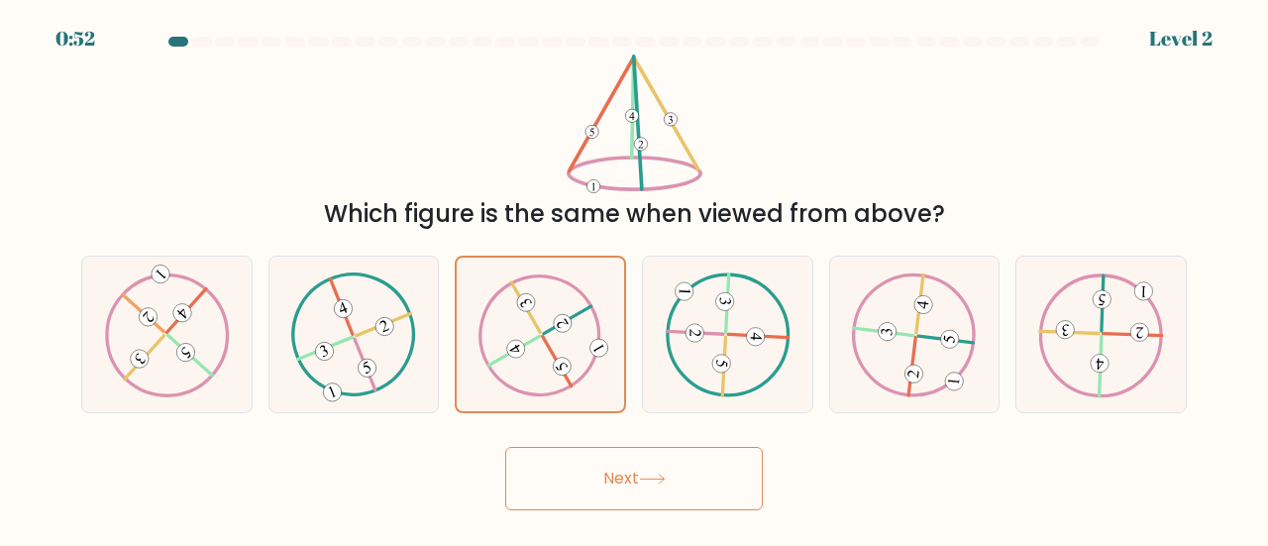
click at [646, 488] on button "Next" at bounding box center [634, 478] width 258 height 63
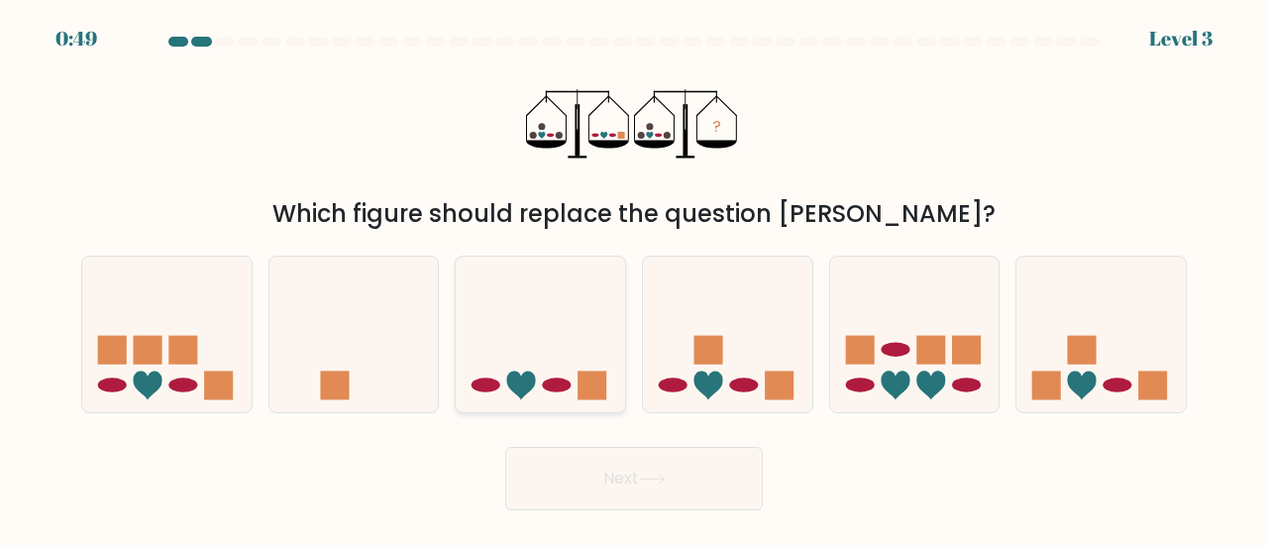
click at [544, 336] on icon at bounding box center [540, 334] width 169 height 140
click at [634, 278] on input "c." at bounding box center [634, 275] width 1 height 5
radio input "true"
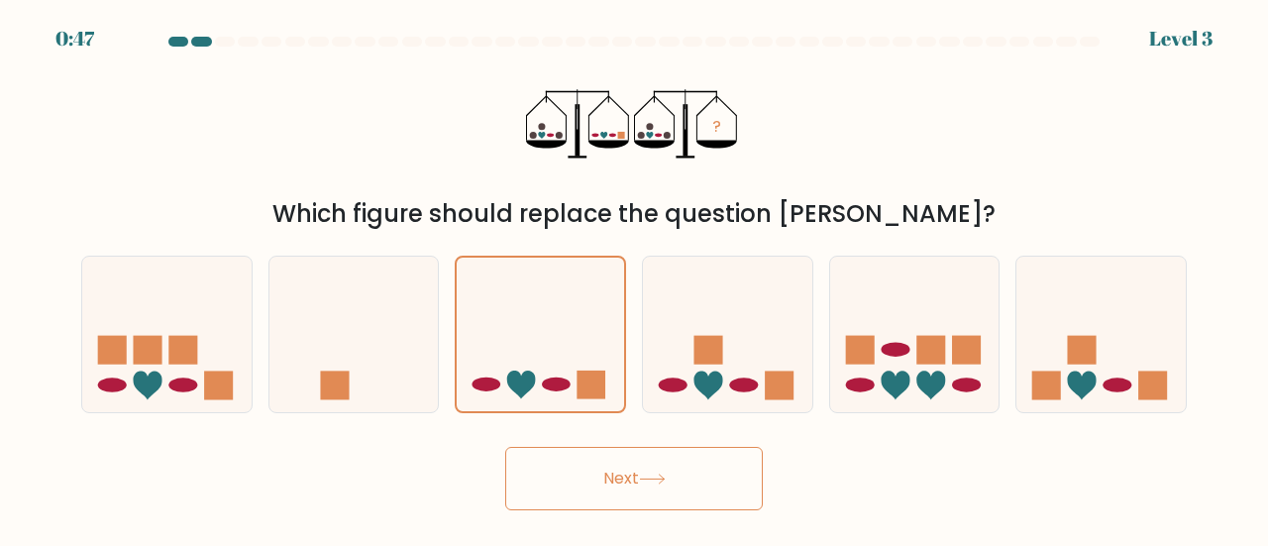
click at [666, 478] on icon at bounding box center [652, 479] width 27 height 11
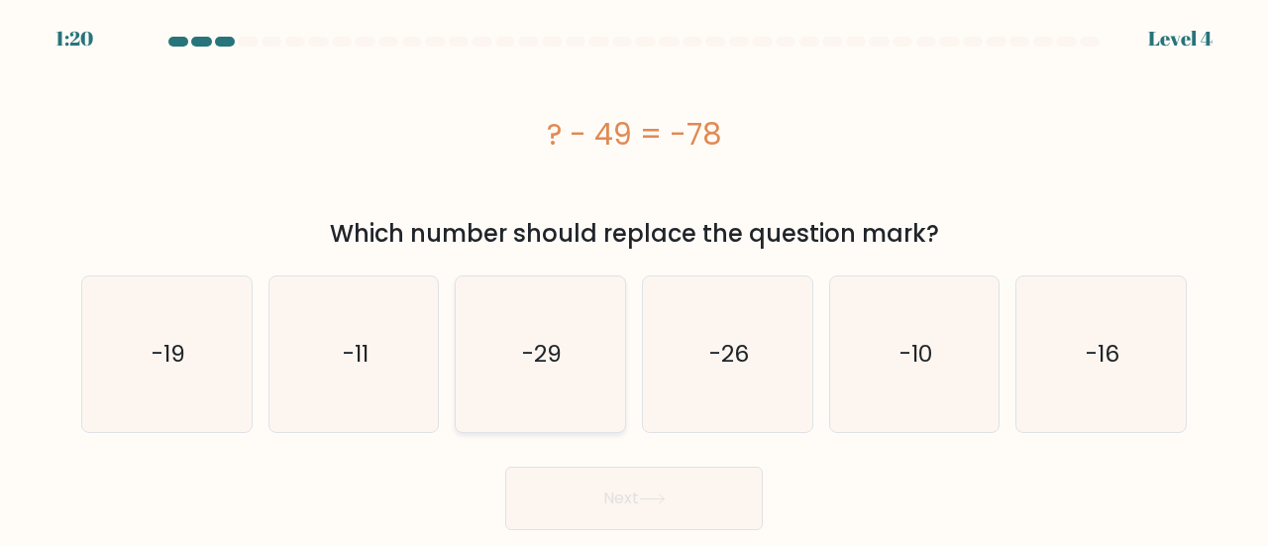
click at [573, 318] on icon "-29" at bounding box center [541, 354] width 156 height 156
click at [634, 278] on input "c. -29" at bounding box center [634, 275] width 1 height 5
radio input "true"
click at [654, 504] on button "Next" at bounding box center [634, 498] width 258 height 63
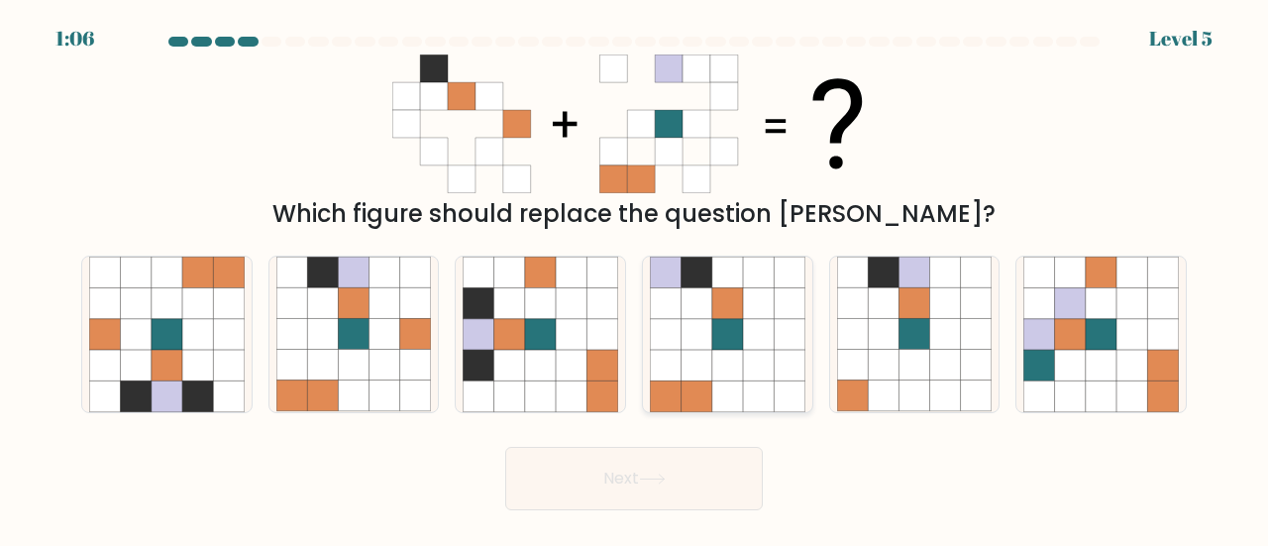
click at [731, 305] on icon at bounding box center [727, 303] width 31 height 31
click at [635, 278] on input "d." at bounding box center [634, 275] width 1 height 5
radio input "true"
click at [374, 355] on icon at bounding box center [384, 365] width 31 height 31
click at [634, 278] on input "b." at bounding box center [634, 275] width 1 height 5
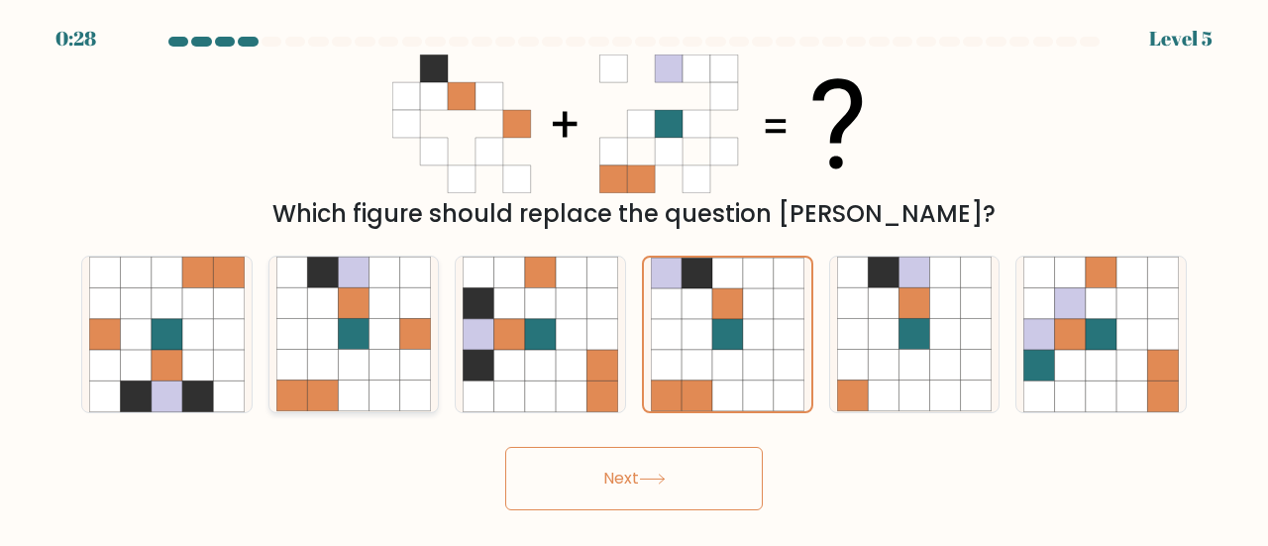
radio input "true"
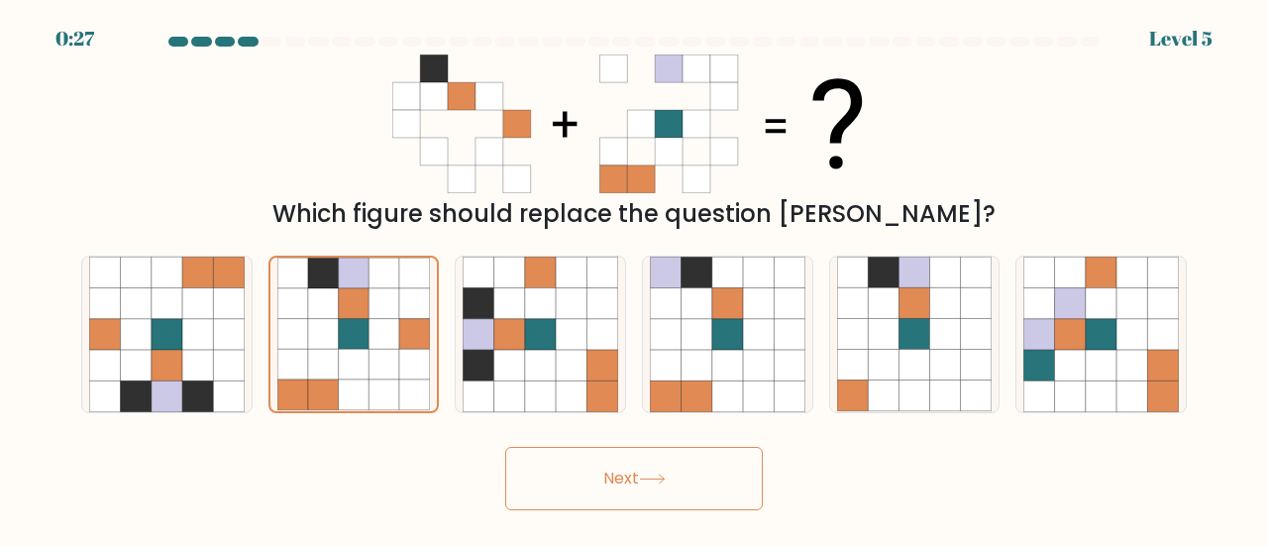
click at [664, 465] on button "Next" at bounding box center [634, 478] width 258 height 63
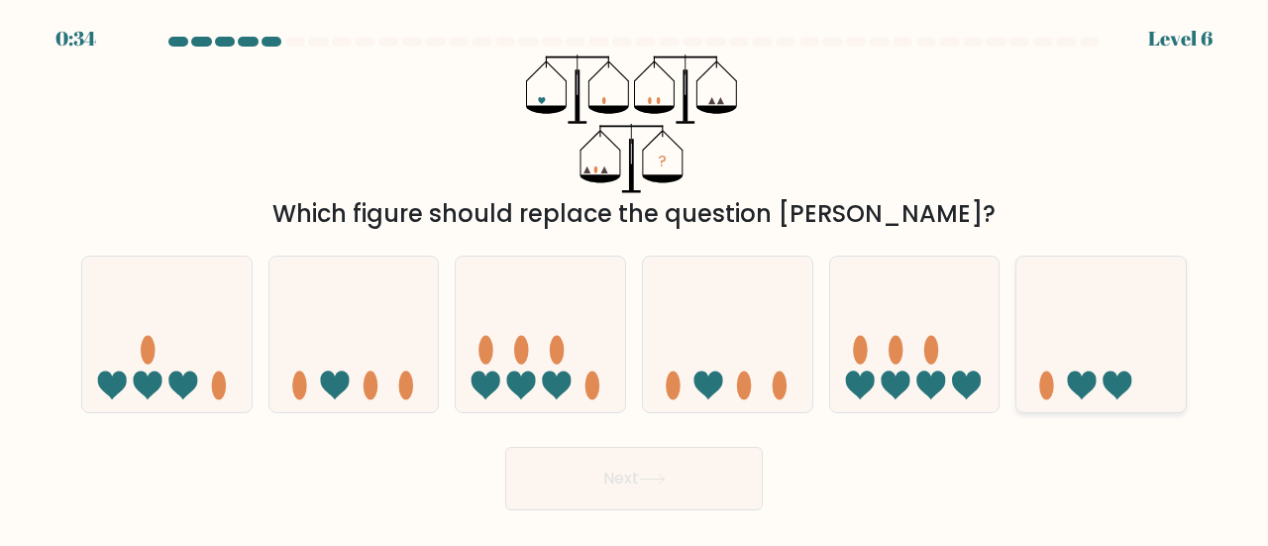
click at [1074, 362] on icon at bounding box center [1100, 334] width 169 height 140
click at [635, 278] on input "f." at bounding box center [634, 275] width 1 height 5
radio input "true"
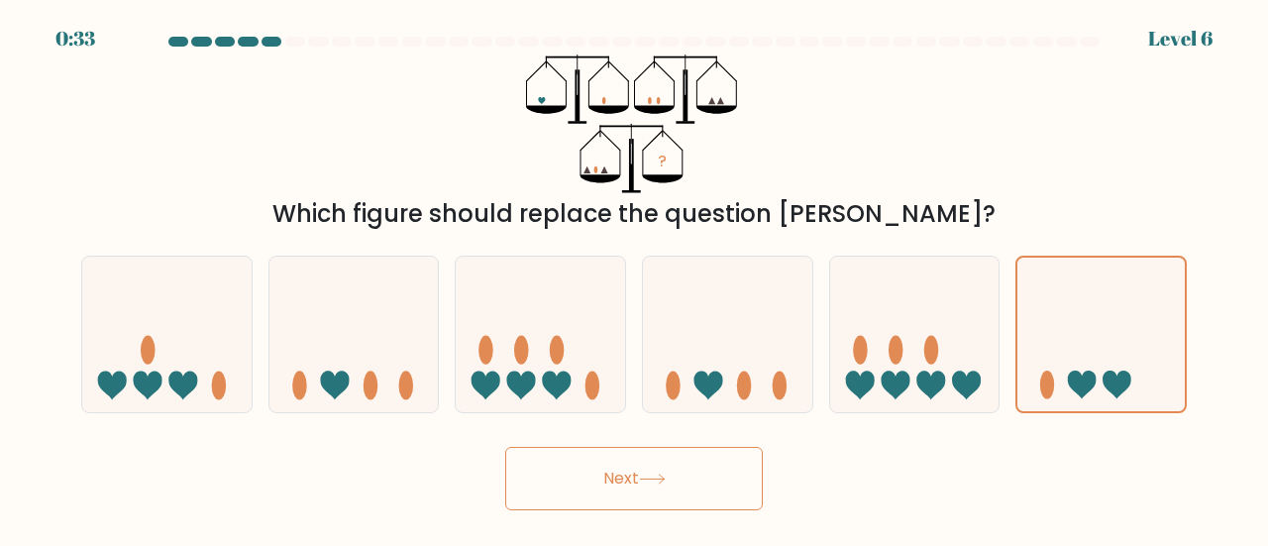
click at [598, 473] on button "Next" at bounding box center [634, 478] width 258 height 63
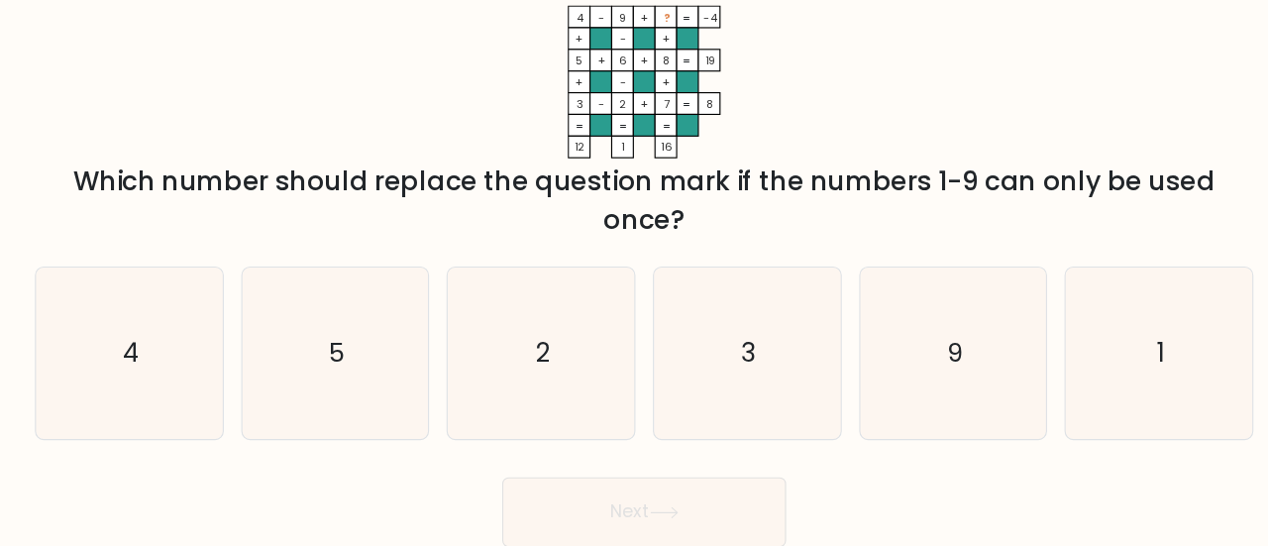
drag, startPoint x: 841, startPoint y: 139, endPoint x: 827, endPoint y: 201, distance: 63.9
click at [827, 201] on div "4 - 9 + ? -4 + - + 5 + 6 + 8 19 + - + 3 - 2 + 7 = 8 = = = = 12 1 16 = Which num…" at bounding box center [633, 160] width 1129 height 213
click at [920, 158] on icon "4 - 9 + ? -4 + - + 5 + 6 + 8 19 + - + 3 - 2 + 7 = 8 = = = = 12 1 16 =" at bounding box center [634, 123] width 594 height 139
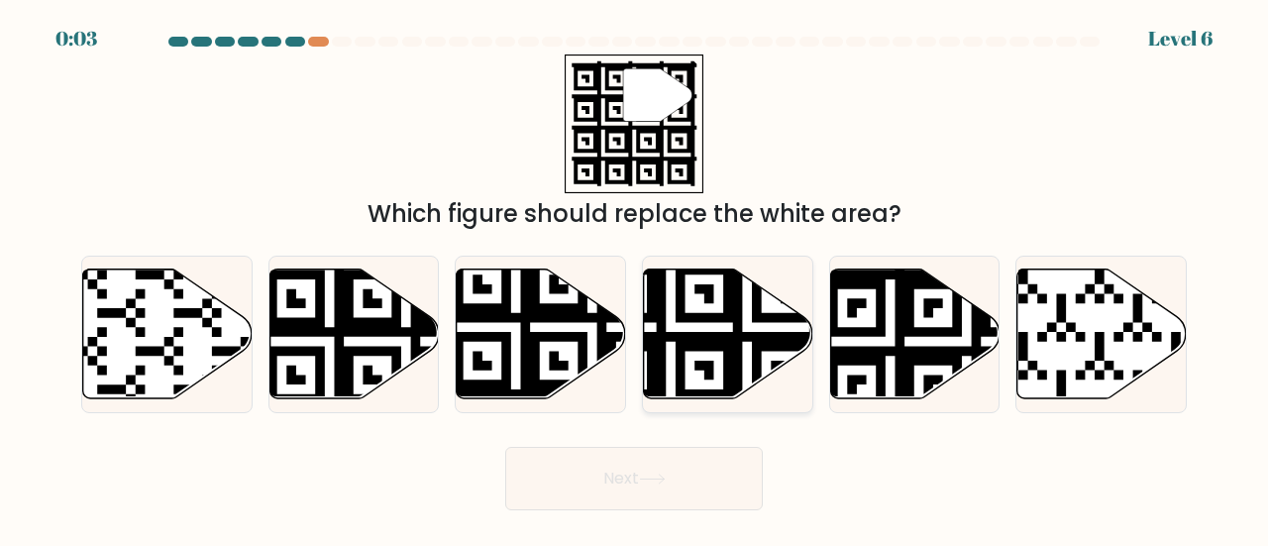
click at [725, 336] on icon at bounding box center [670, 404] width 307 height 307
click at [635, 278] on input "d." at bounding box center [634, 275] width 1 height 5
radio input "true"
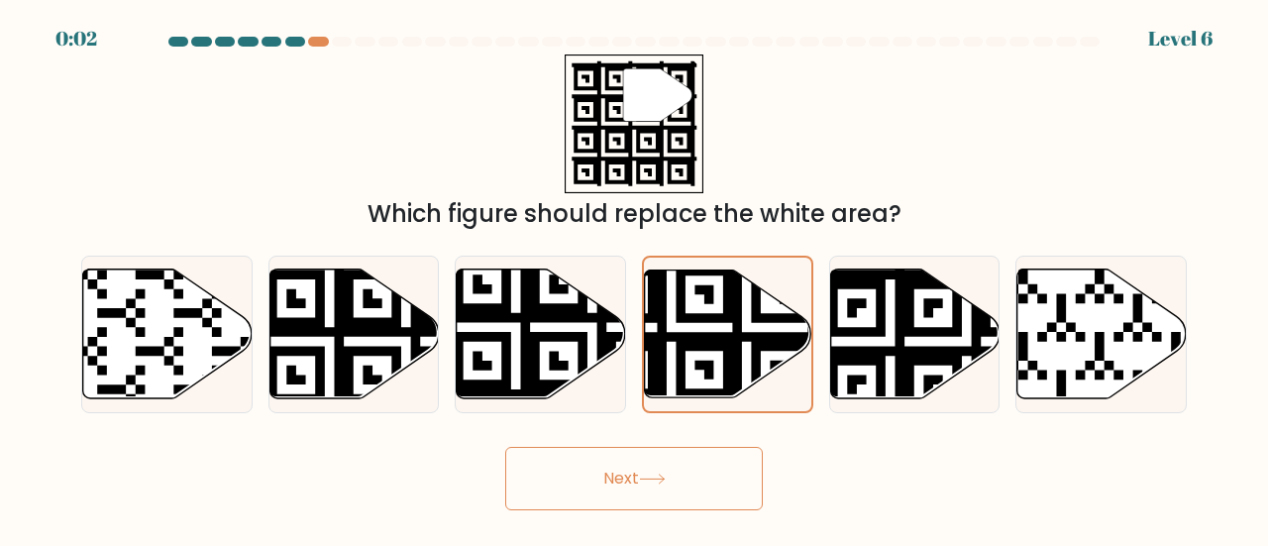
click at [699, 490] on button "Next" at bounding box center [634, 478] width 258 height 63
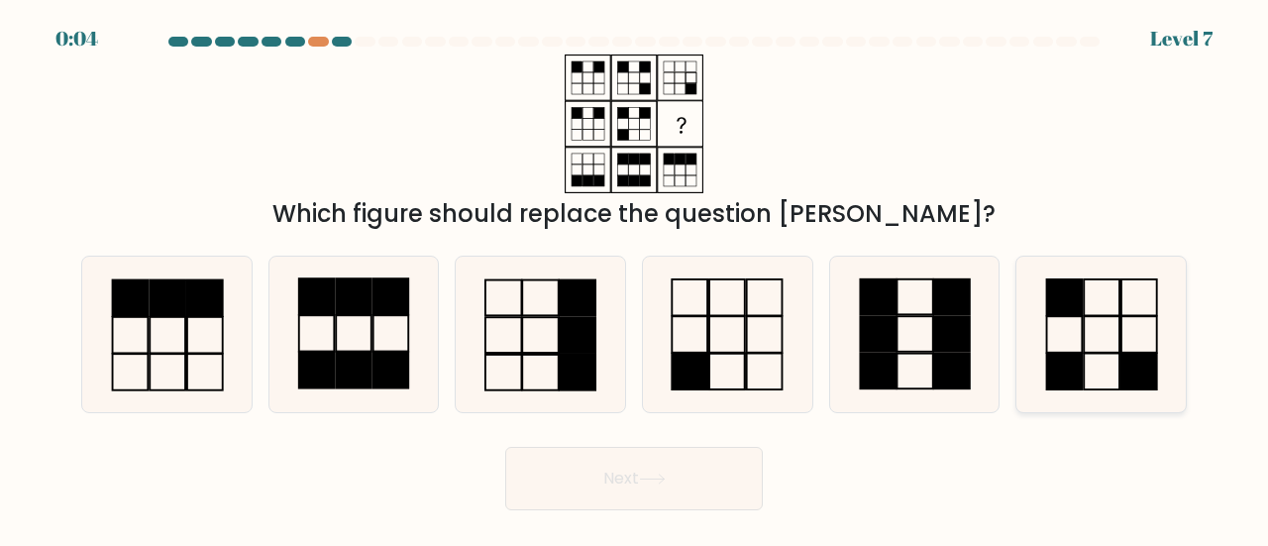
click at [1094, 322] on icon at bounding box center [1101, 335] width 156 height 156
click at [635, 278] on input "f." at bounding box center [634, 275] width 1 height 5
radio input "true"
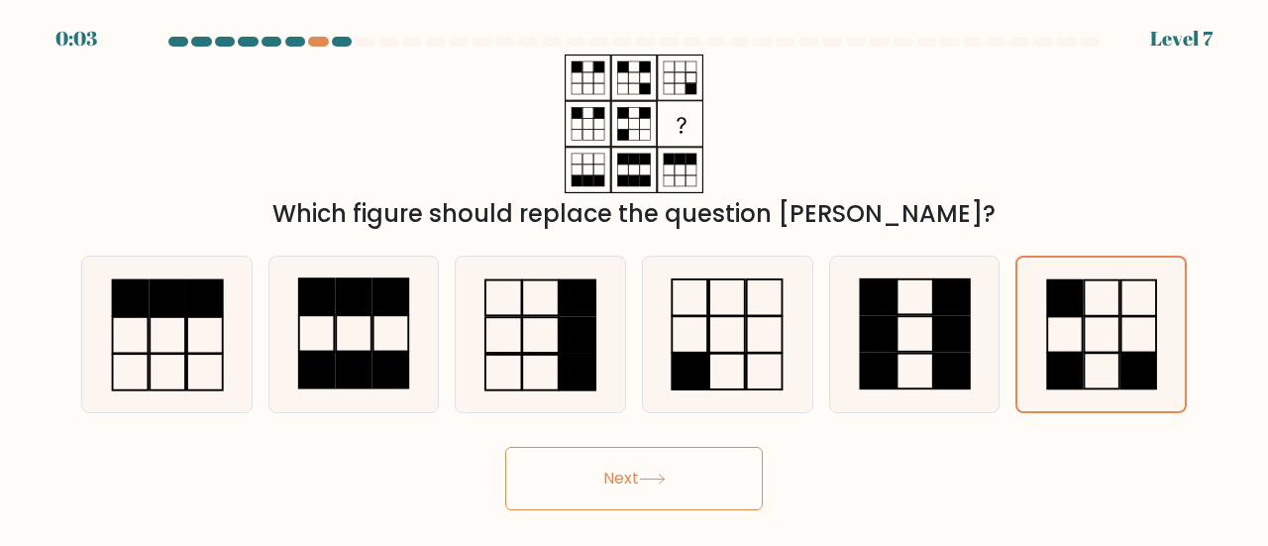
click at [678, 465] on button "Next" at bounding box center [634, 478] width 258 height 63
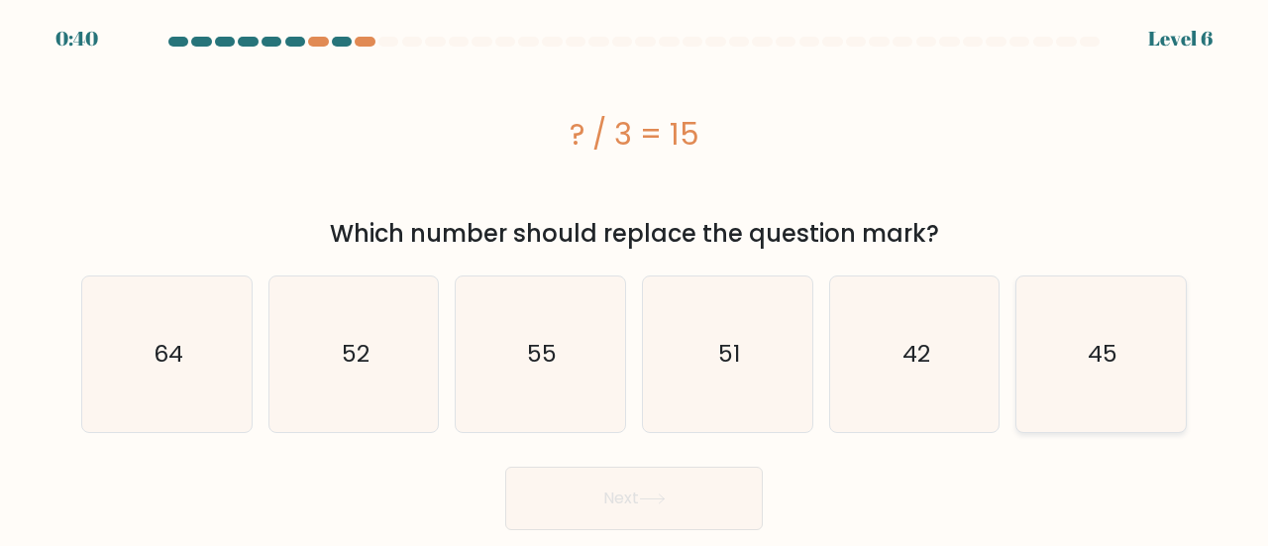
click at [1110, 348] on text "45" at bounding box center [1103, 354] width 30 height 33
click at [635, 278] on input "f. 45" at bounding box center [634, 275] width 1 height 5
radio input "true"
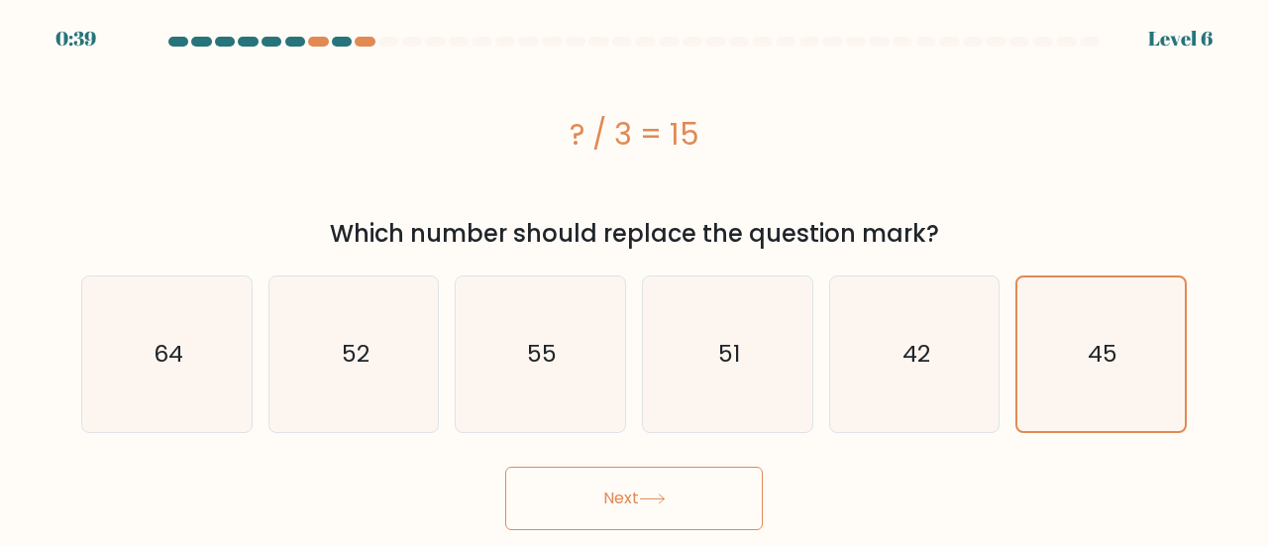
click at [645, 519] on button "Next" at bounding box center [634, 498] width 258 height 63
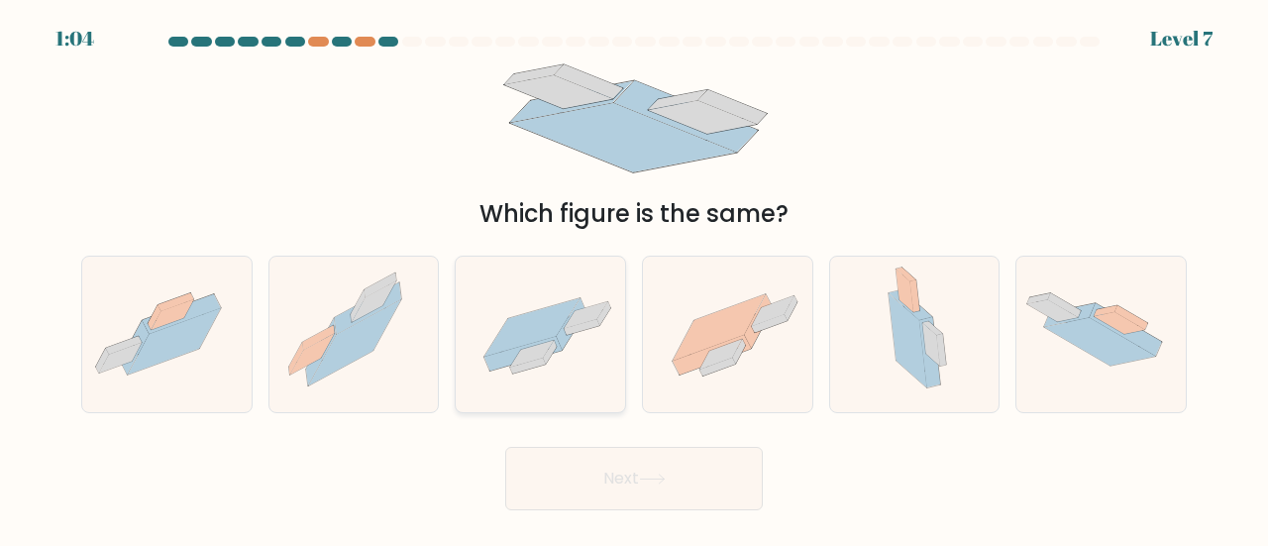
click at [569, 315] on icon at bounding box center [532, 327] width 96 height 58
click at [634, 278] on input "c." at bounding box center [634, 275] width 1 height 5
radio input "true"
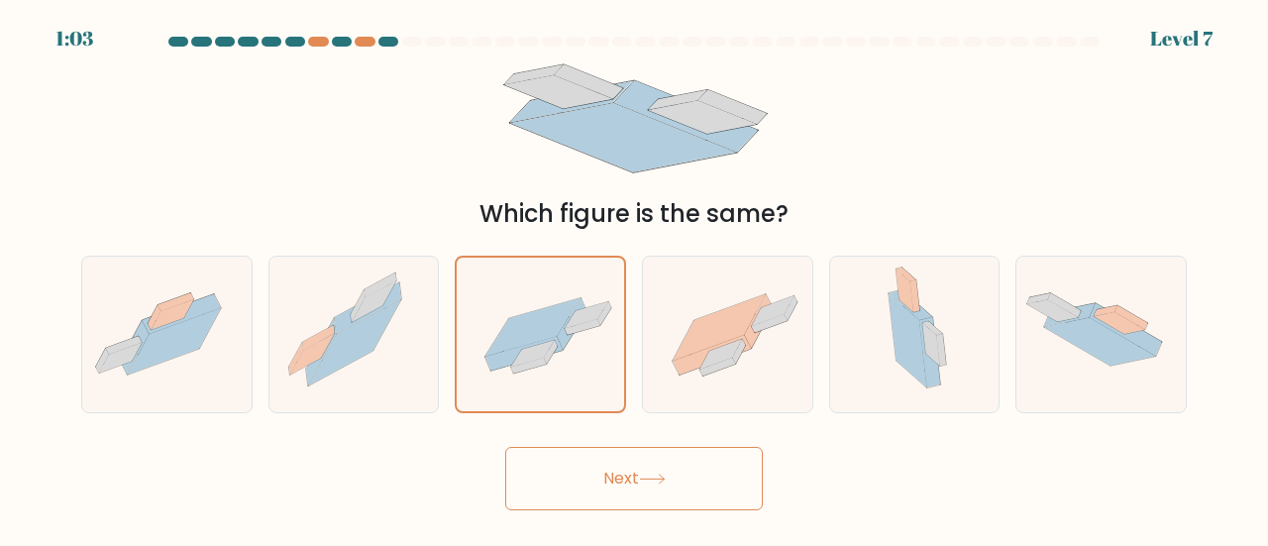
click at [558, 476] on button "Next" at bounding box center [634, 478] width 258 height 63
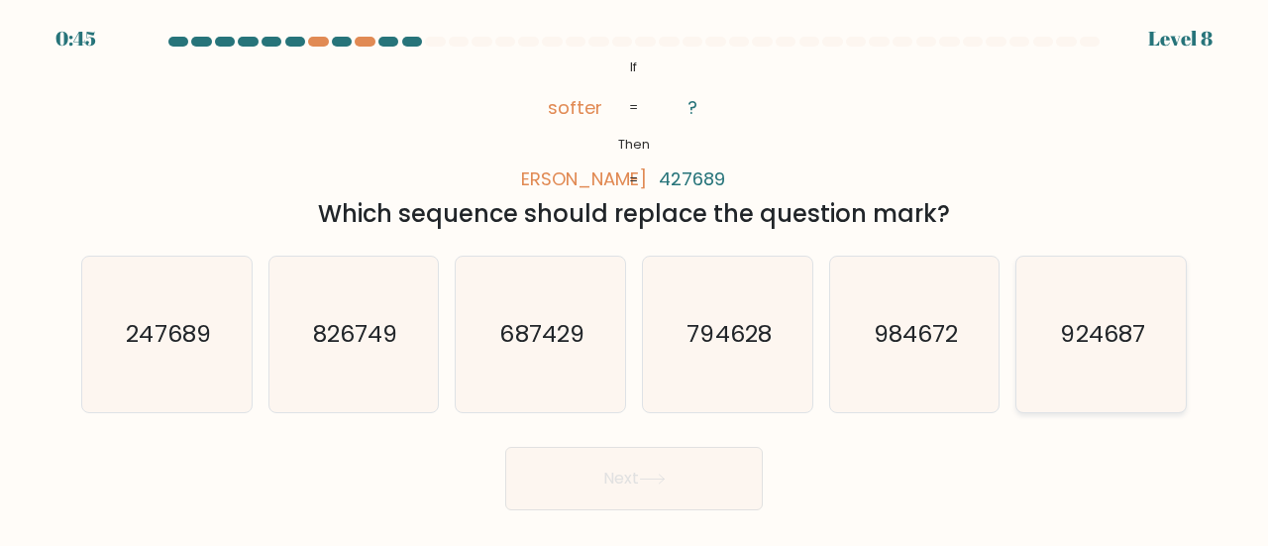
click at [1106, 306] on icon "924687" at bounding box center [1101, 335] width 156 height 156
click at [635, 278] on input "f. 924687" at bounding box center [634, 275] width 1 height 5
radio input "true"
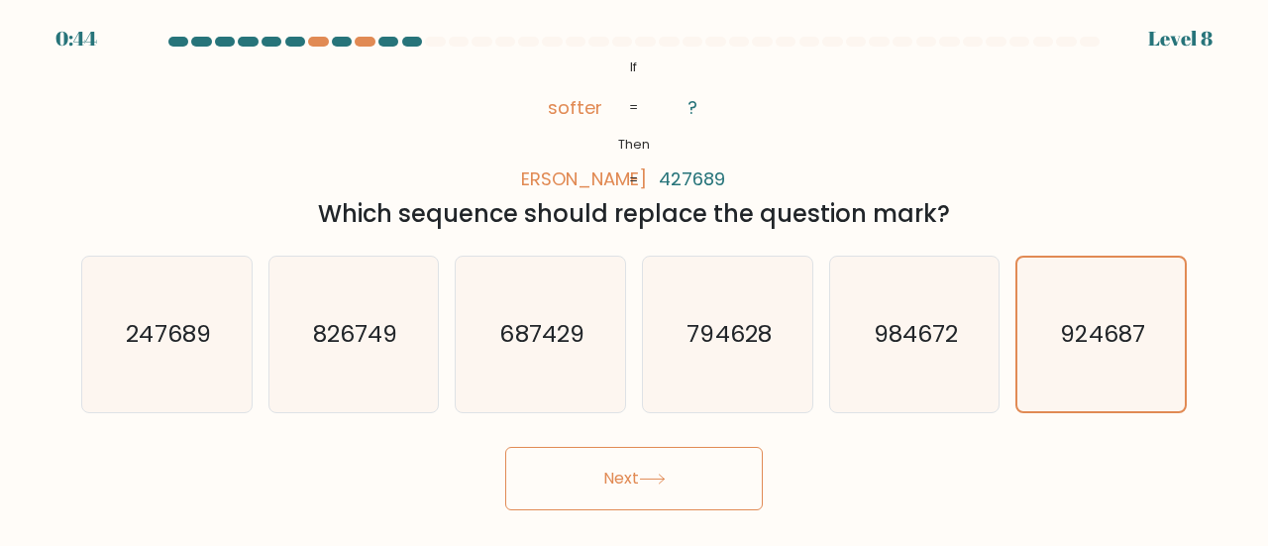
click at [578, 490] on button "Next" at bounding box center [634, 478] width 258 height 63
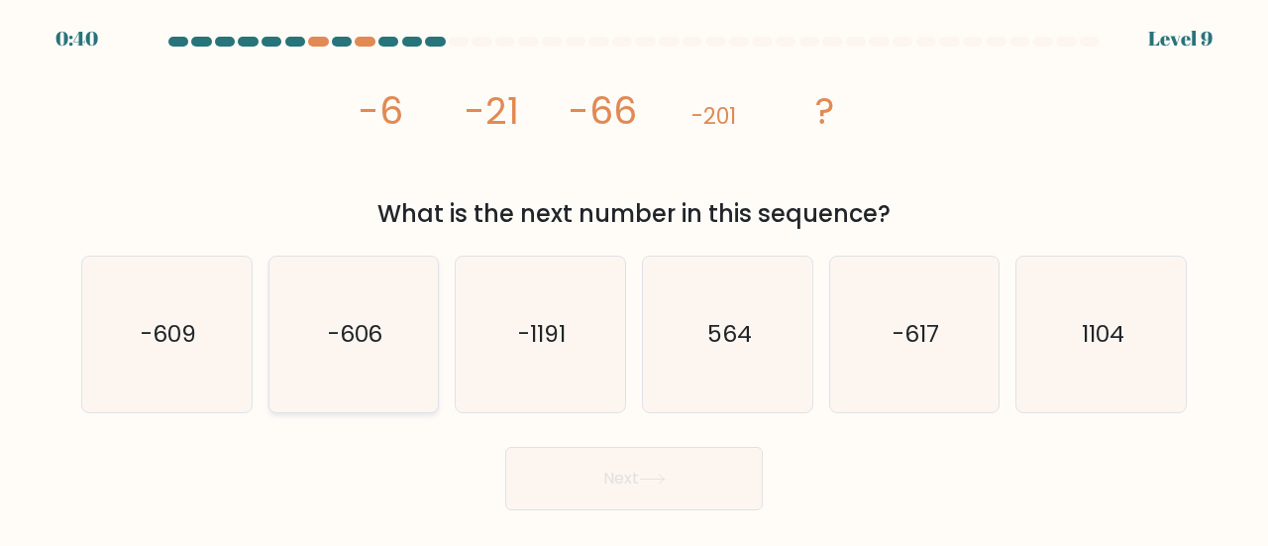
click at [416, 314] on icon "-606" at bounding box center [354, 335] width 156 height 156
click at [634, 278] on input "b. -606" at bounding box center [634, 275] width 1 height 5
radio input "true"
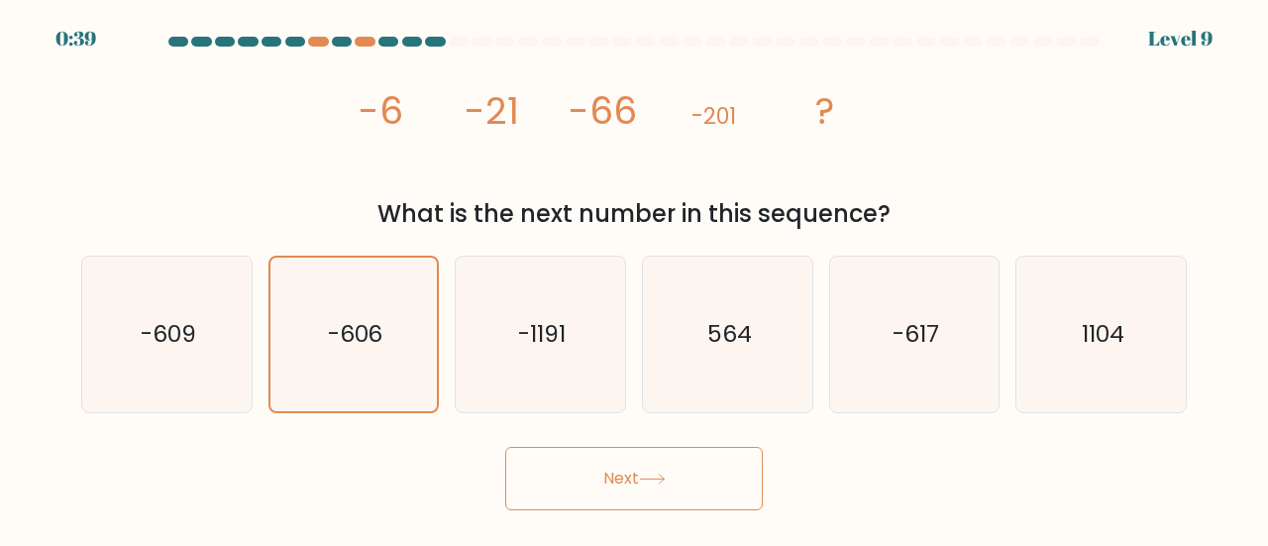
click at [704, 487] on button "Next" at bounding box center [634, 478] width 258 height 63
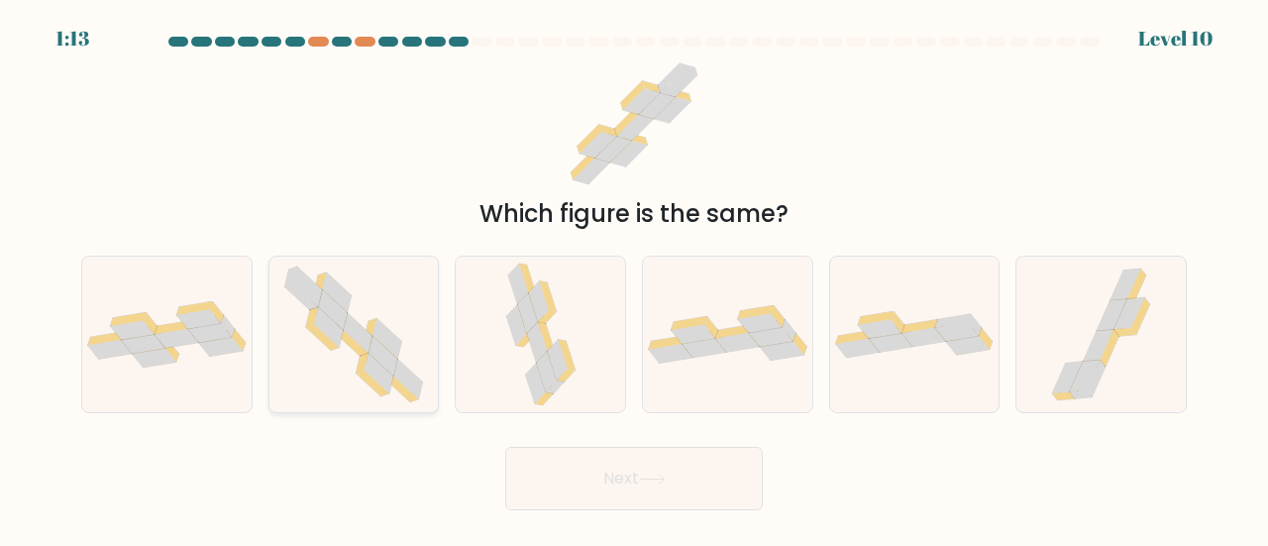
click at [287, 345] on icon at bounding box center [353, 335] width 158 height 156
click at [634, 278] on input "b." at bounding box center [634, 275] width 1 height 5
radio input "true"
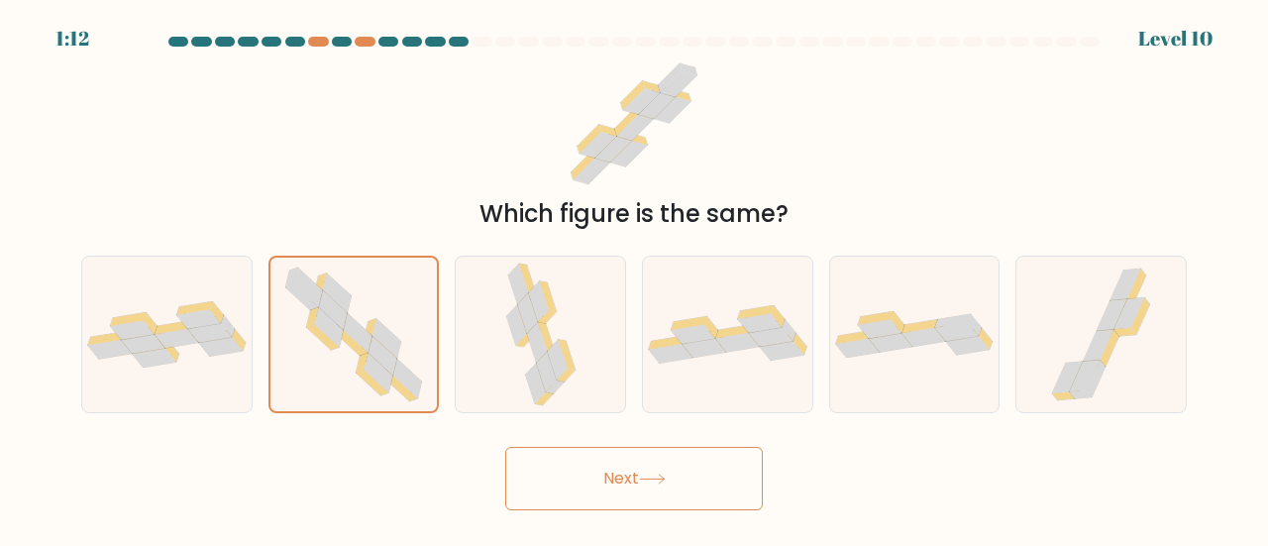
click at [594, 448] on button "Next" at bounding box center [634, 478] width 258 height 63
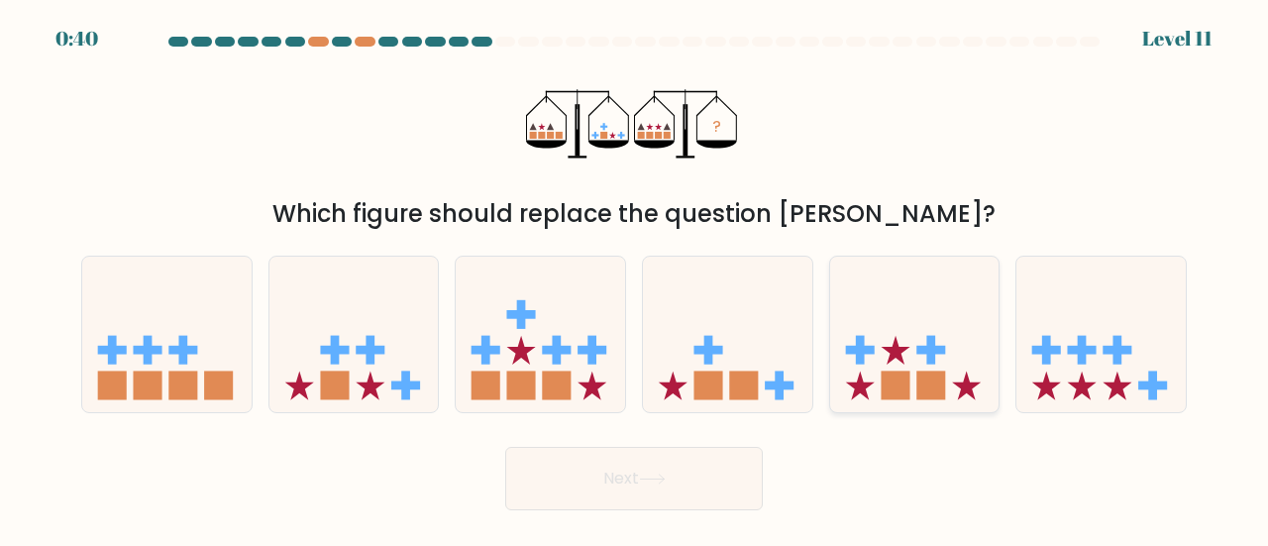
click at [925, 360] on icon at bounding box center [914, 334] width 169 height 140
click at [635, 278] on input "e." at bounding box center [634, 275] width 1 height 5
radio input "true"
click at [697, 468] on button "Next" at bounding box center [634, 478] width 258 height 63
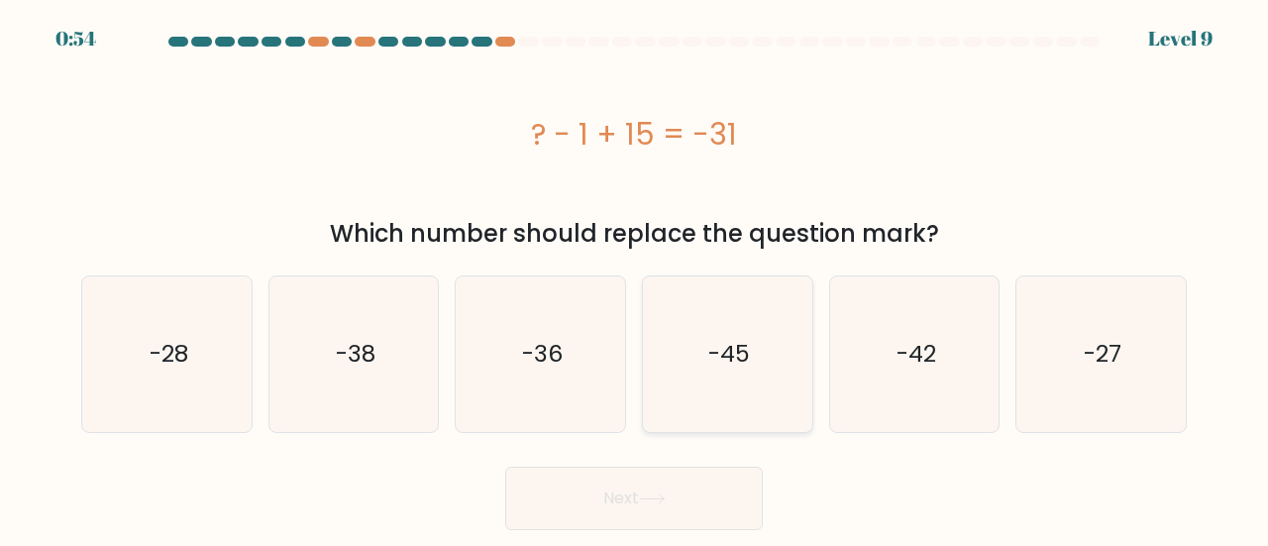
click at [791, 352] on icon "-45" at bounding box center [728, 354] width 156 height 156
click at [635, 278] on input "d. -45" at bounding box center [634, 275] width 1 height 5
radio input "true"
click at [610, 509] on button "Next" at bounding box center [634, 498] width 258 height 63
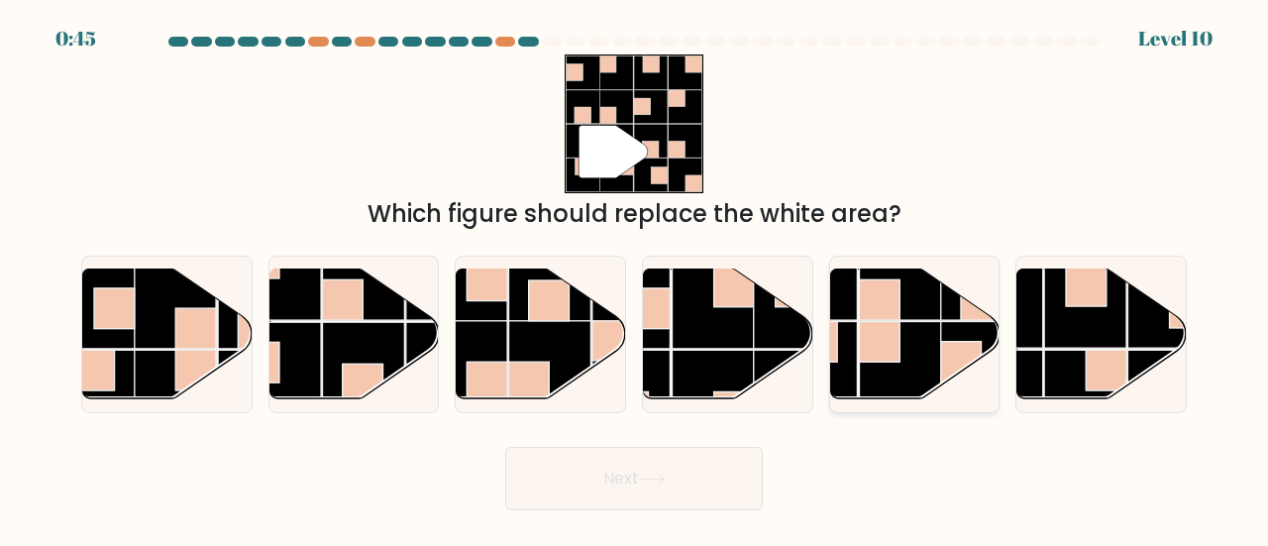
click at [869, 300] on rect at bounding box center [879, 299] width 41 height 41
click at [635, 278] on input "e." at bounding box center [634, 275] width 1 height 5
radio input "true"
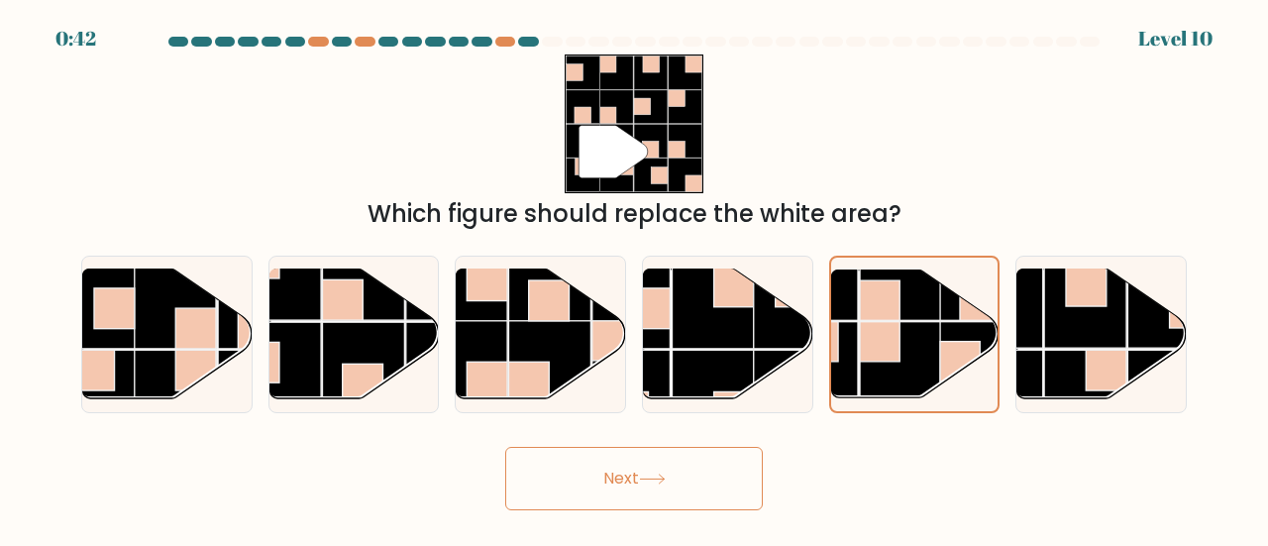
click at [608, 470] on button "Next" at bounding box center [634, 478] width 258 height 63
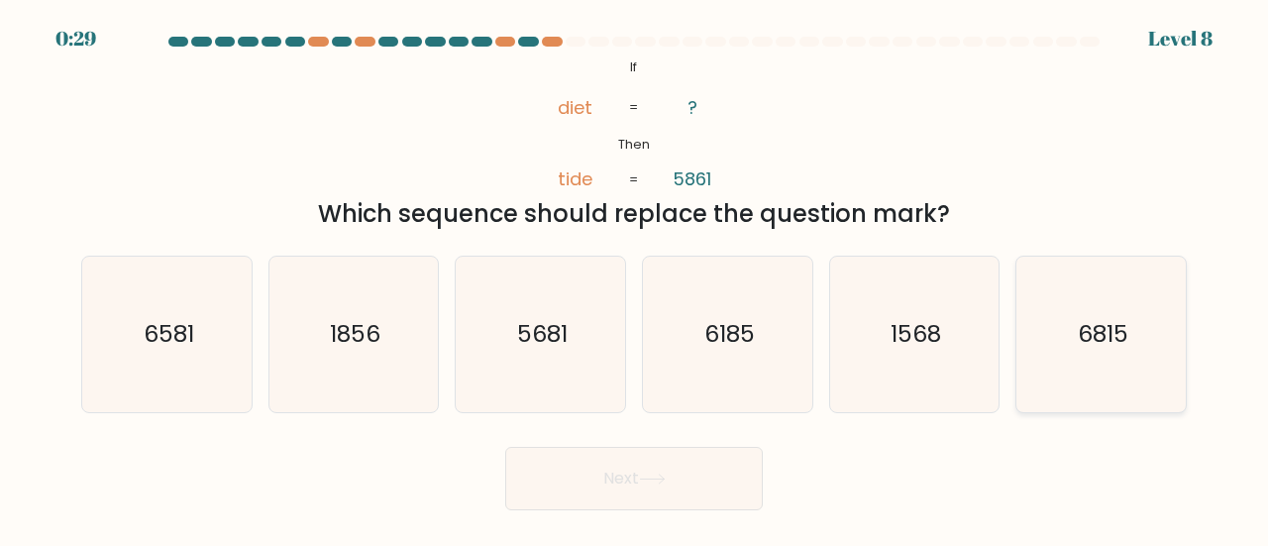
click at [1094, 324] on text "6815" at bounding box center [1103, 333] width 51 height 33
click at [635, 278] on input "f. 6815" at bounding box center [634, 275] width 1 height 5
radio input "true"
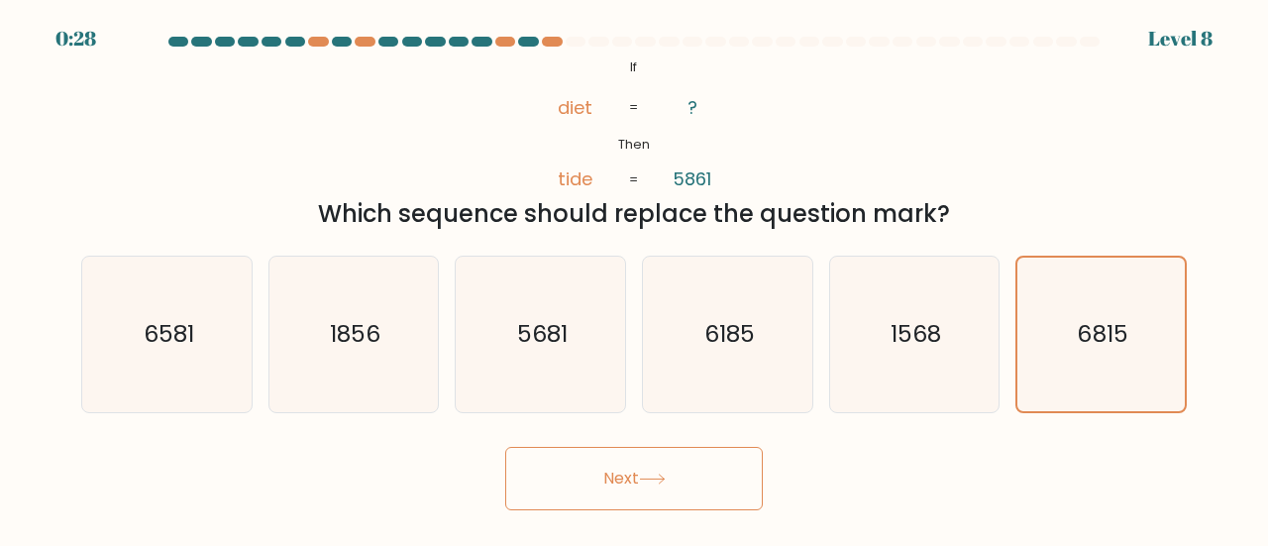
click at [652, 465] on button "Next" at bounding box center [634, 478] width 258 height 63
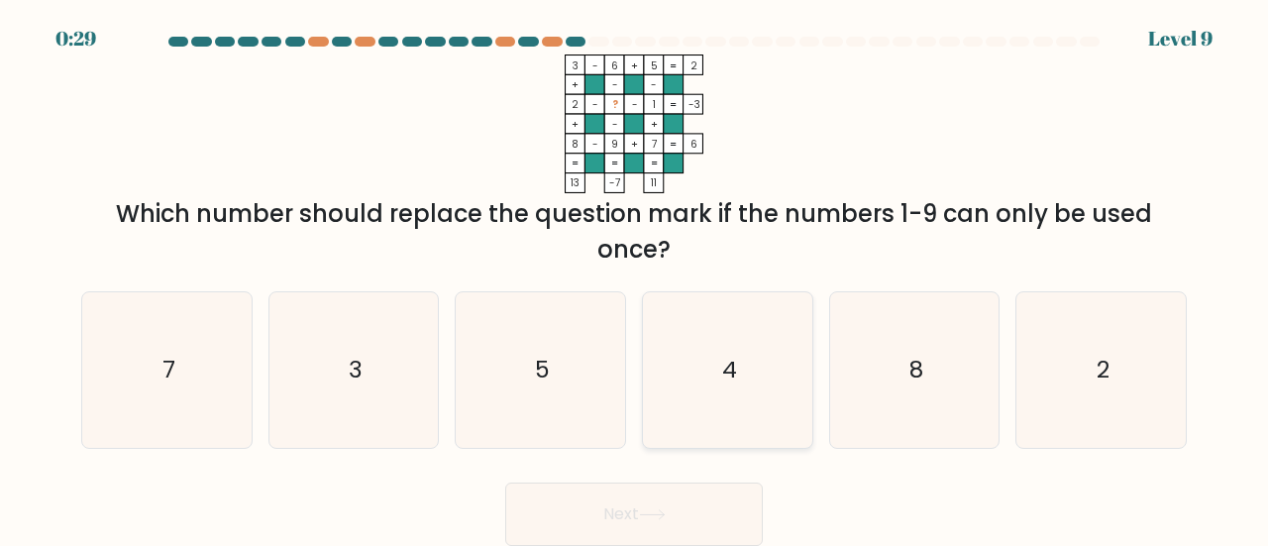
click at [762, 389] on icon "4" at bounding box center [728, 370] width 156 height 156
click at [635, 278] on input "d. 4" at bounding box center [634, 275] width 1 height 5
radio input "true"
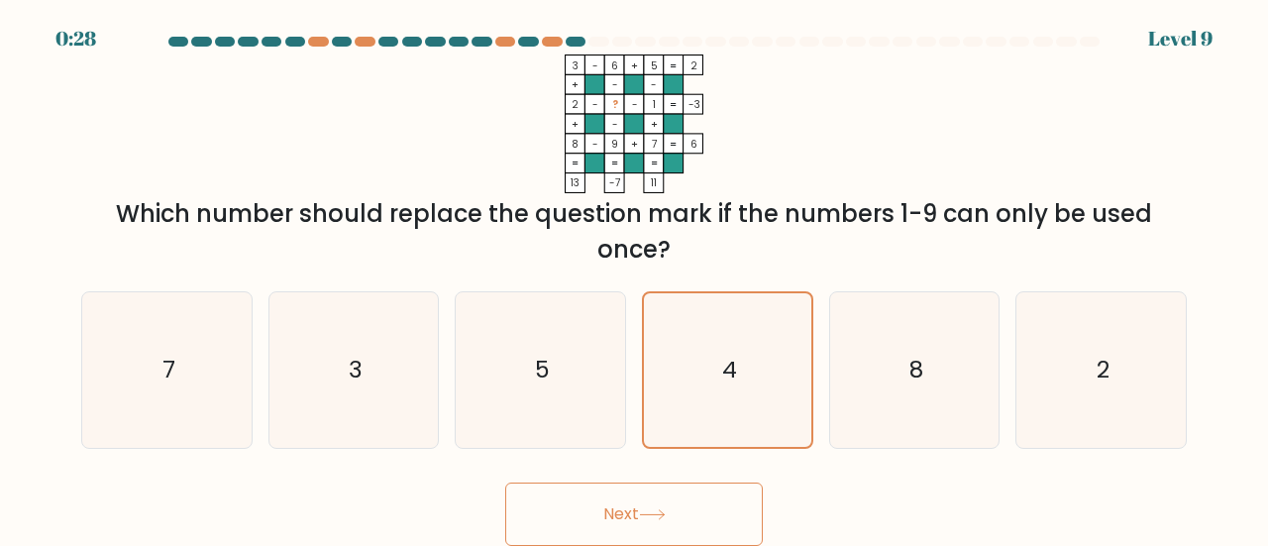
click at [655, 504] on button "Next" at bounding box center [634, 513] width 258 height 63
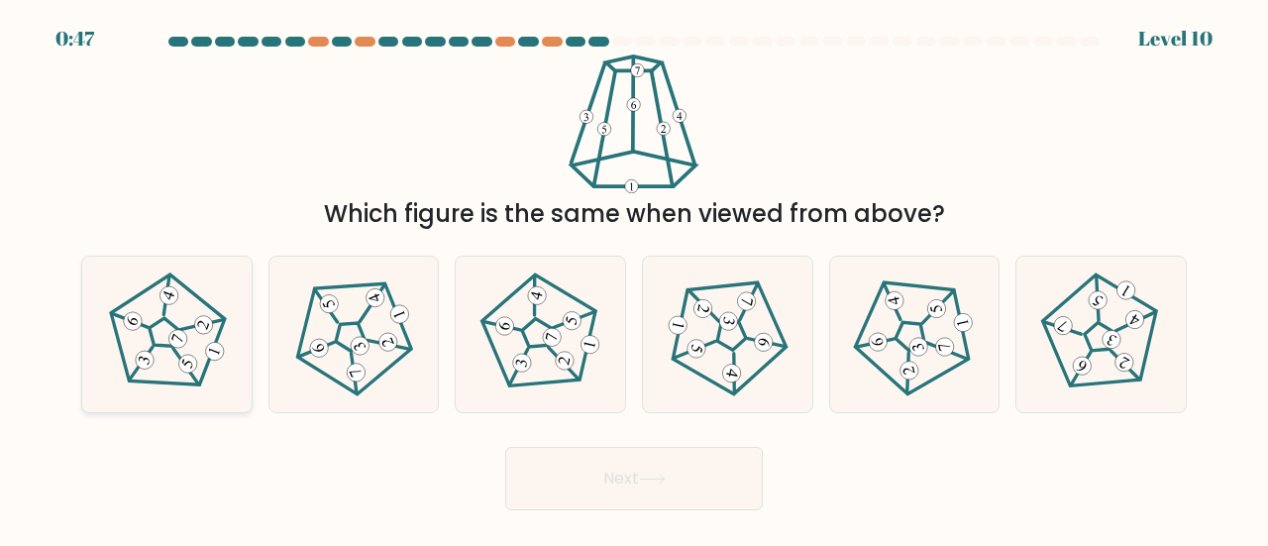
click at [157, 334] on icon at bounding box center [167, 334] width 124 height 124
click at [634, 278] on input "a." at bounding box center [634, 275] width 1 height 5
radio input "true"
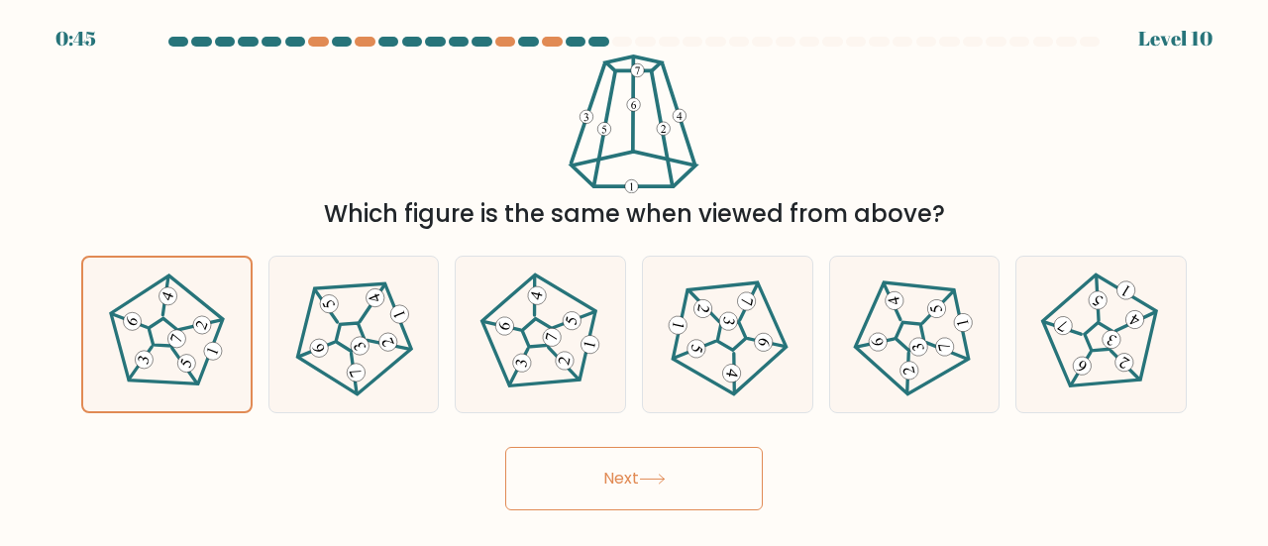
click at [656, 481] on icon at bounding box center [652, 479] width 27 height 11
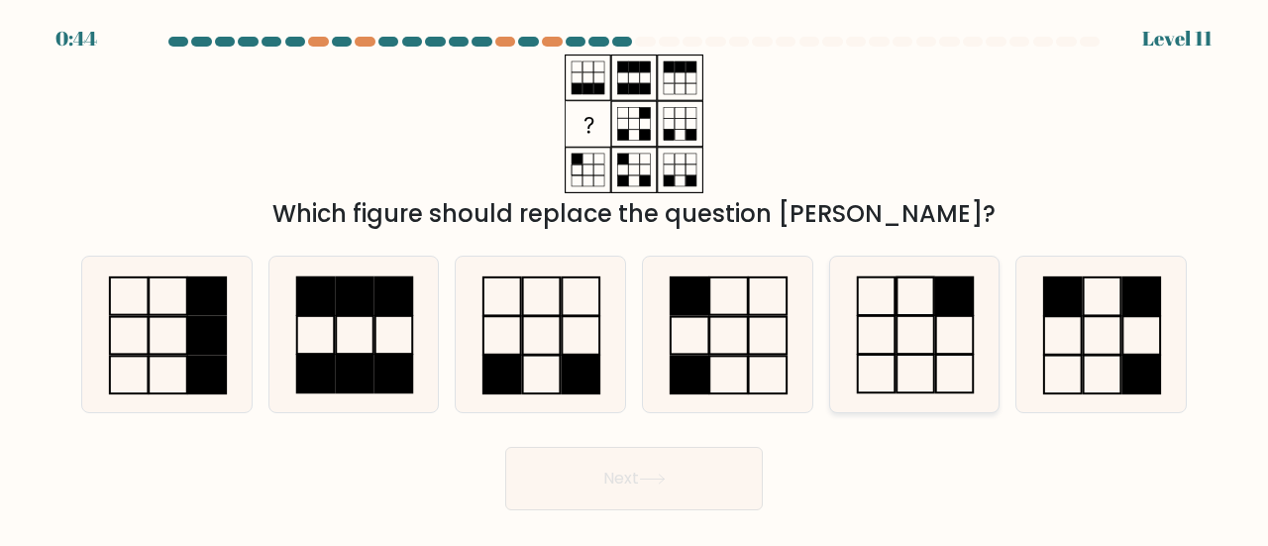
click at [936, 316] on rect at bounding box center [955, 335] width 38 height 38
click at [635, 278] on input "e." at bounding box center [634, 275] width 1 height 5
radio input "true"
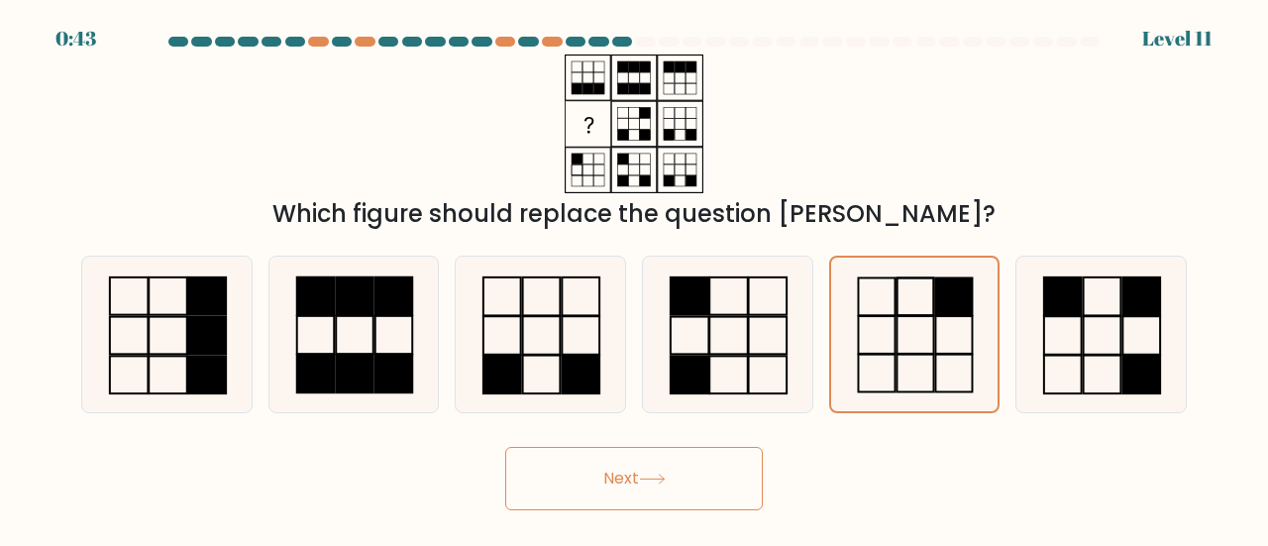
click at [729, 494] on button "Next" at bounding box center [634, 478] width 258 height 63
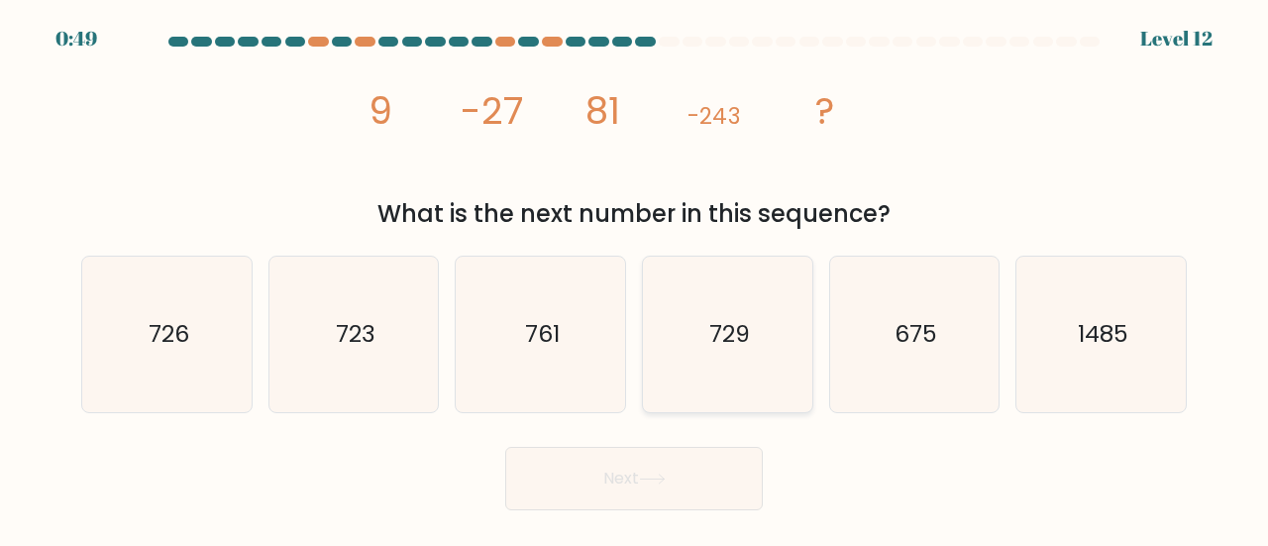
click at [742, 317] on icon "729" at bounding box center [728, 335] width 156 height 156
click at [635, 278] on input "d. 729" at bounding box center [634, 275] width 1 height 5
radio input "true"
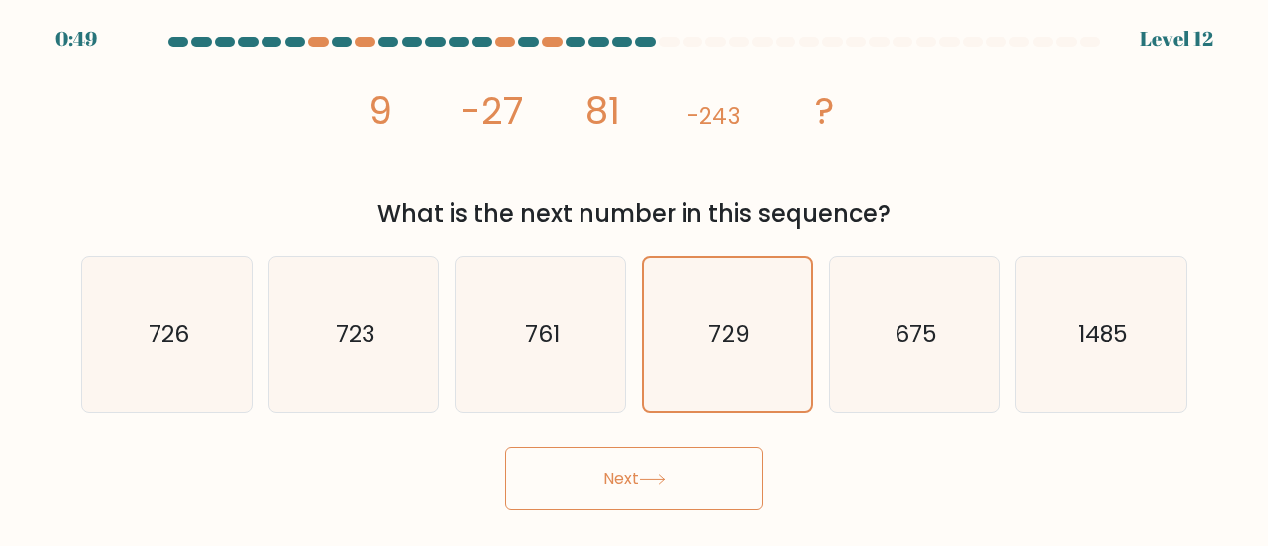
click at [621, 473] on button "Next" at bounding box center [634, 478] width 258 height 63
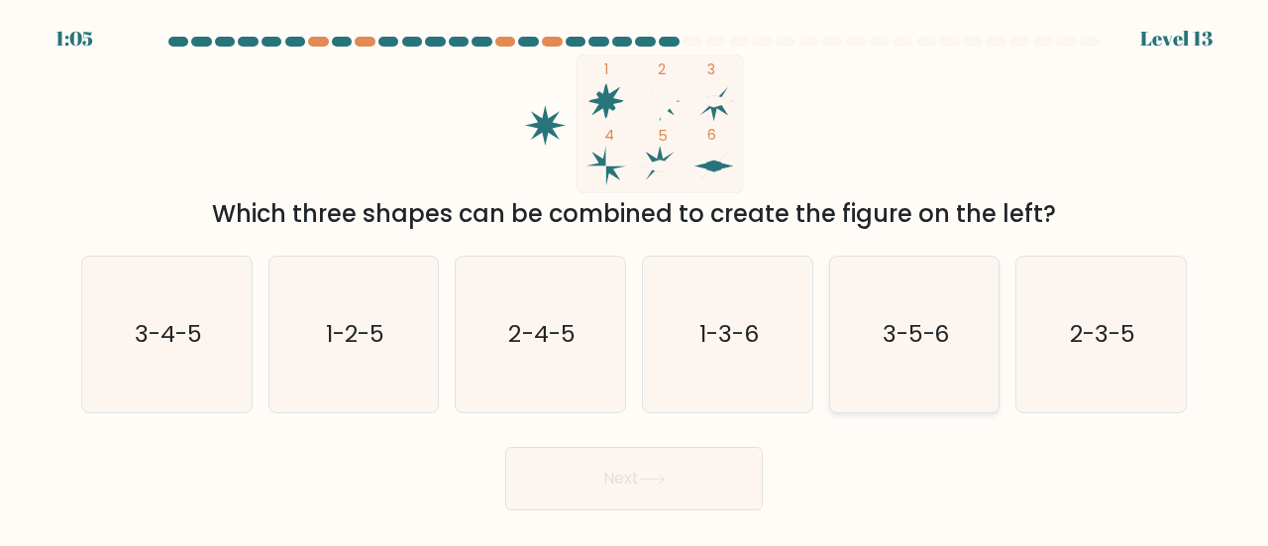
click at [866, 291] on icon "3-5-6" at bounding box center [915, 335] width 156 height 156
click at [635, 278] on input "e. 3-5-6" at bounding box center [634, 275] width 1 height 5
radio input "true"
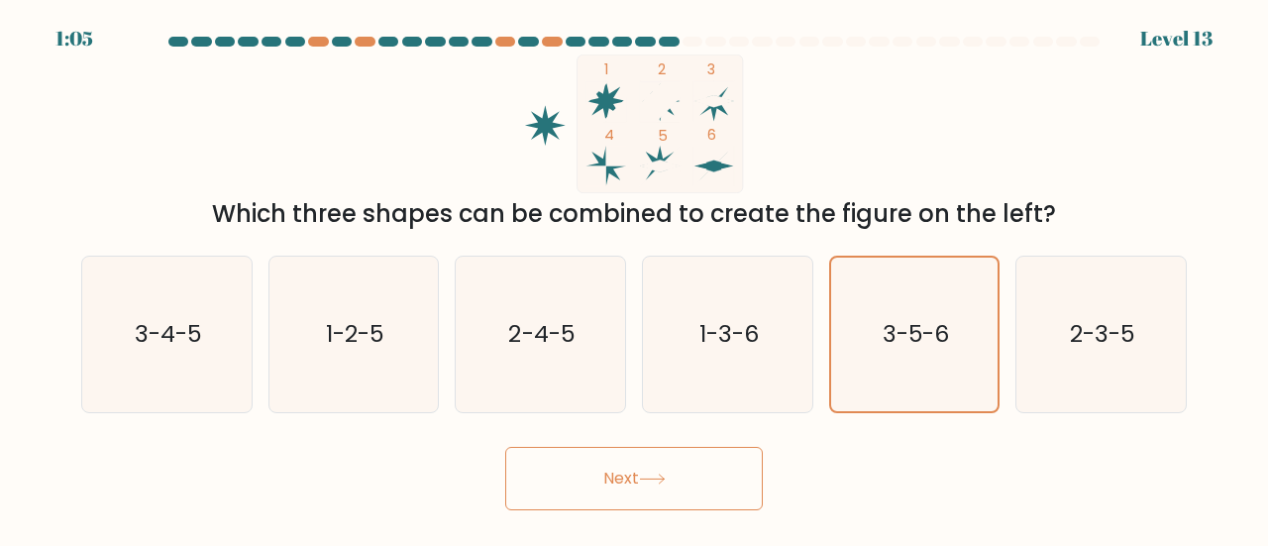
click at [622, 467] on button "Next" at bounding box center [634, 478] width 258 height 63
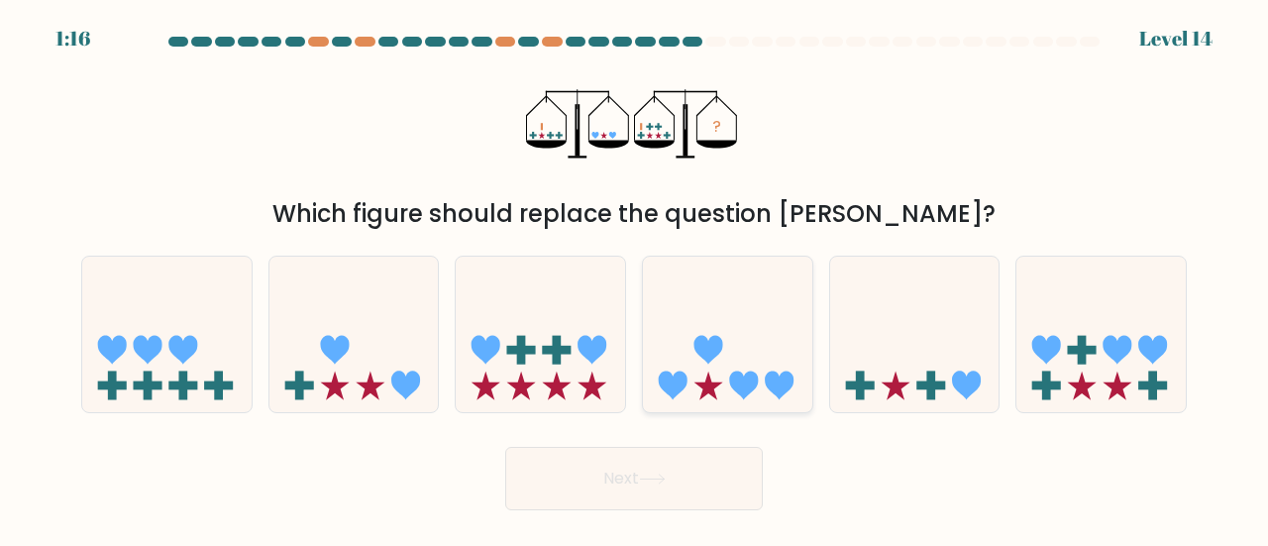
click at [796, 336] on icon at bounding box center [727, 334] width 169 height 140
click at [635, 278] on input "d." at bounding box center [634, 275] width 1 height 5
radio input "true"
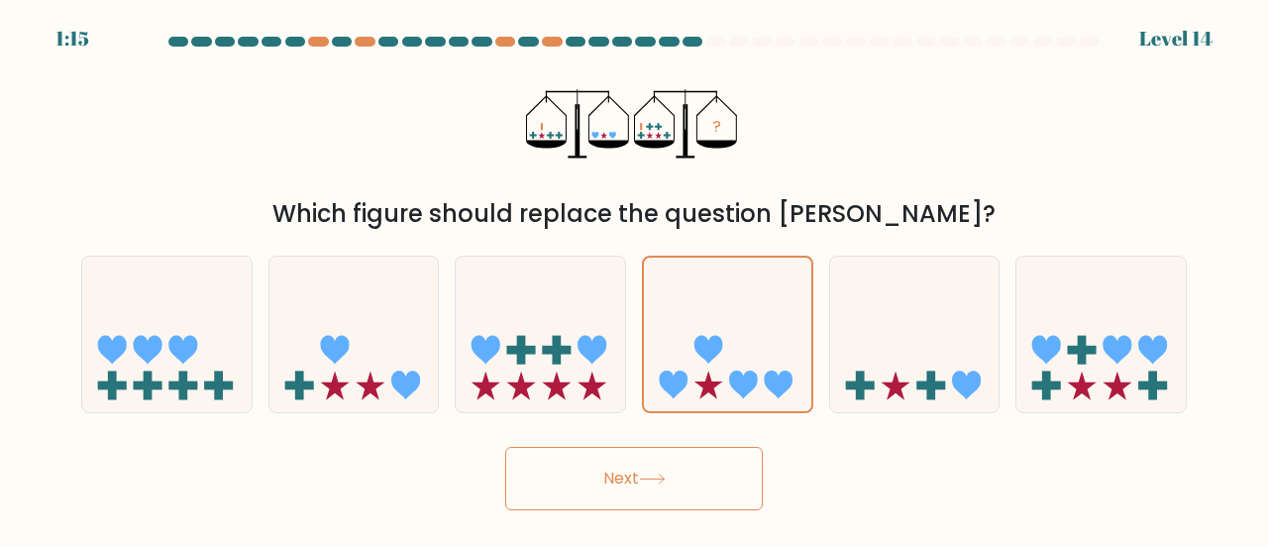
click at [663, 487] on button "Next" at bounding box center [634, 478] width 258 height 63
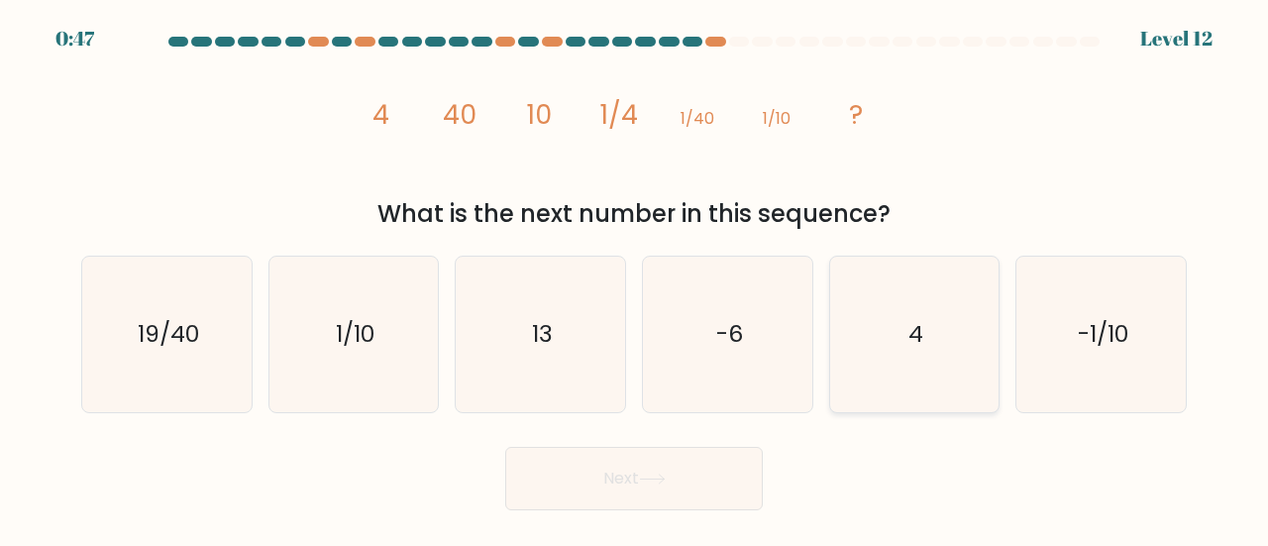
click at [888, 285] on icon "4" at bounding box center [915, 335] width 156 height 156
click at [635, 278] on input "e. 4" at bounding box center [634, 275] width 1 height 5
radio input "true"
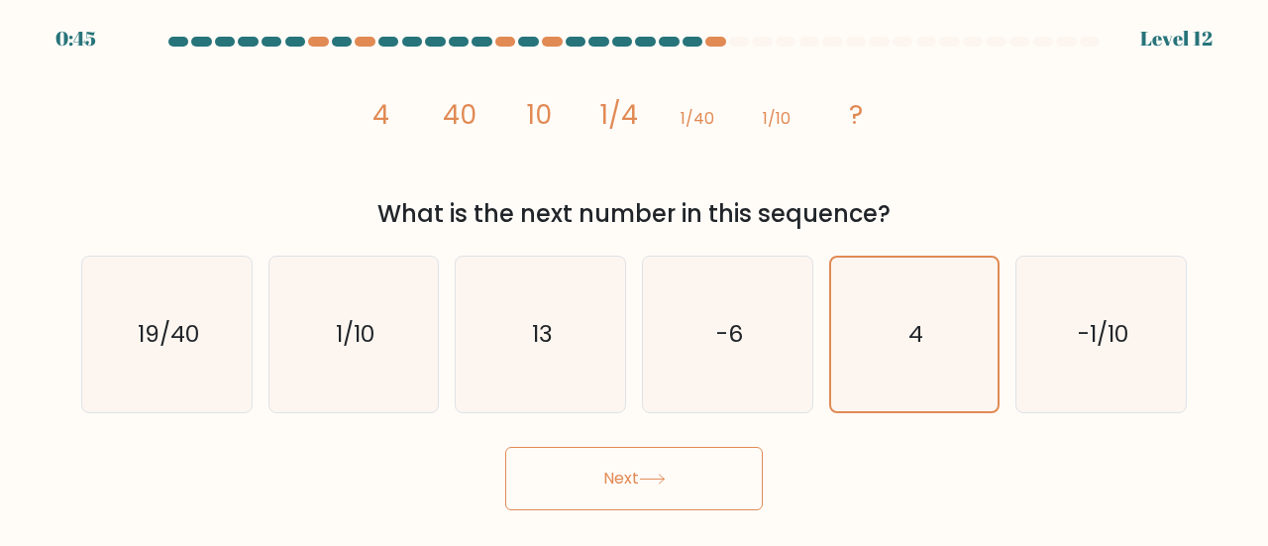
click at [600, 475] on button "Next" at bounding box center [634, 478] width 258 height 63
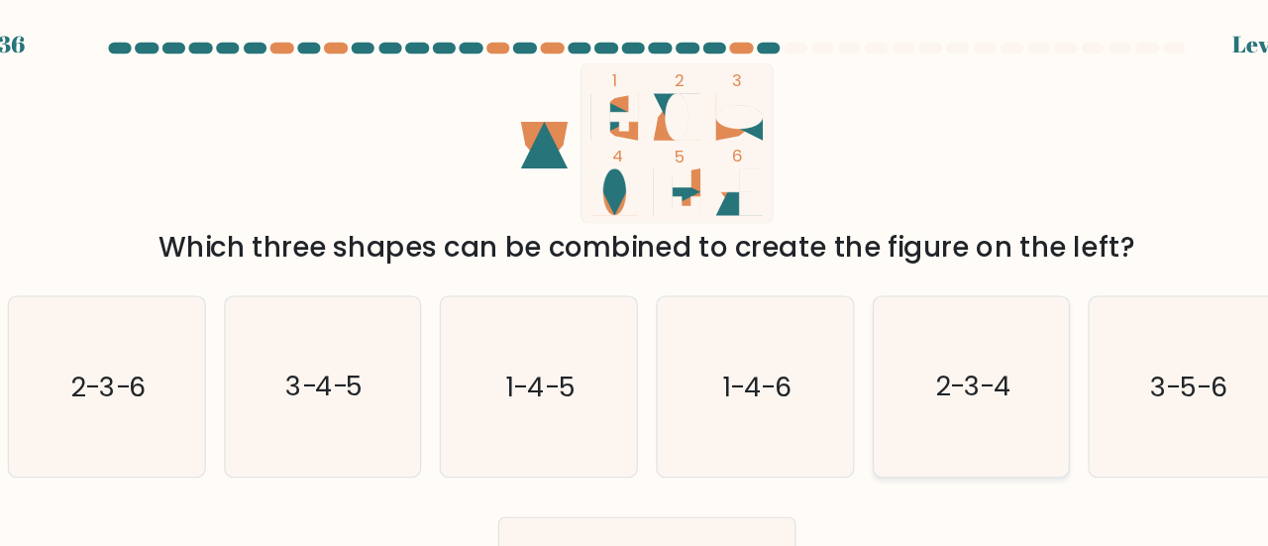
click at [945, 326] on text "2-3-4" at bounding box center [916, 333] width 65 height 33
click at [635, 278] on input "e. 2-3-4" at bounding box center [634, 275] width 1 height 5
radio input "true"
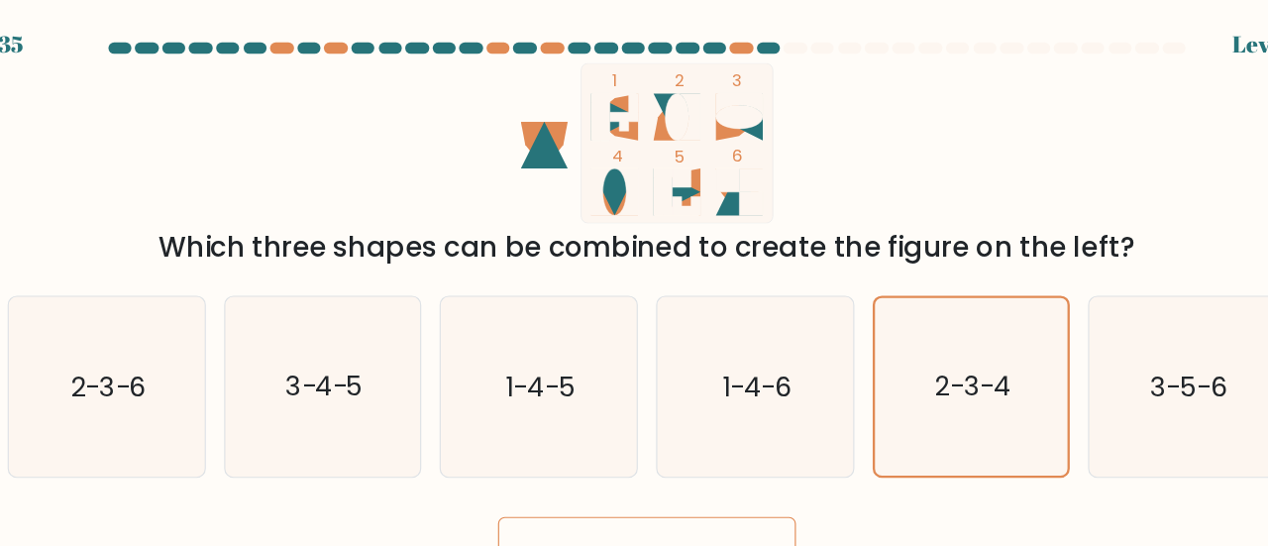
click at [614, 461] on button "Next" at bounding box center [634, 478] width 258 height 63
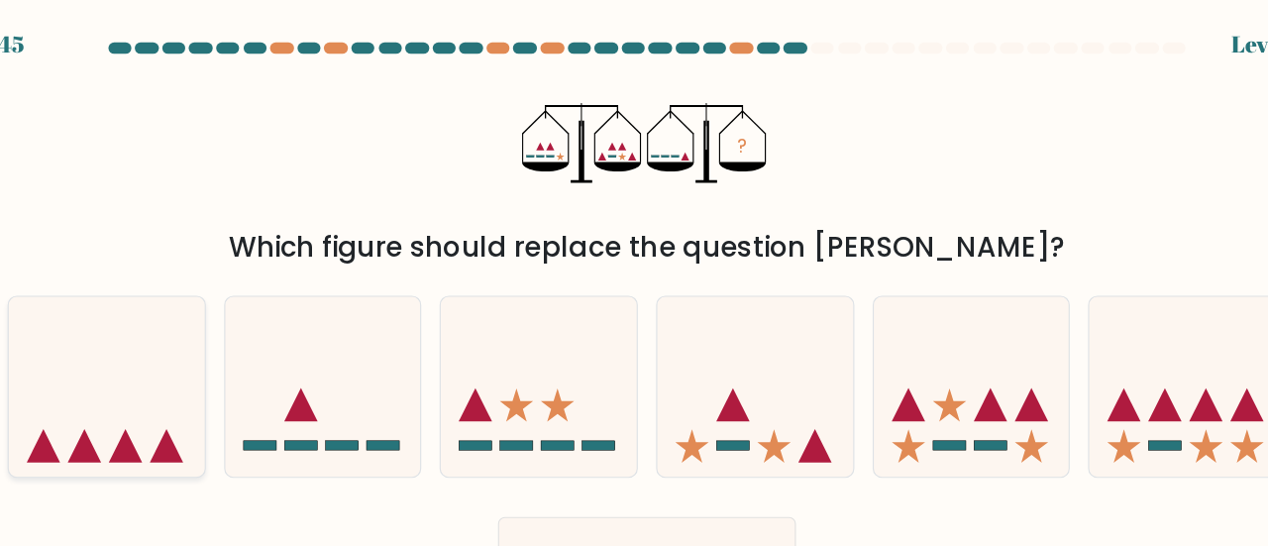
click at [187, 351] on icon at bounding box center [166, 334] width 169 height 140
click at [634, 278] on input "a." at bounding box center [634, 275] width 1 height 5
radio input "true"
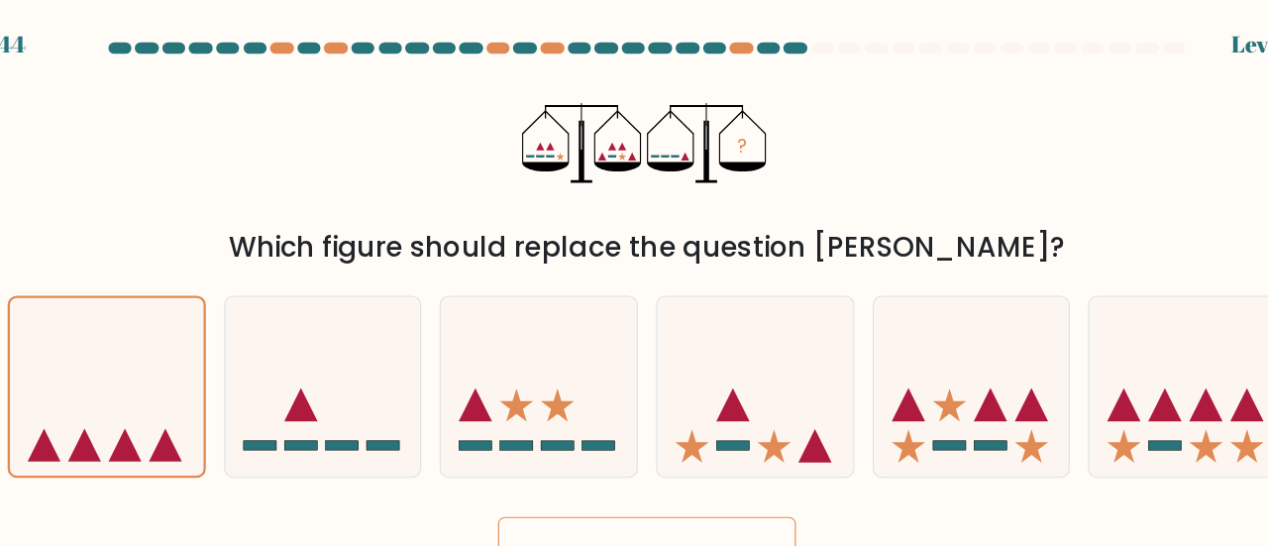
click at [620, 460] on button "Next" at bounding box center [634, 478] width 258 height 63
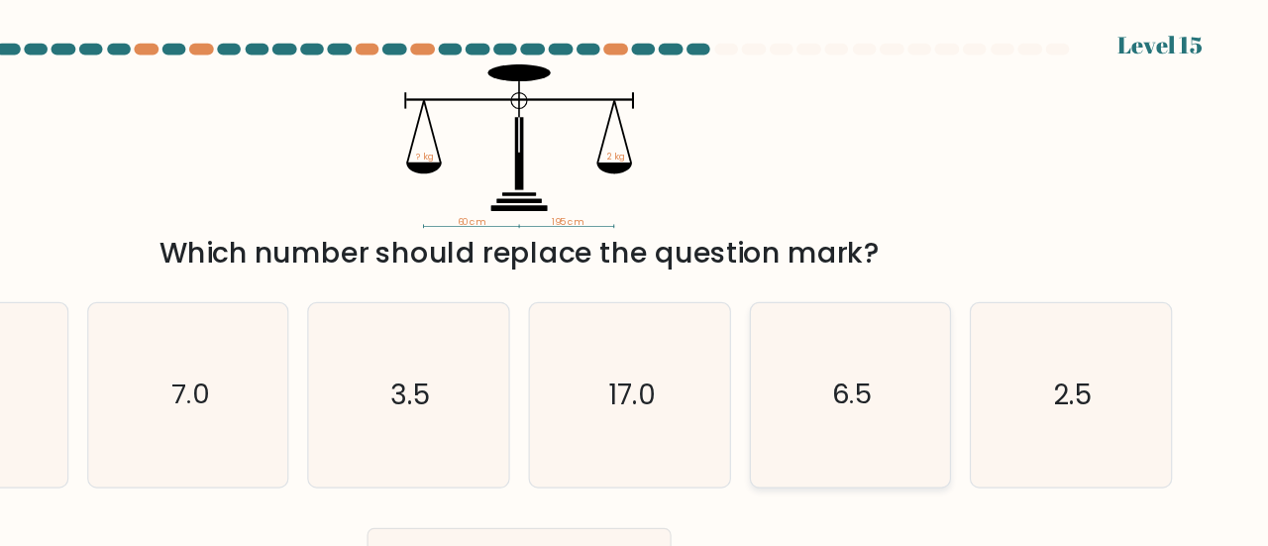
click at [888, 339] on icon "6.5" at bounding box center [915, 335] width 156 height 156
click at [635, 278] on input "e. 6.5" at bounding box center [634, 275] width 1 height 5
radio input "true"
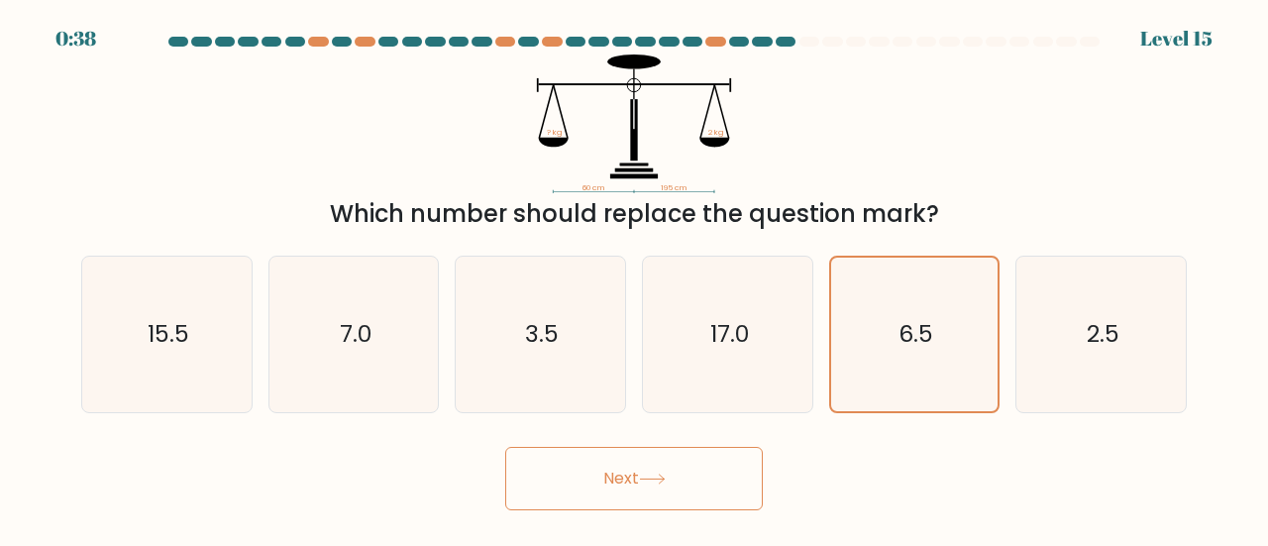
click at [599, 491] on button "Next" at bounding box center [634, 478] width 258 height 63
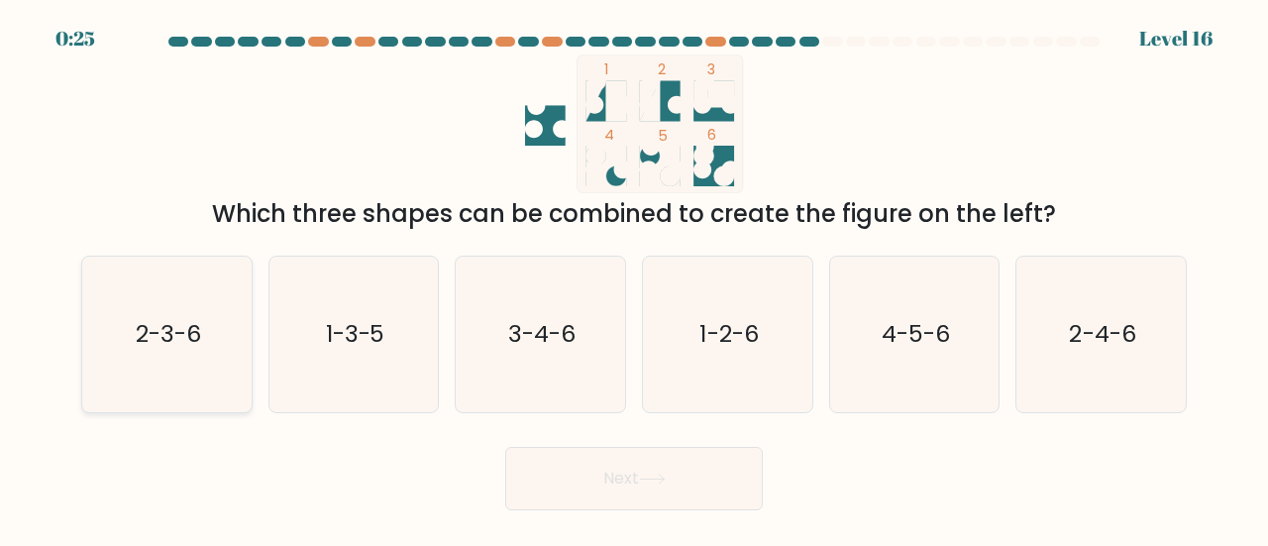
click at [196, 306] on icon "2-3-6" at bounding box center [167, 335] width 156 height 156
click at [634, 278] on input "a. 2-3-6" at bounding box center [634, 275] width 1 height 5
radio input "true"
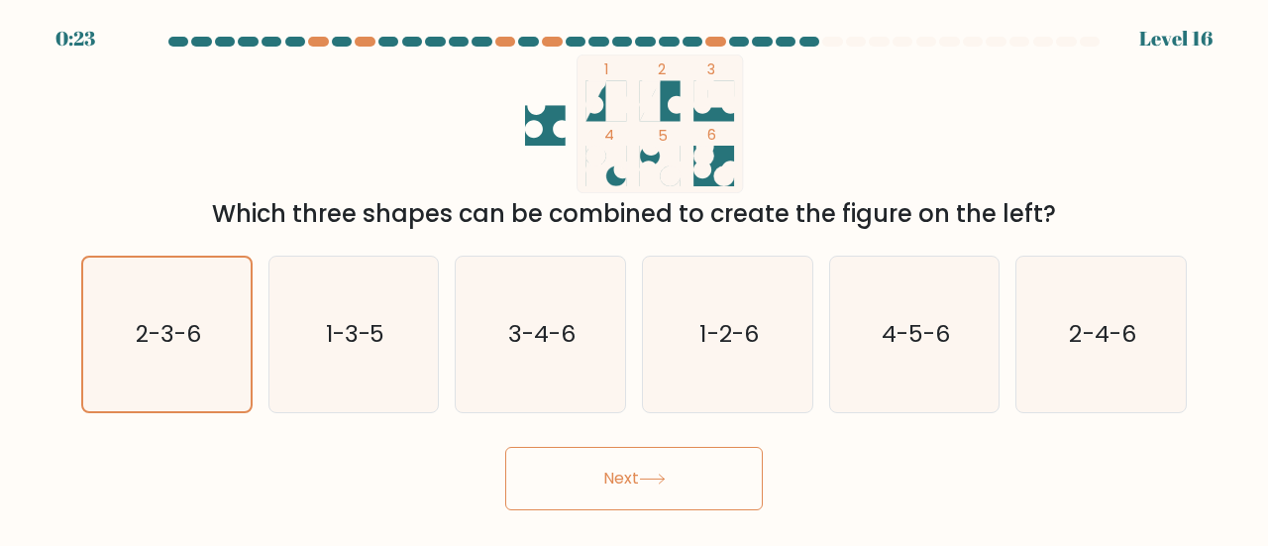
click at [533, 465] on button "Next" at bounding box center [634, 478] width 258 height 63
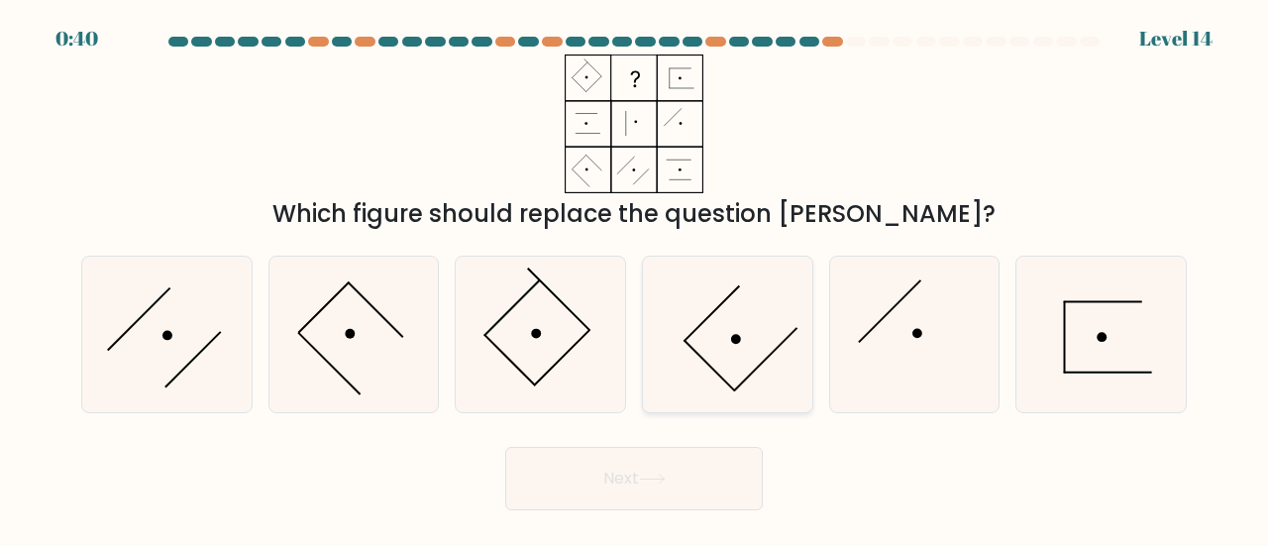
click at [755, 352] on icon at bounding box center [728, 335] width 156 height 156
click at [635, 278] on input "d." at bounding box center [634, 275] width 1 height 5
radio input "true"
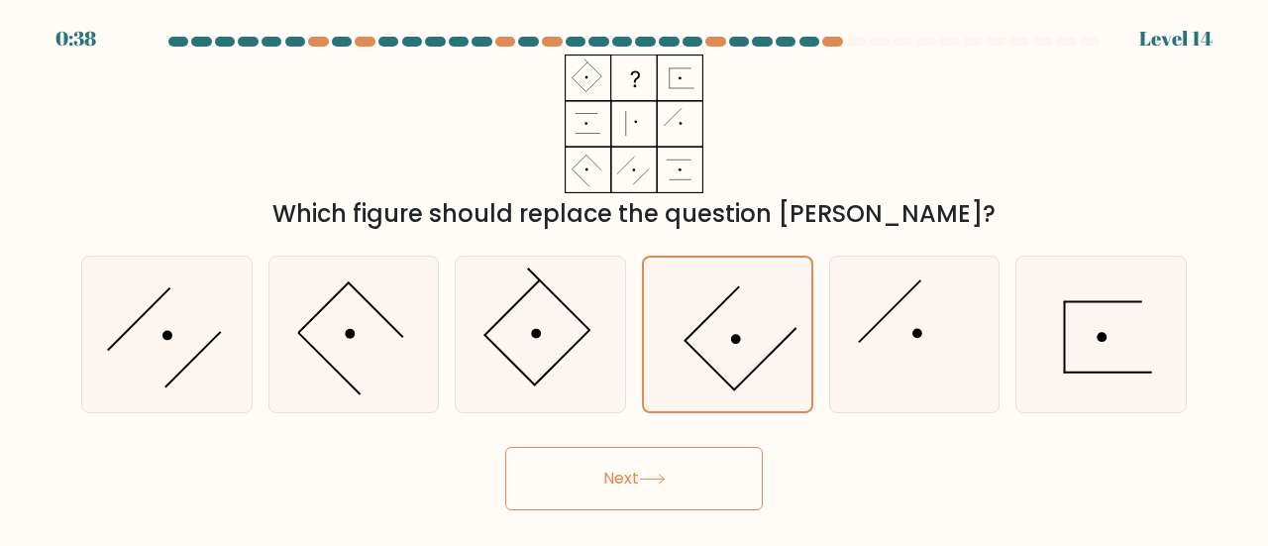
click at [640, 471] on button "Next" at bounding box center [634, 478] width 258 height 63
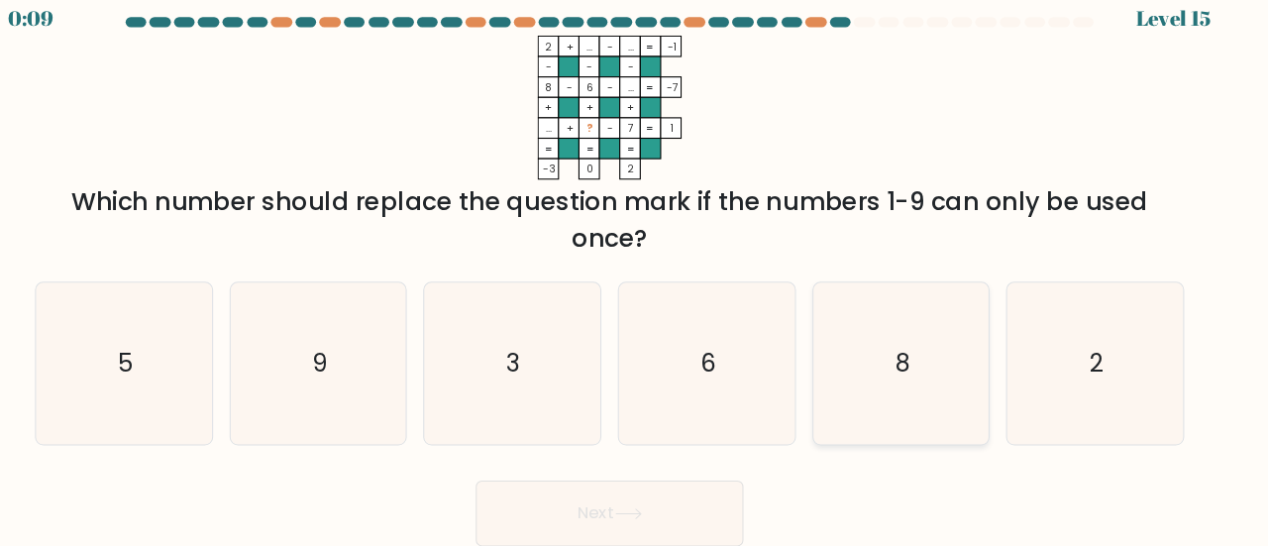
click at [861, 339] on icon "8" at bounding box center [915, 370] width 156 height 156
click at [635, 278] on input "e. 8" at bounding box center [634, 275] width 1 height 5
radio input "true"
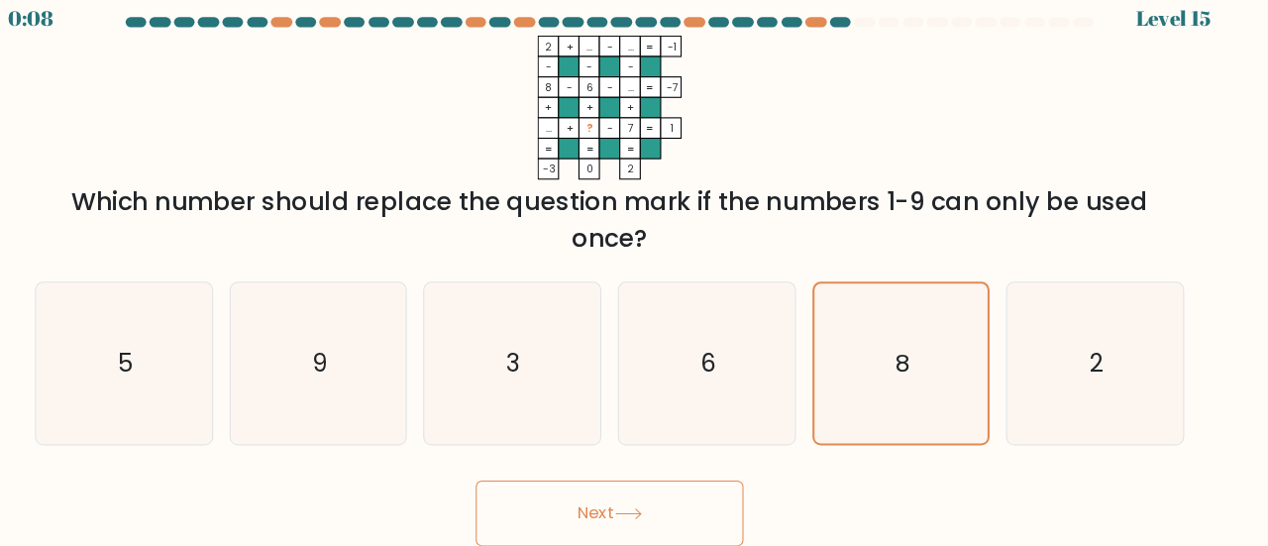
click at [670, 500] on button "Next" at bounding box center [634, 513] width 258 height 63
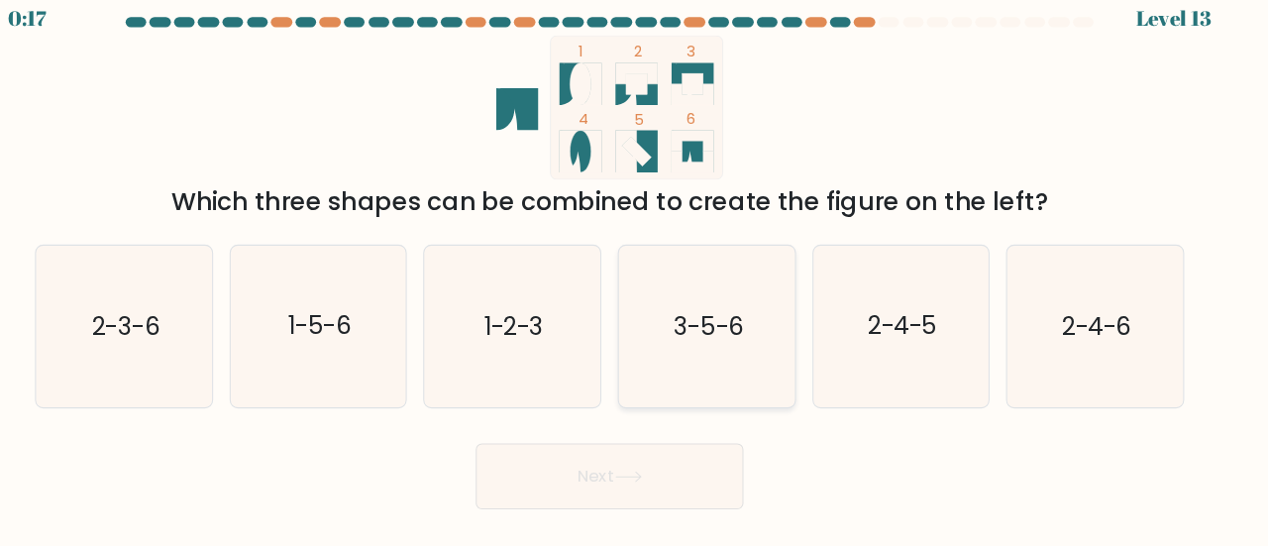
click at [695, 367] on icon "3-5-6" at bounding box center [728, 335] width 156 height 156
click at [635, 278] on input "d. 3-5-6" at bounding box center [634, 275] width 1 height 5
radio input "true"
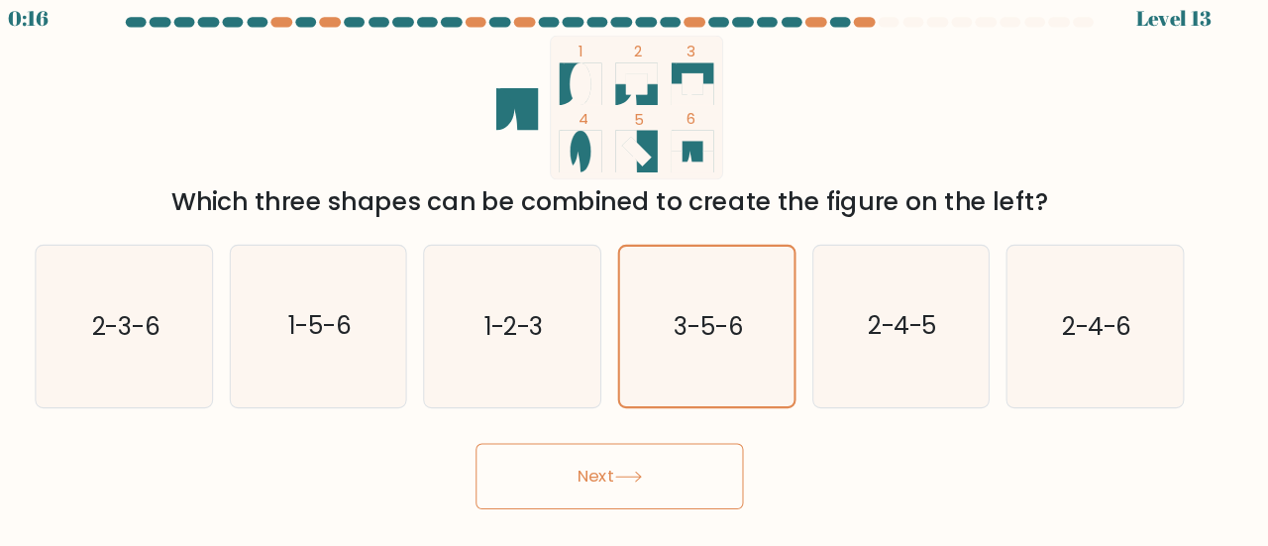
click at [630, 479] on button "Next" at bounding box center [634, 478] width 258 height 63
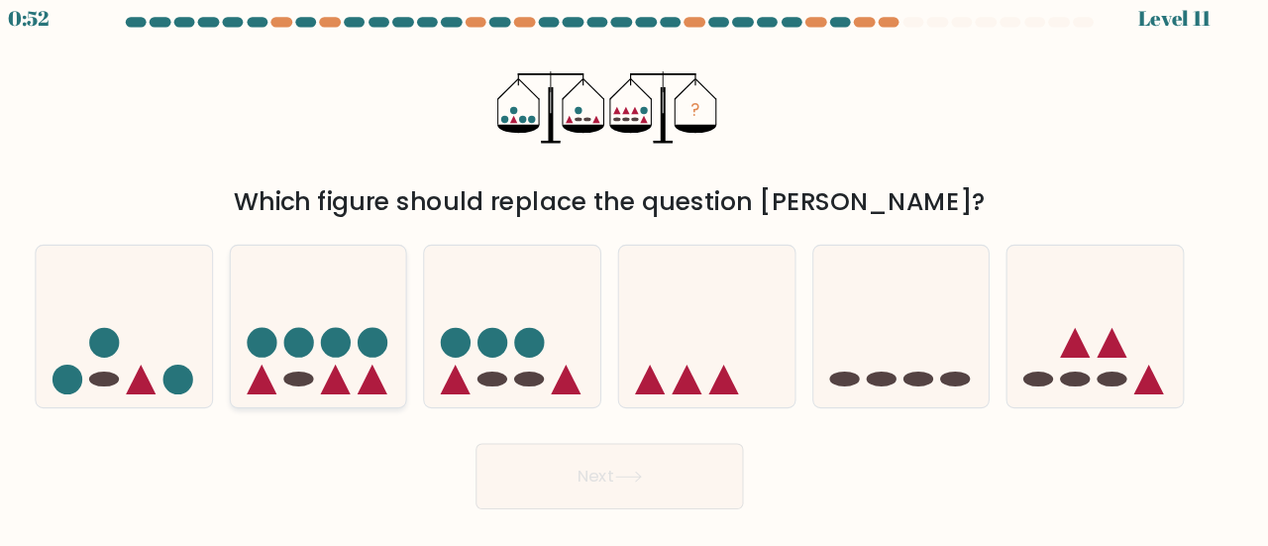
click at [335, 319] on icon at bounding box center [353, 334] width 169 height 140
click at [634, 278] on input "b." at bounding box center [634, 275] width 1 height 5
radio input "true"
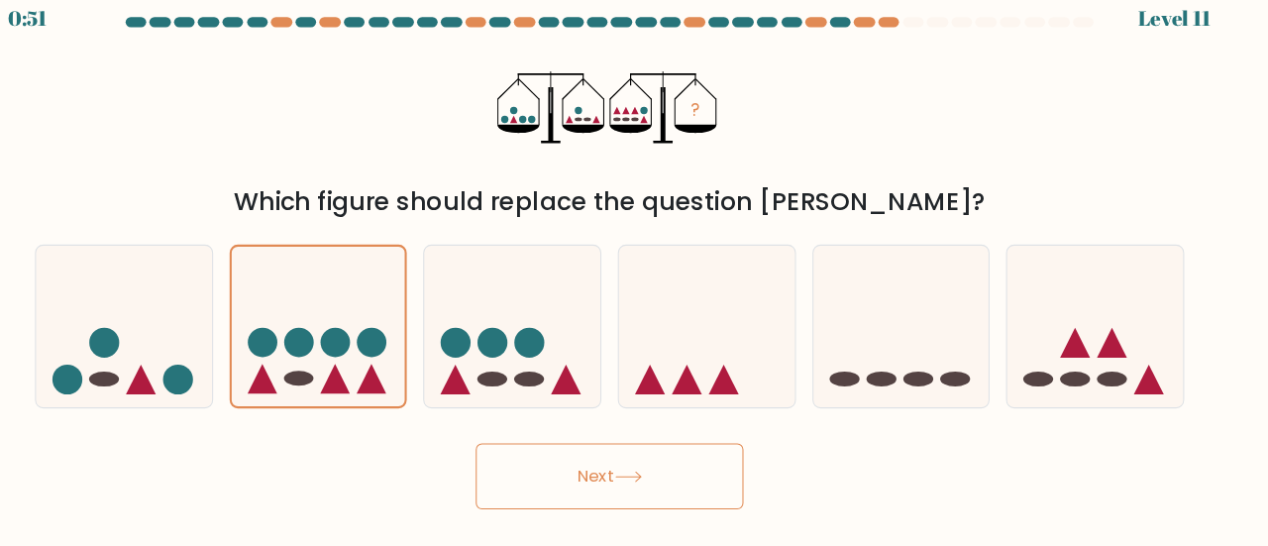
drag, startPoint x: 641, startPoint y: 491, endPoint x: 651, endPoint y: 480, distance: 14.7
click at [643, 483] on button "Next" at bounding box center [634, 478] width 258 height 63
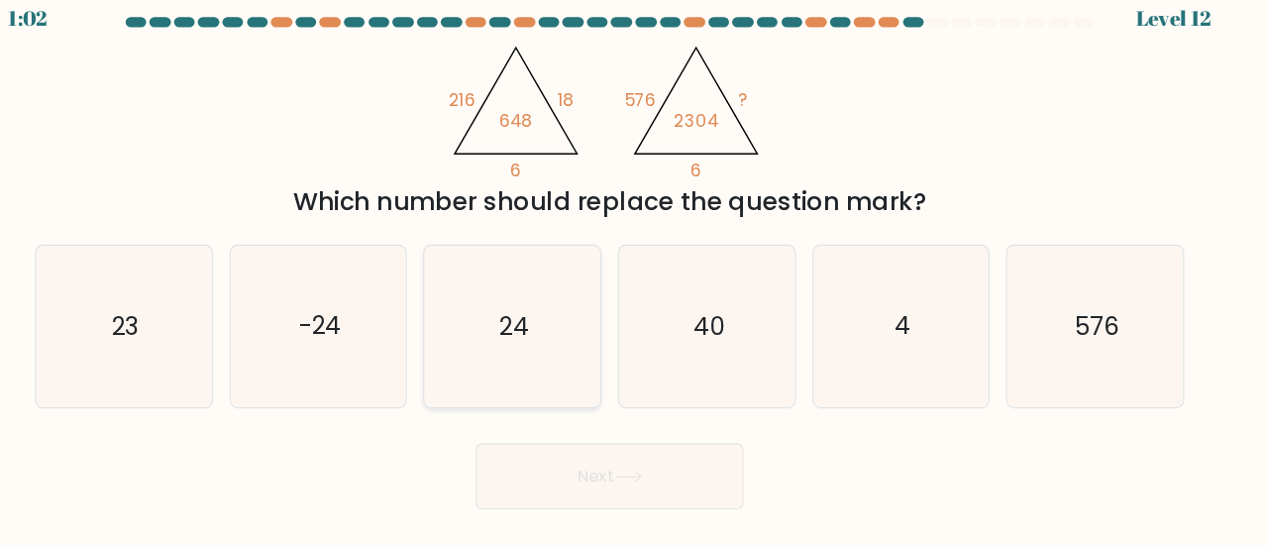
click at [561, 325] on icon "24" at bounding box center [541, 335] width 156 height 156
click at [634, 278] on input "c. 24" at bounding box center [634, 275] width 1 height 5
radio input "true"
click at [605, 464] on button "Next" at bounding box center [634, 478] width 258 height 63
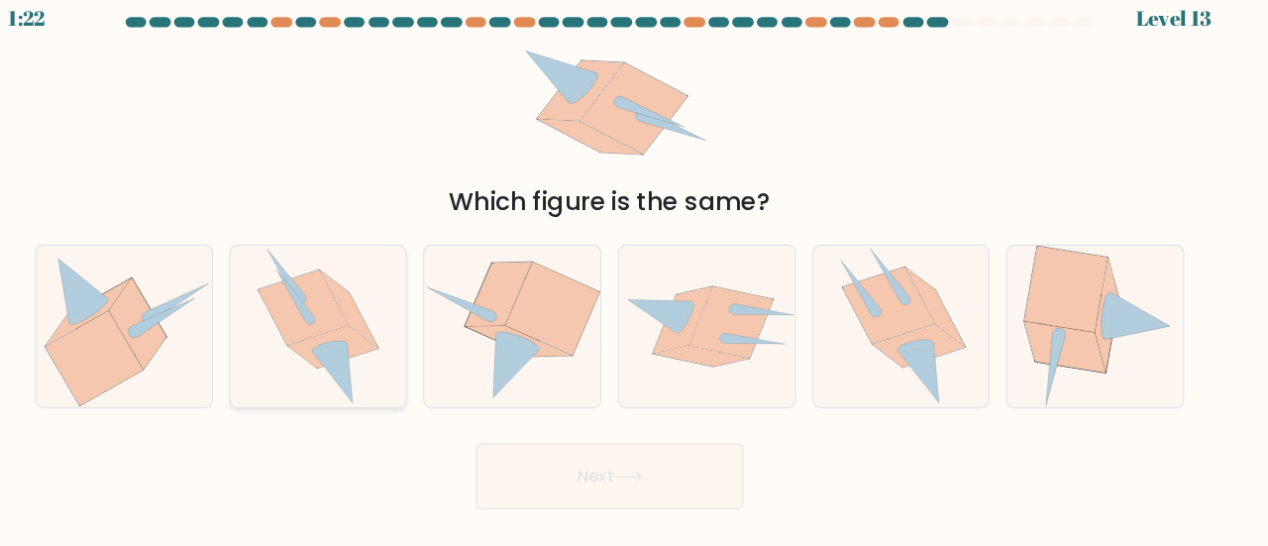
drag, startPoint x: 328, startPoint y: 274, endPoint x: 333, endPoint y: 290, distance: 16.6
click at [331, 287] on icon at bounding box center [353, 335] width 117 height 156
click at [634, 278] on input "b." at bounding box center [634, 275] width 1 height 5
radio input "true"
click at [605, 468] on button "Next" at bounding box center [634, 478] width 258 height 63
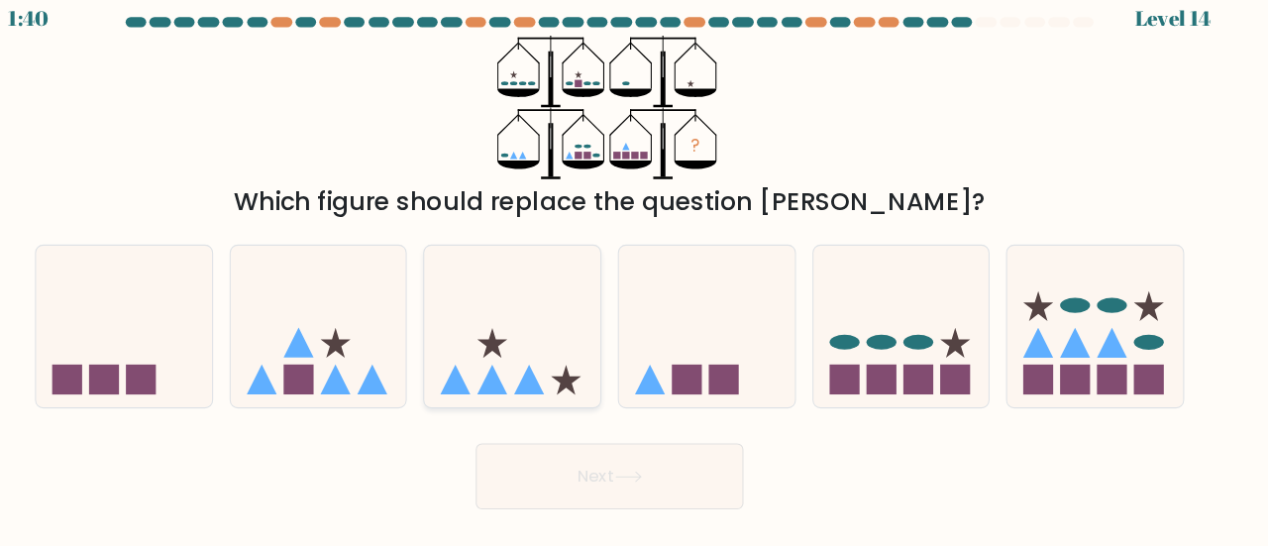
click at [542, 340] on icon at bounding box center [540, 334] width 169 height 140
click at [634, 278] on input "c." at bounding box center [634, 275] width 1 height 5
radio input "true"
click at [662, 467] on button "Next" at bounding box center [634, 478] width 258 height 63
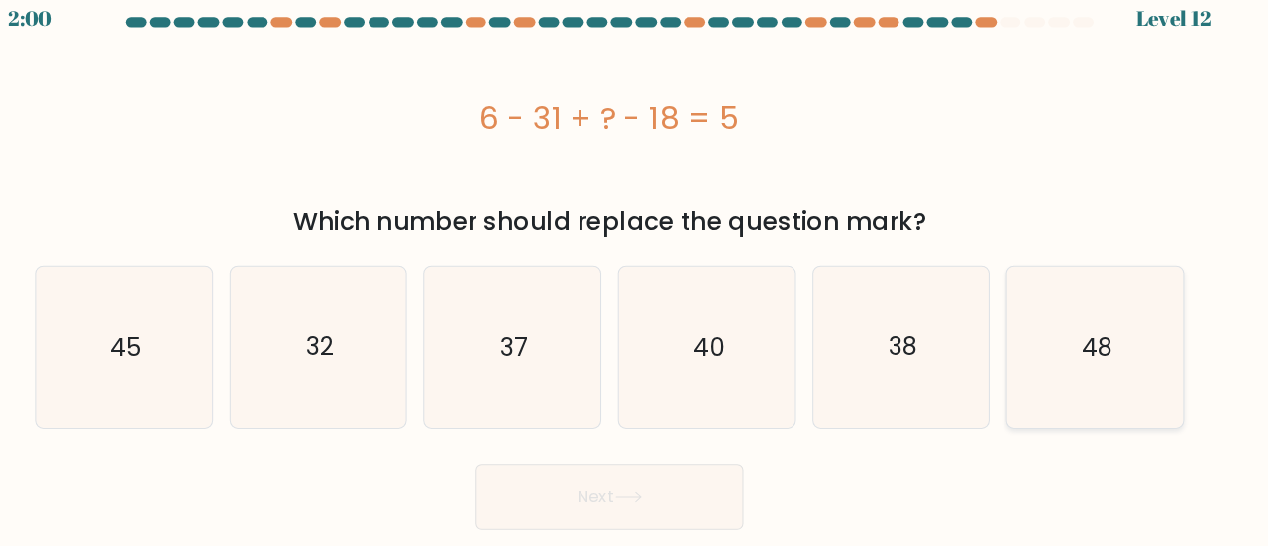
click at [1094, 367] on text "48" at bounding box center [1103, 354] width 29 height 33
click at [635, 278] on input "f. 48" at bounding box center [634, 275] width 1 height 5
radio input "true"
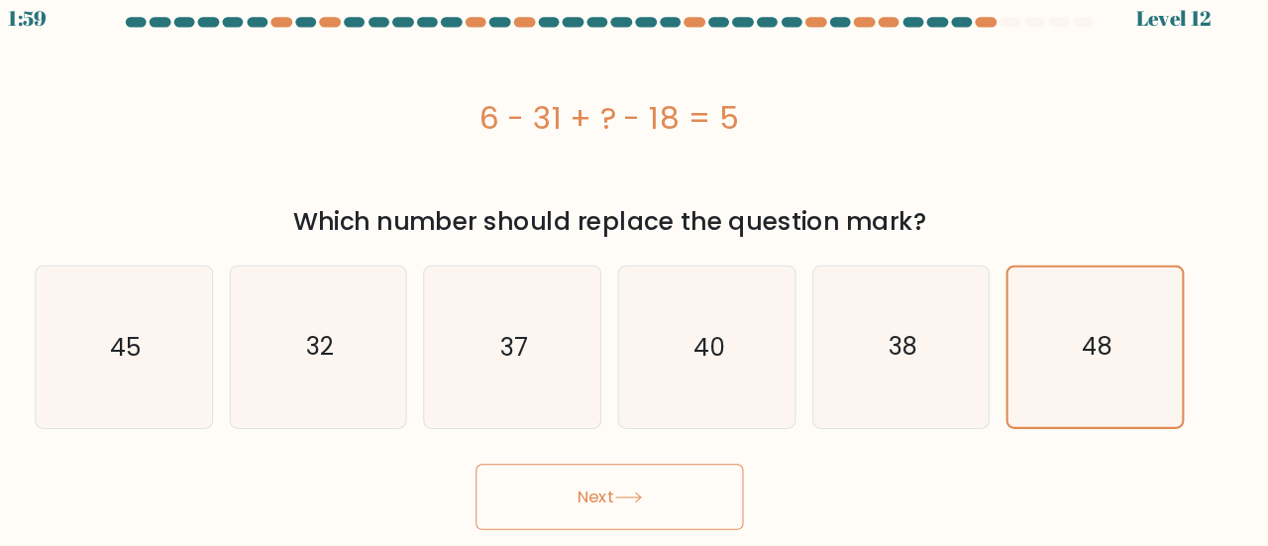
click at [615, 488] on button "Next" at bounding box center [634, 498] width 258 height 63
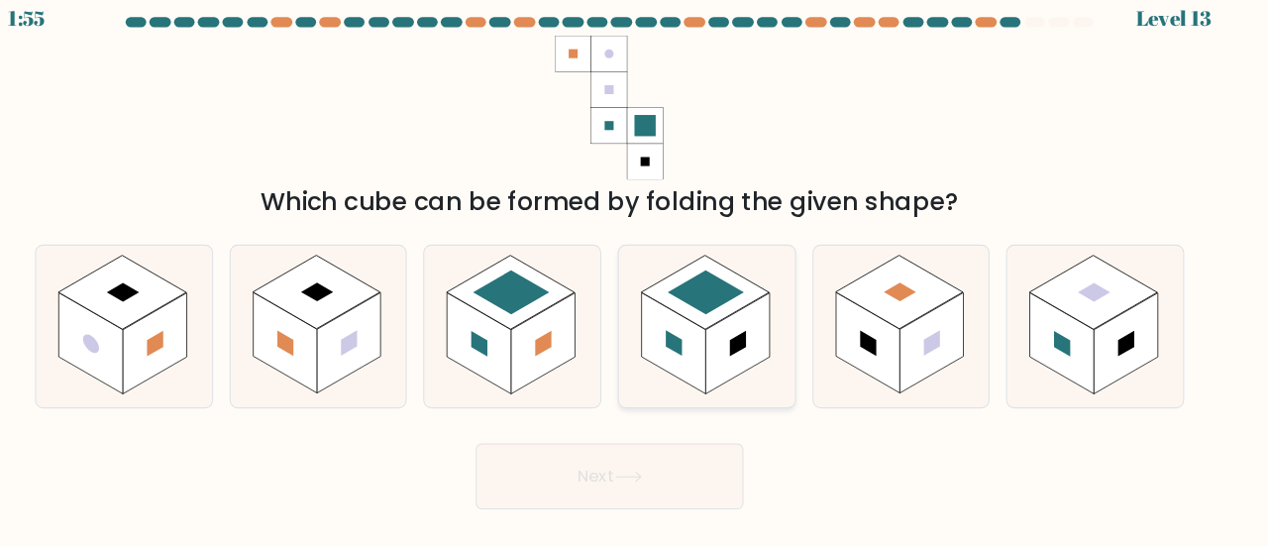
click at [740, 334] on rect at bounding box center [756, 350] width 61 height 97
click at [635, 278] on input "d." at bounding box center [634, 275] width 1 height 5
radio input "true"
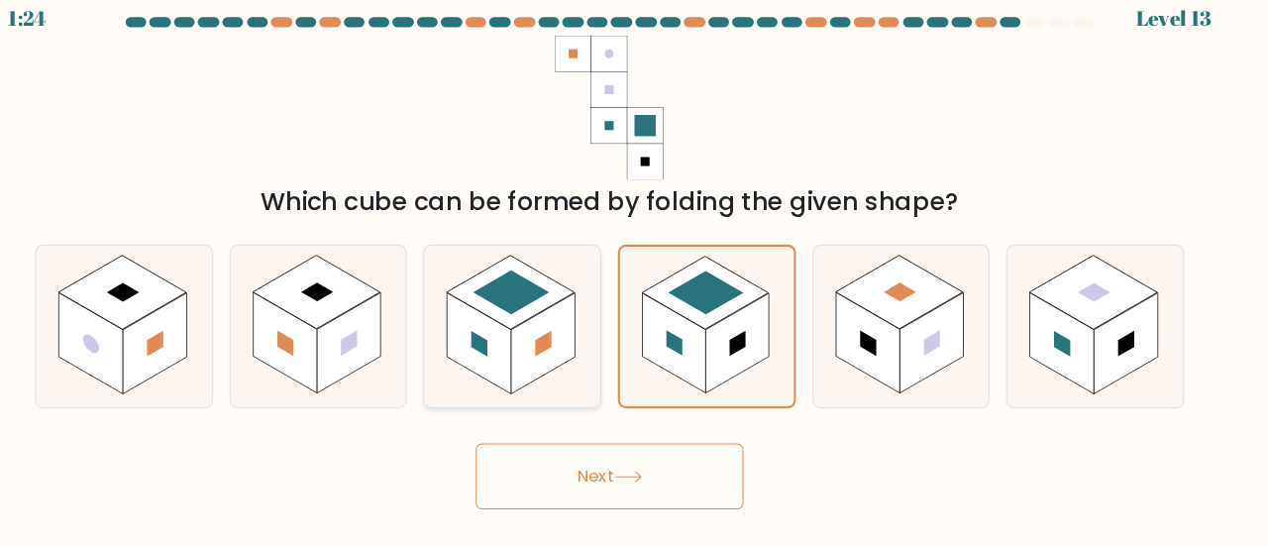
click at [554, 314] on rect at bounding box center [538, 301] width 123 height 71
click at [634, 278] on input "c." at bounding box center [634, 275] width 1 height 5
radio input "true"
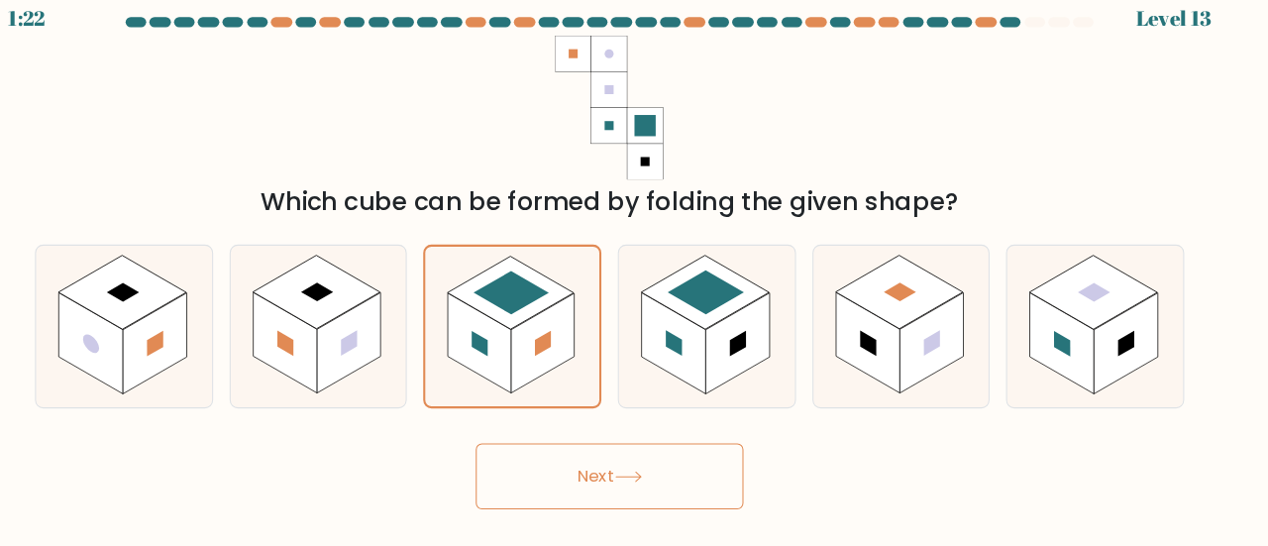
click at [699, 479] on button "Next" at bounding box center [634, 478] width 258 height 63
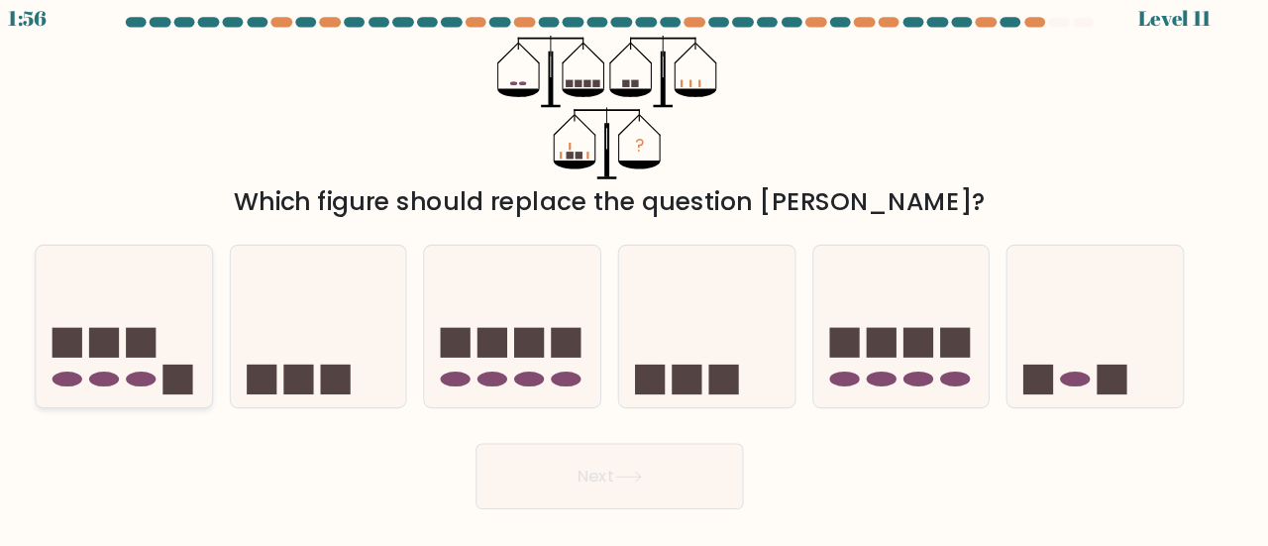
click at [160, 300] on icon at bounding box center [166, 334] width 169 height 140
click at [634, 278] on input "a." at bounding box center [634, 275] width 1 height 5
radio input "true"
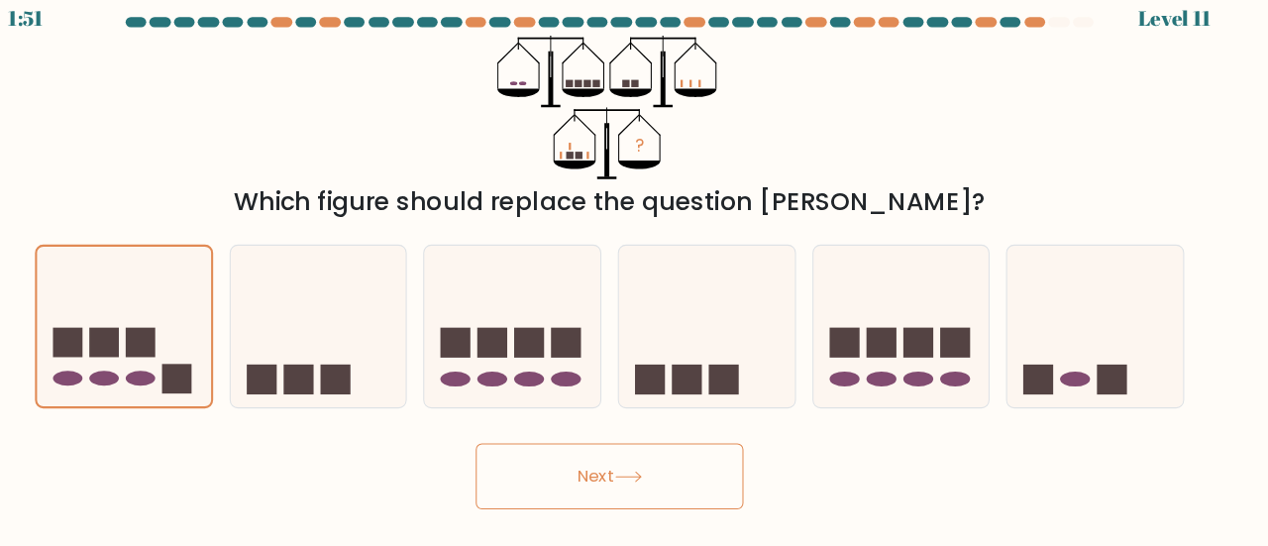
click at [566, 475] on button "Next" at bounding box center [634, 478] width 258 height 63
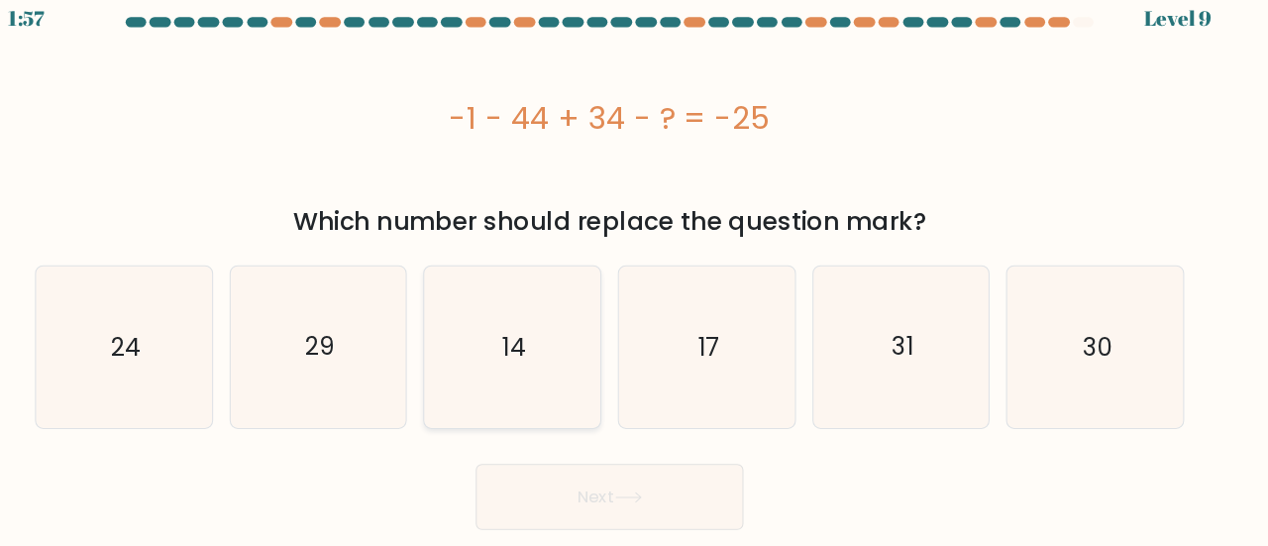
click at [557, 400] on icon "14" at bounding box center [541, 354] width 156 height 156
click at [634, 278] on input "c. 14" at bounding box center [634, 275] width 1 height 5
radio input "true"
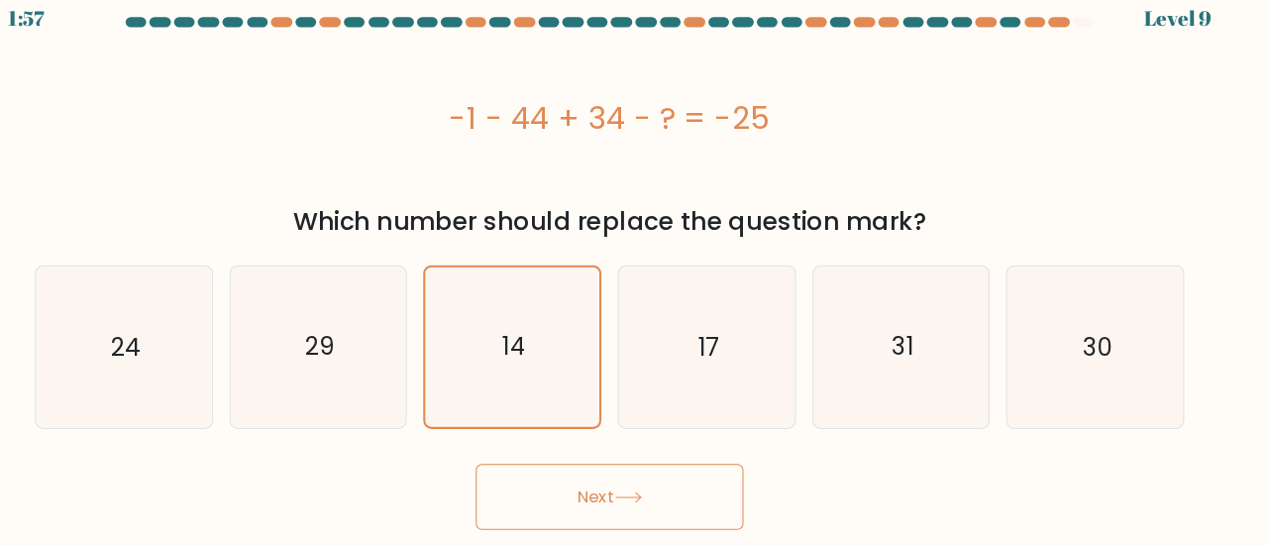
click at [587, 500] on button "Next" at bounding box center [634, 498] width 258 height 63
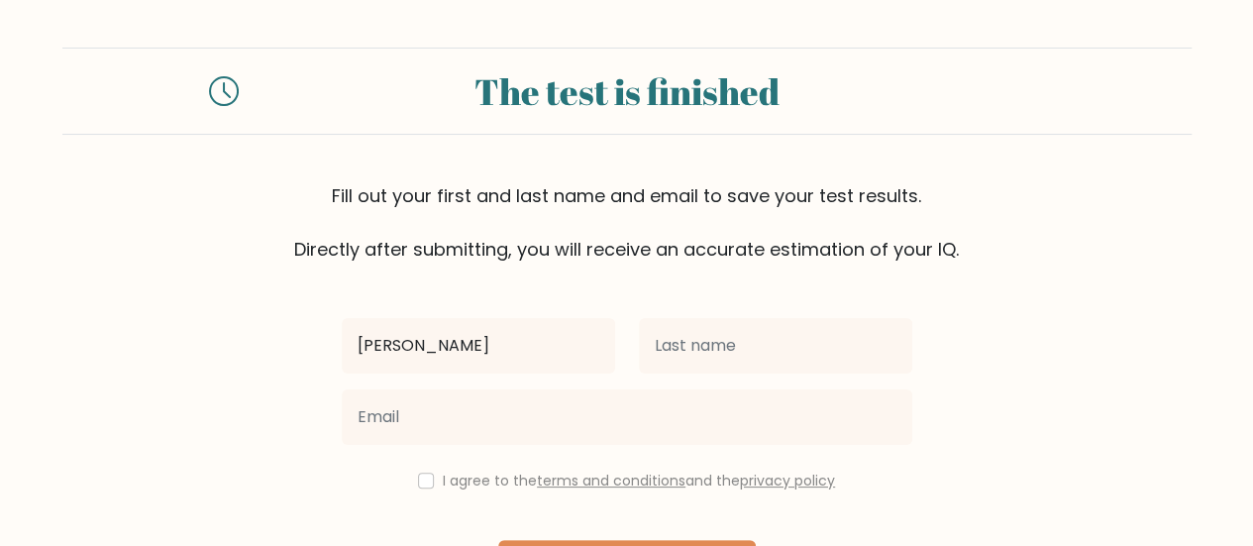
type input "Samai"
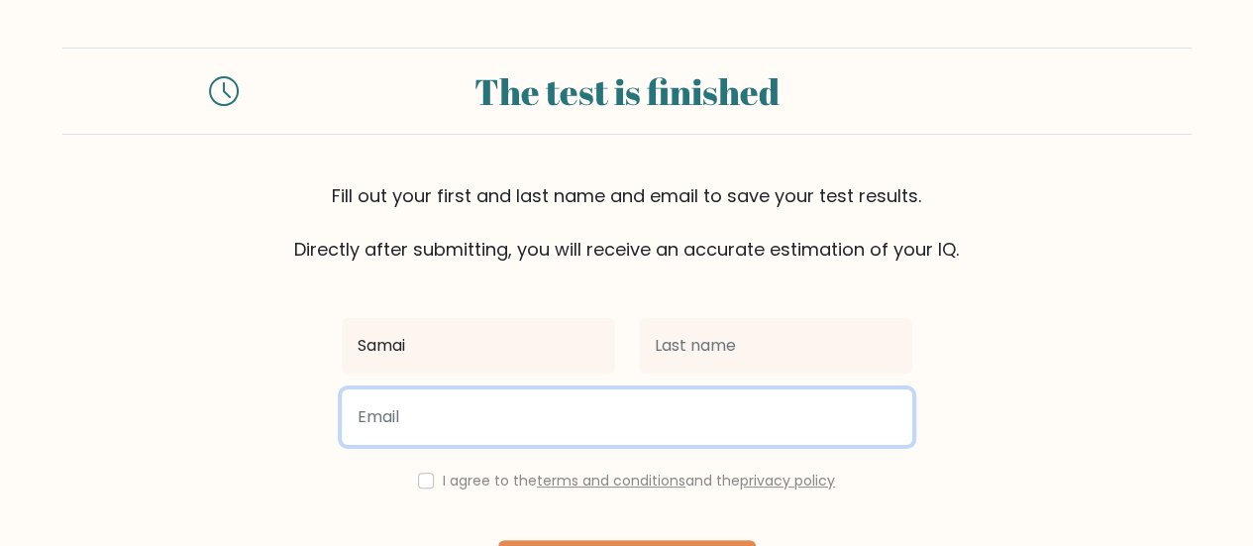
click at [516, 421] on input "email" at bounding box center [627, 416] width 571 height 55
type input "[EMAIL_ADDRESS][DOMAIN_NAME]"
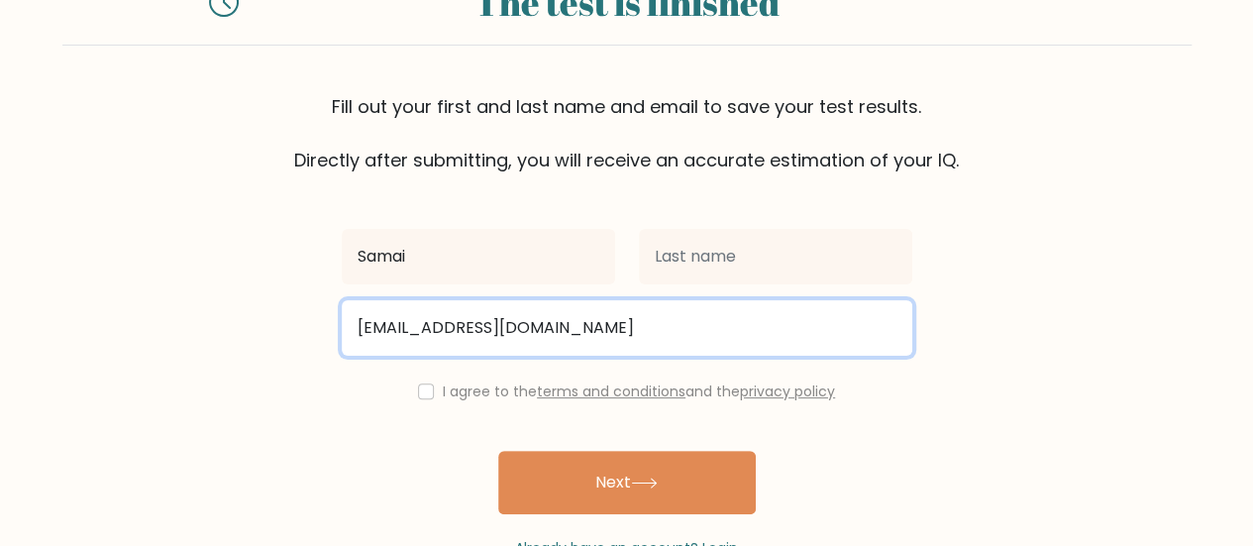
scroll to position [103, 0]
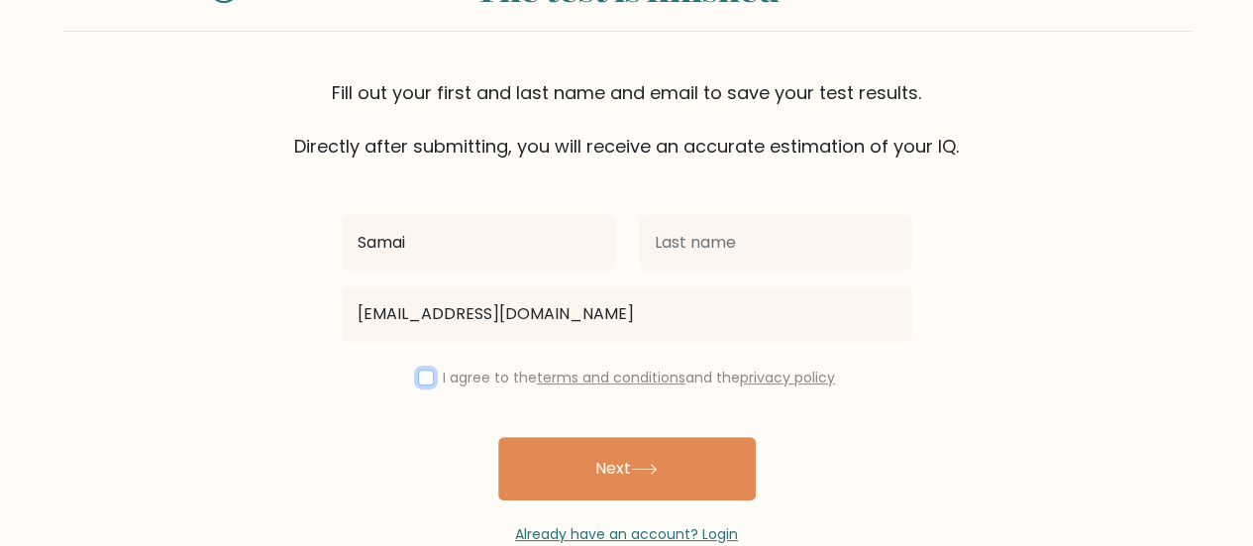
click at [425, 381] on input "checkbox" at bounding box center [426, 377] width 16 height 16
checkbox input "true"
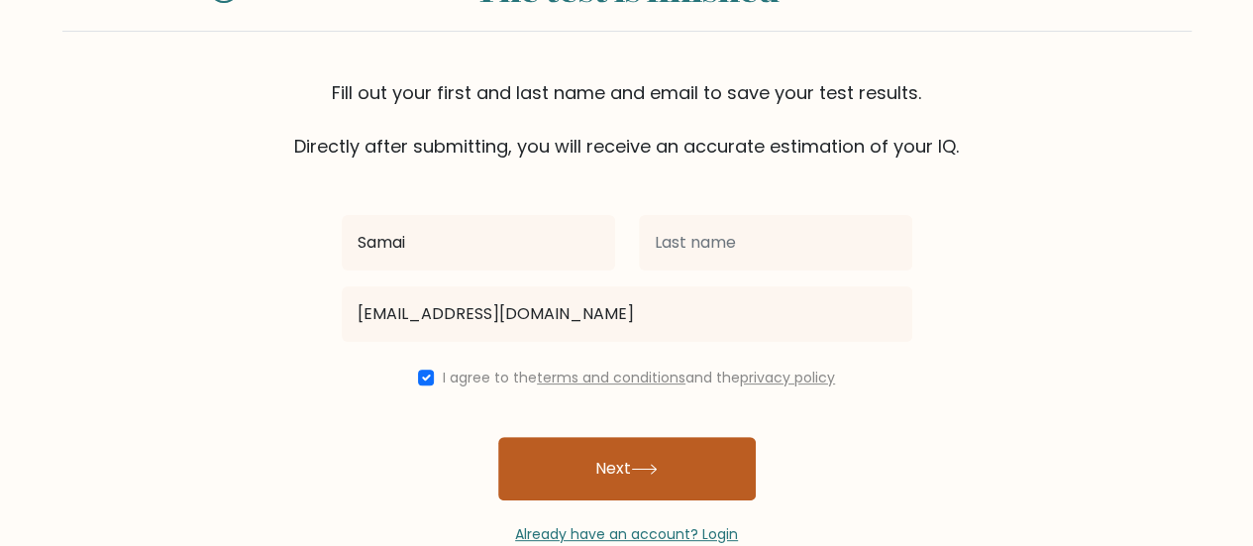
click at [596, 474] on button "Next" at bounding box center [627, 468] width 258 height 63
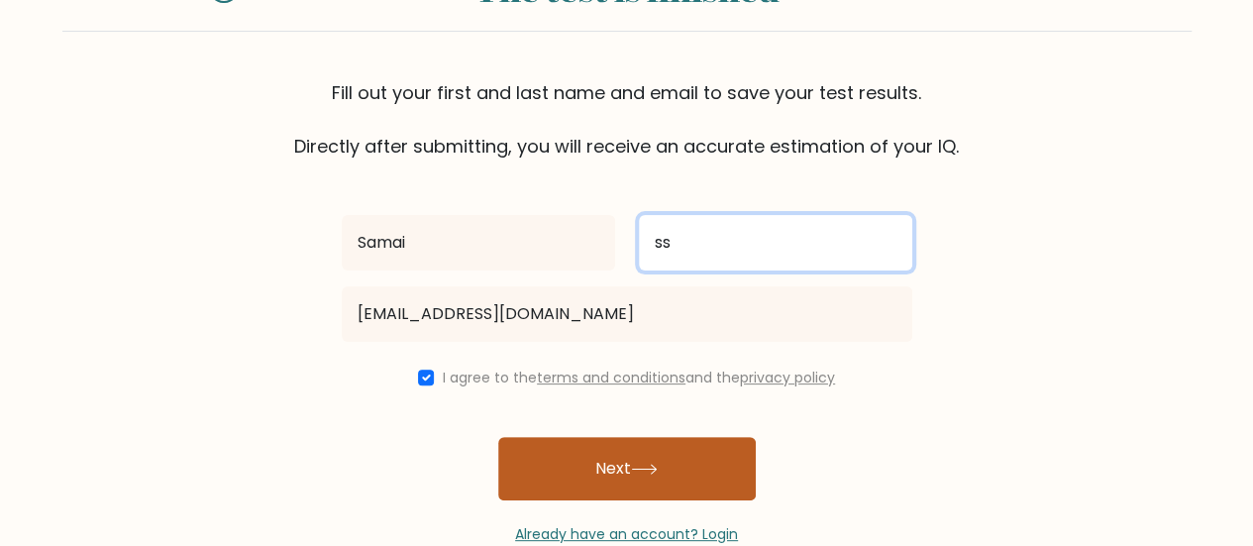
type input "ss"
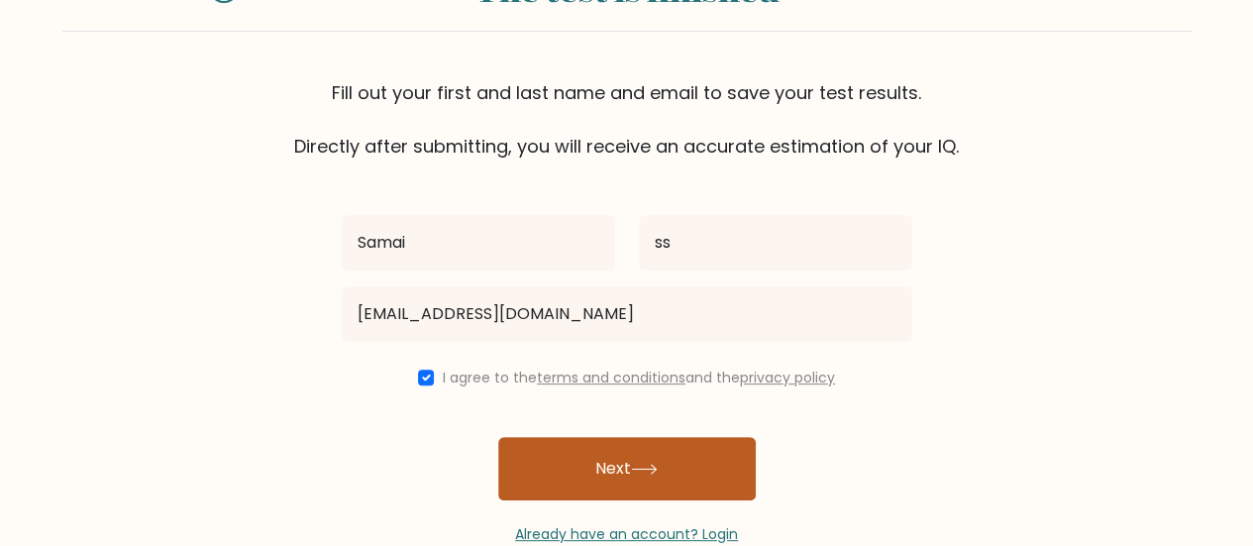
click at [596, 474] on button "Next" at bounding box center [627, 468] width 258 height 63
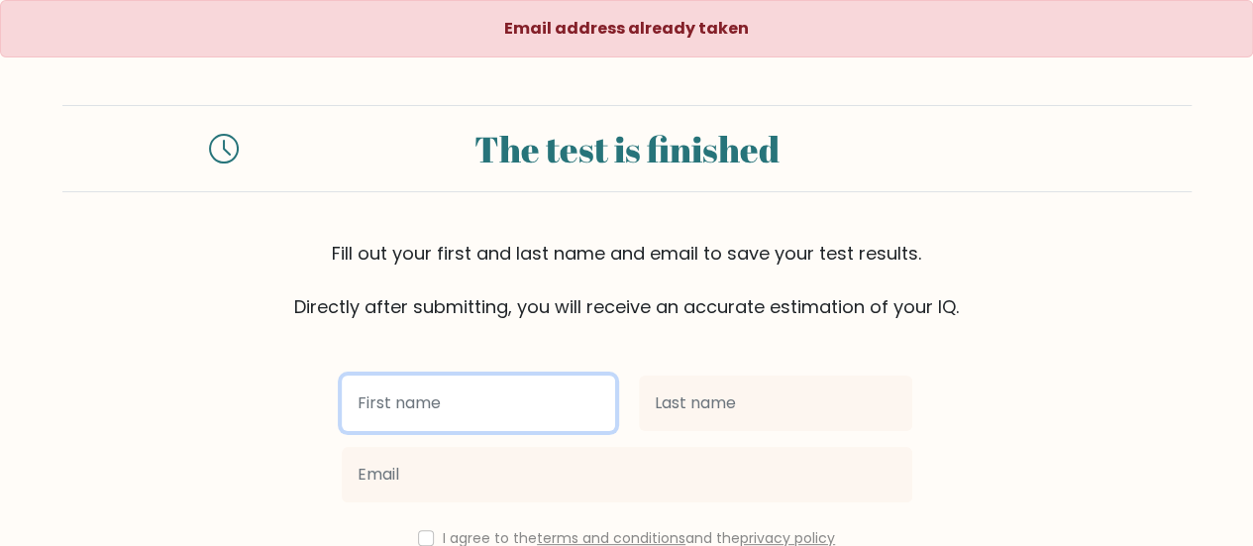
click at [495, 411] on input "text" at bounding box center [478, 402] width 273 height 55
type input "Swat"
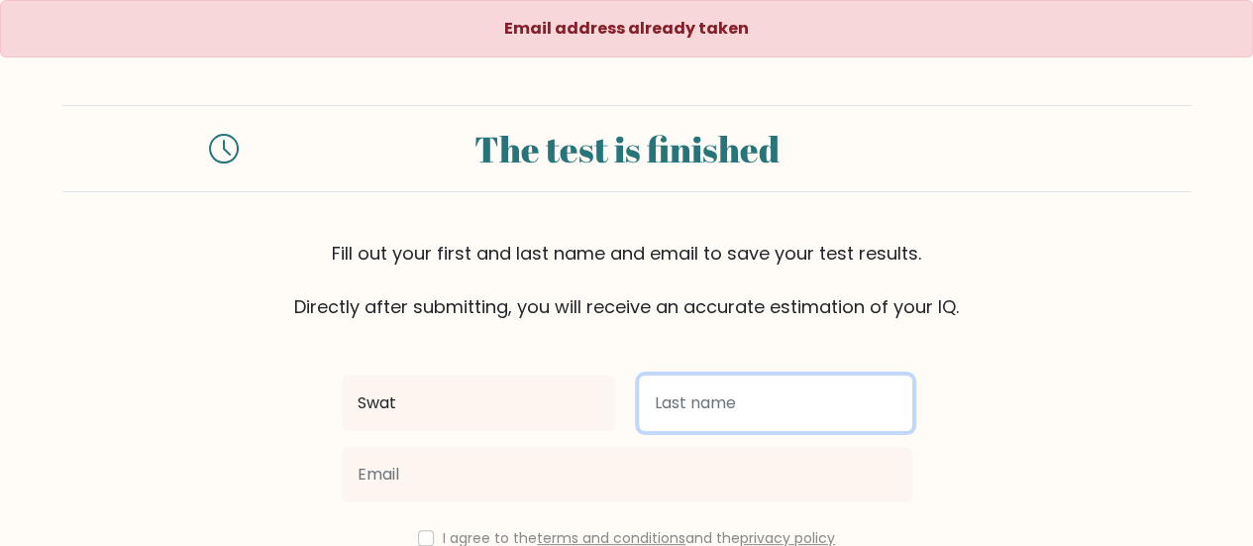
click at [700, 396] on input "text" at bounding box center [775, 402] width 273 height 55
type input "Shetty"
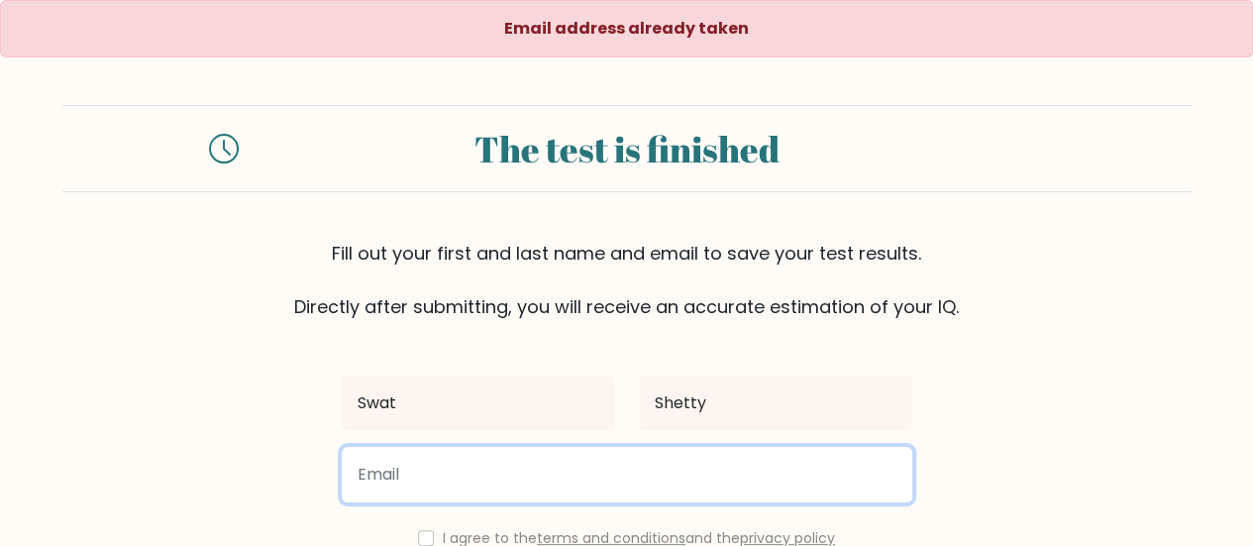
click at [503, 479] on input "email" at bounding box center [627, 474] width 571 height 55
type input "[EMAIL_ADDRESS][DOMAIN_NAME]"
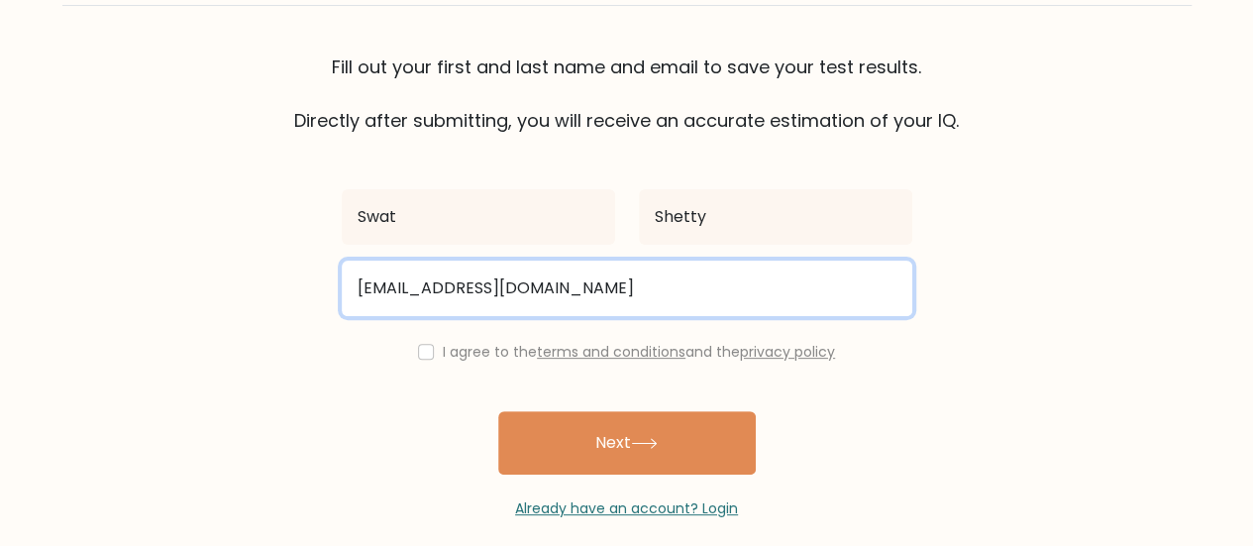
scroll to position [204, 0]
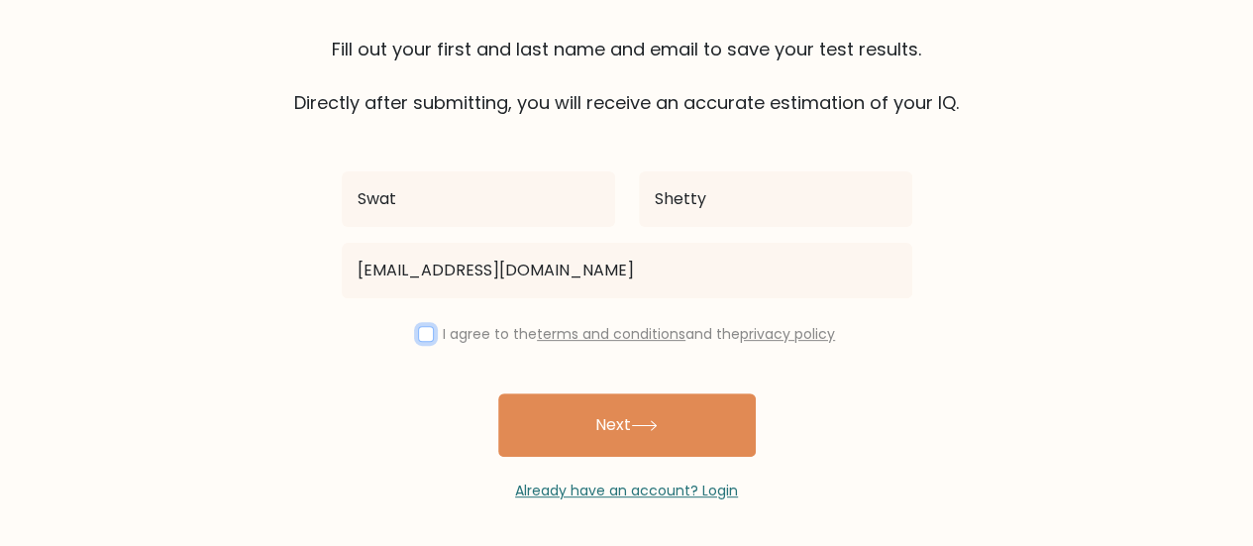
click at [420, 337] on input "checkbox" at bounding box center [426, 334] width 16 height 16
checkbox input "true"
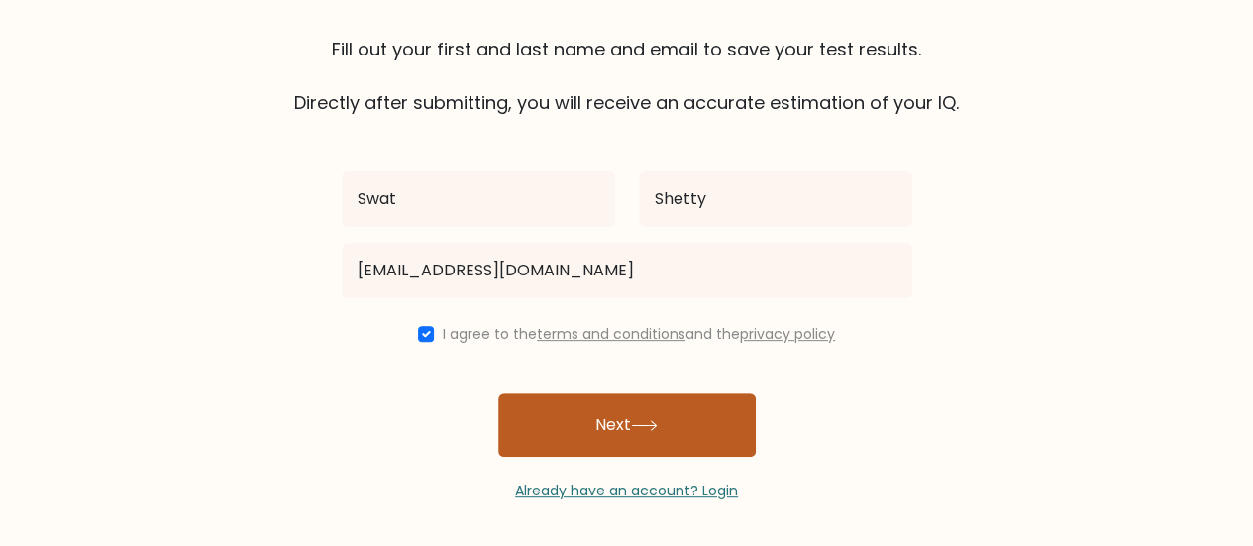
click at [634, 446] on button "Next" at bounding box center [627, 424] width 258 height 63
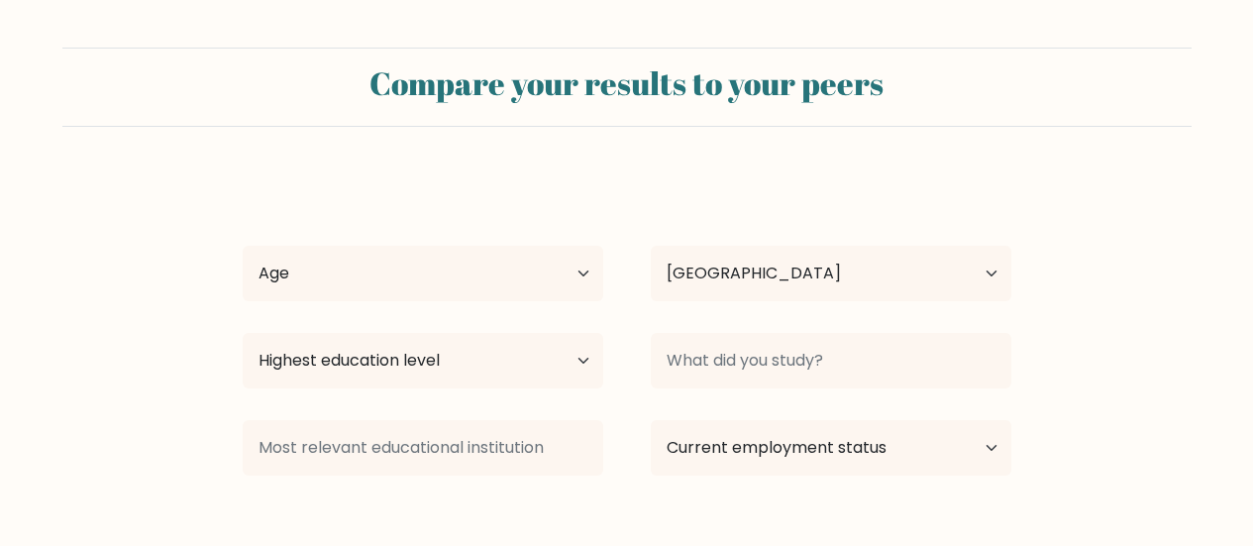
select select "AE"
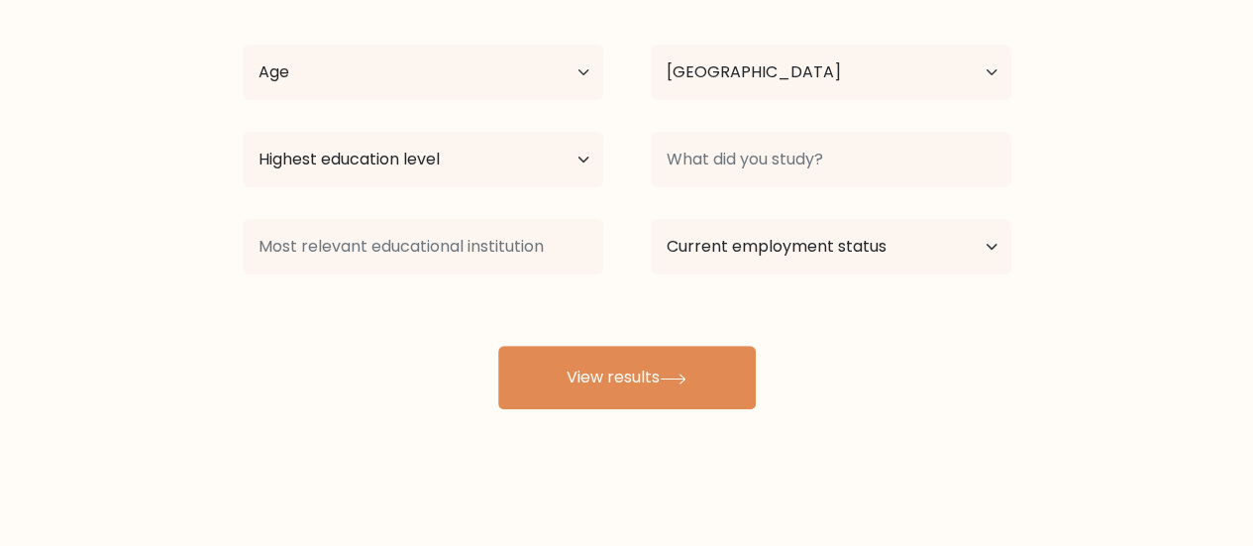
scroll to position [204, 0]
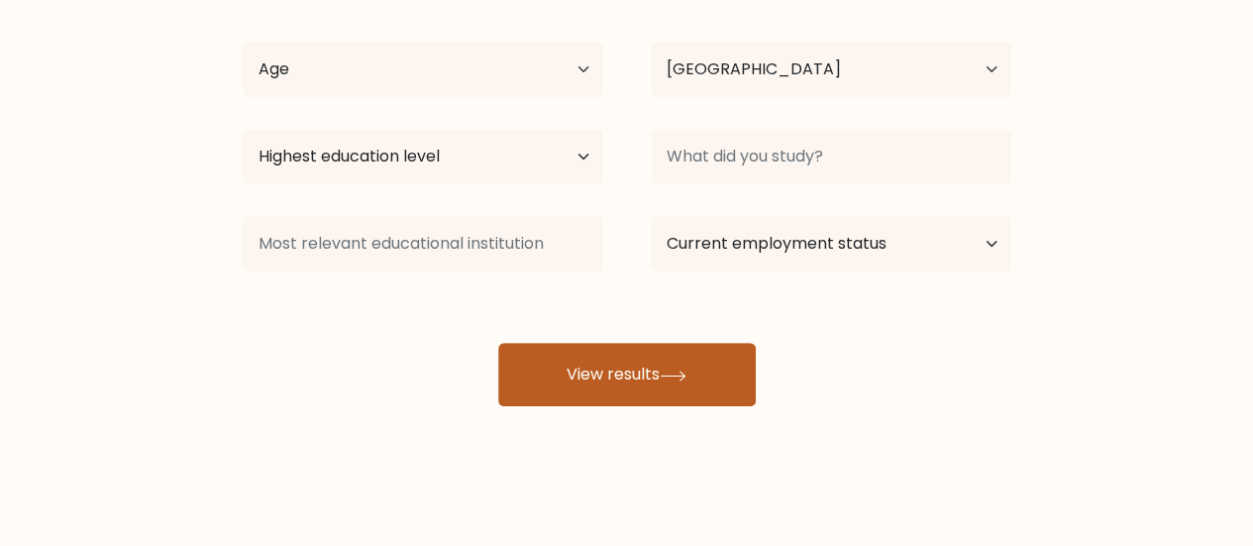
click at [671, 370] on icon at bounding box center [673, 375] width 27 height 11
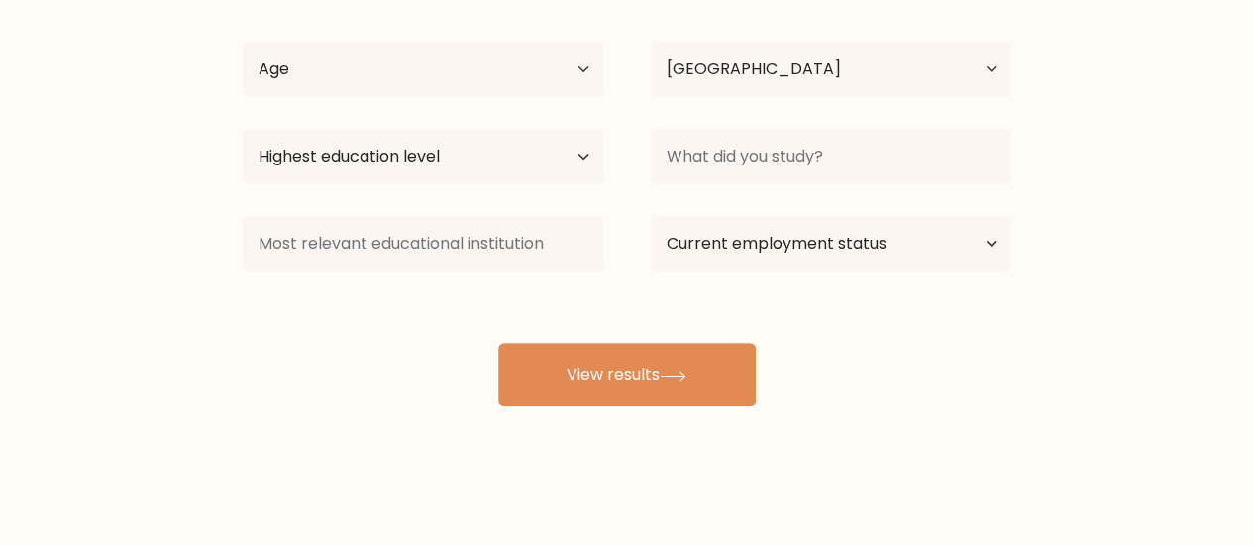
click at [1062, 368] on form "Compare your results to your peers Swat Shetty Age Under [DEMOGRAPHIC_DATA] [DE…" at bounding box center [626, 124] width 1253 height 563
